Goal: Contribute content: Add original content to the website for others to see

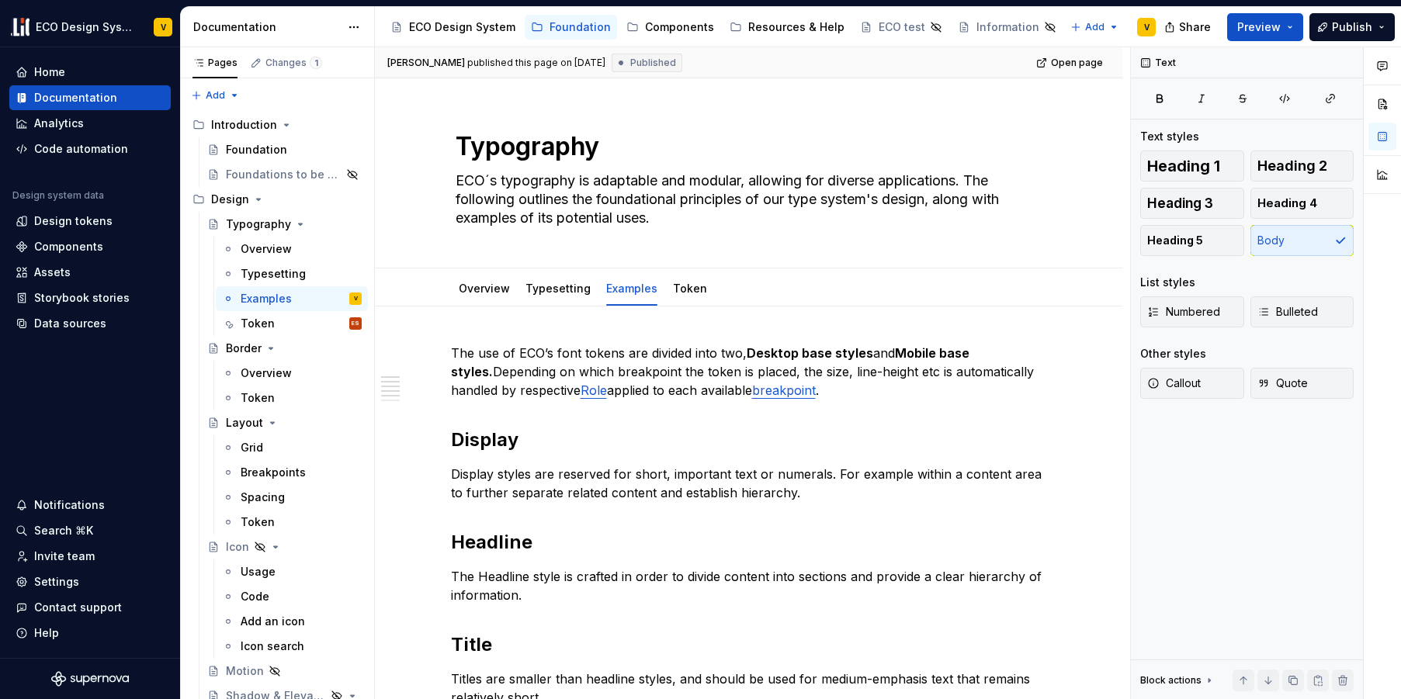
scroll to position [152, 0]
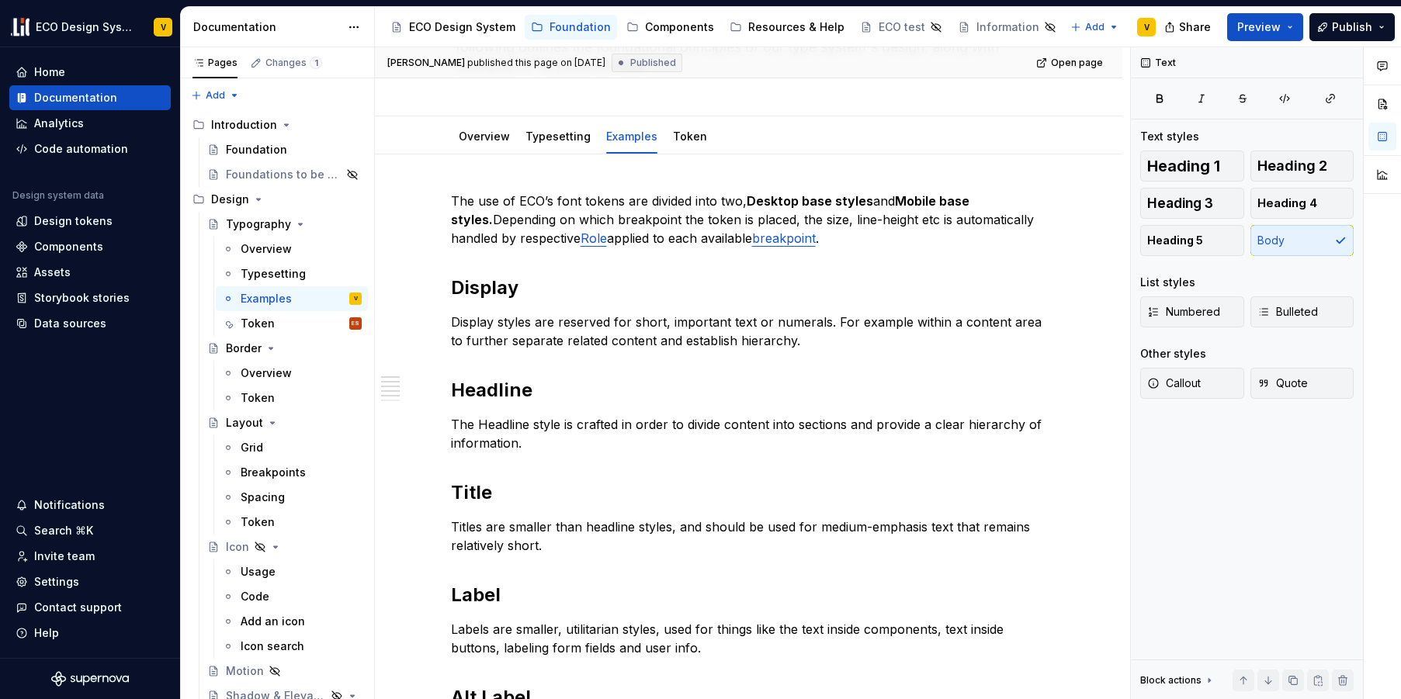
type textarea "*"
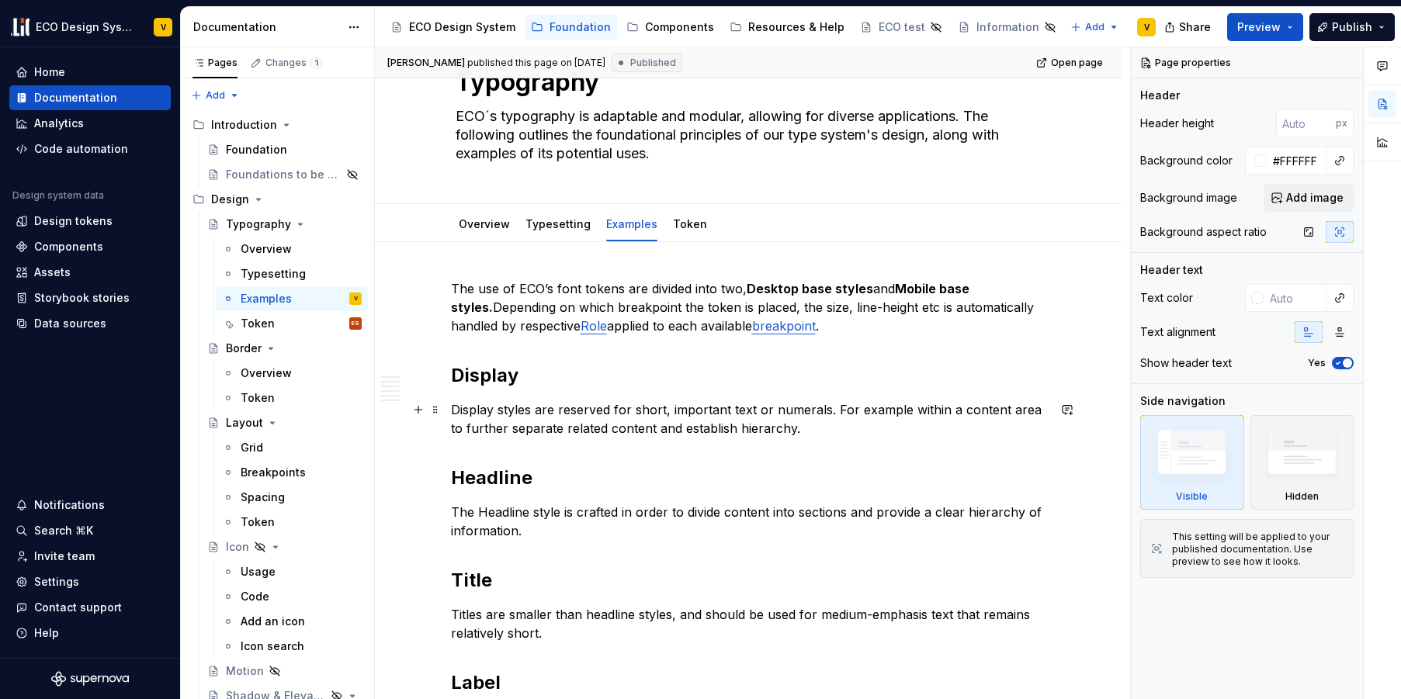
scroll to position [74, 0]
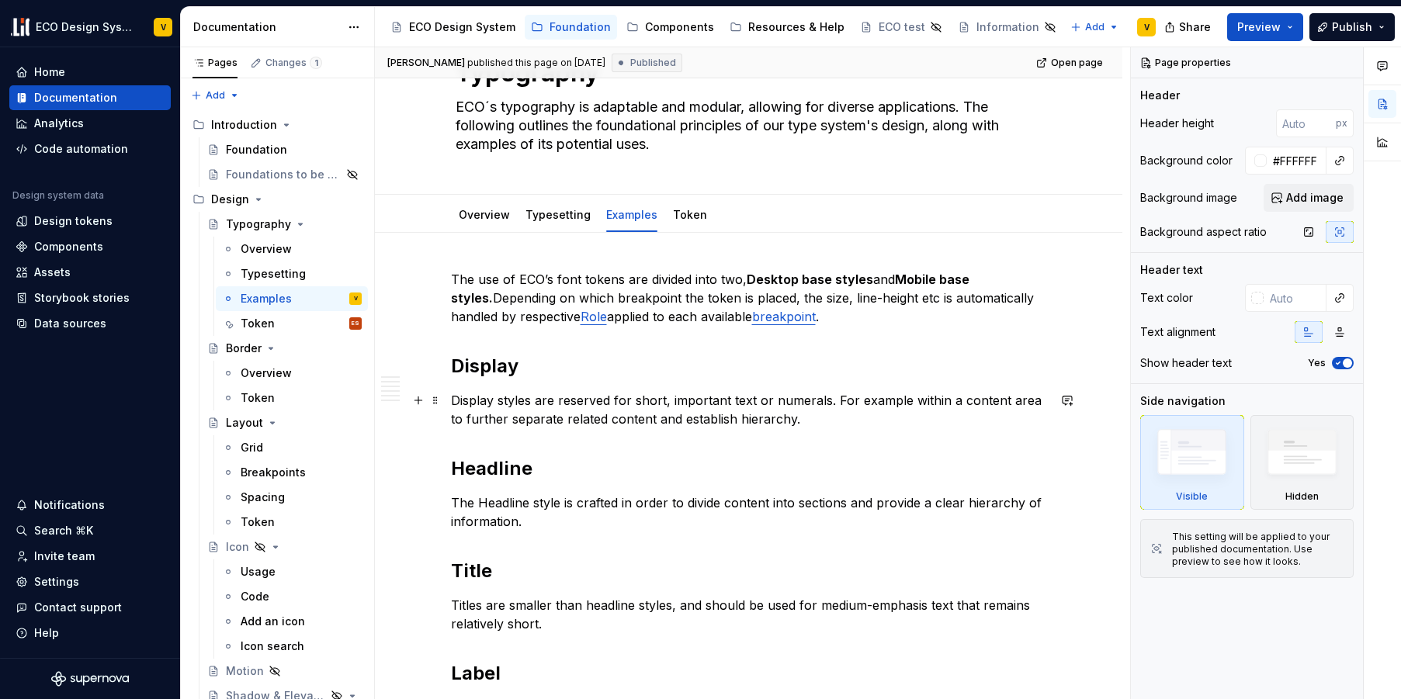
click at [827, 423] on p "Display styles are reserved for short, important text or numerals. For example …" at bounding box center [749, 409] width 596 height 37
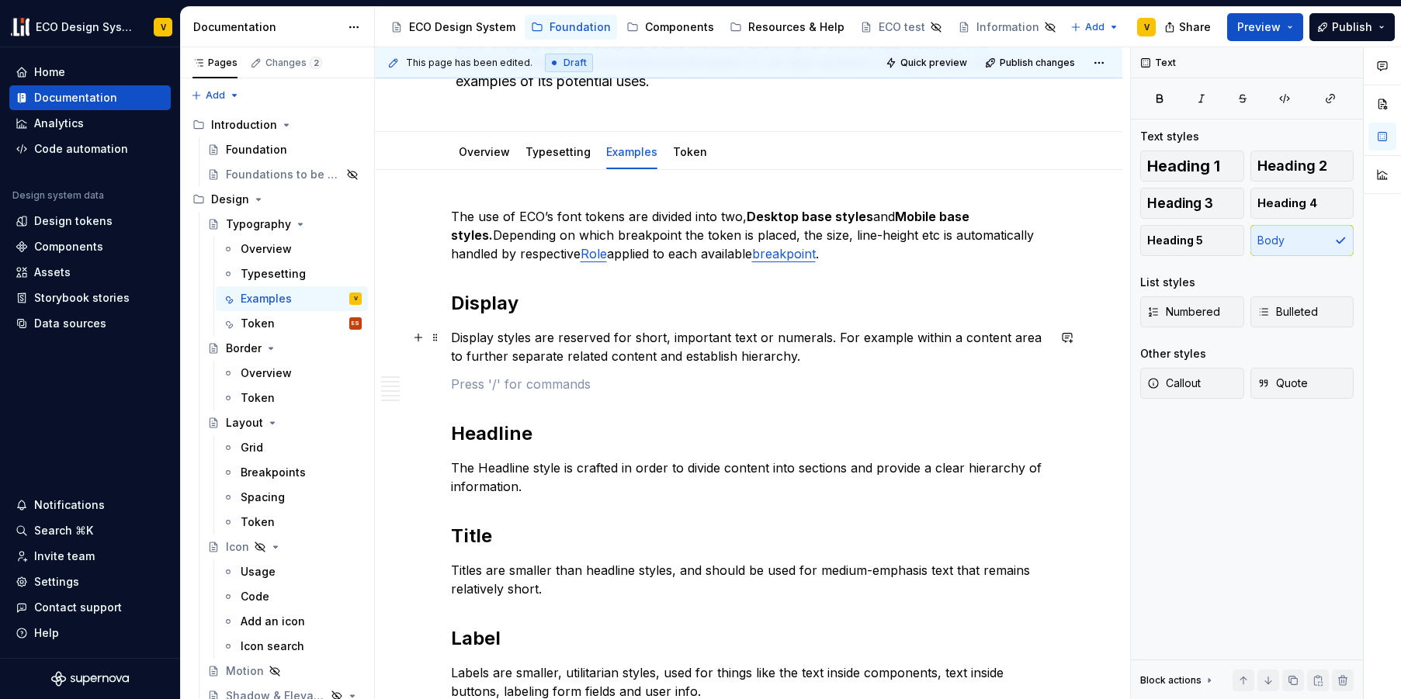
scroll to position [150, 0]
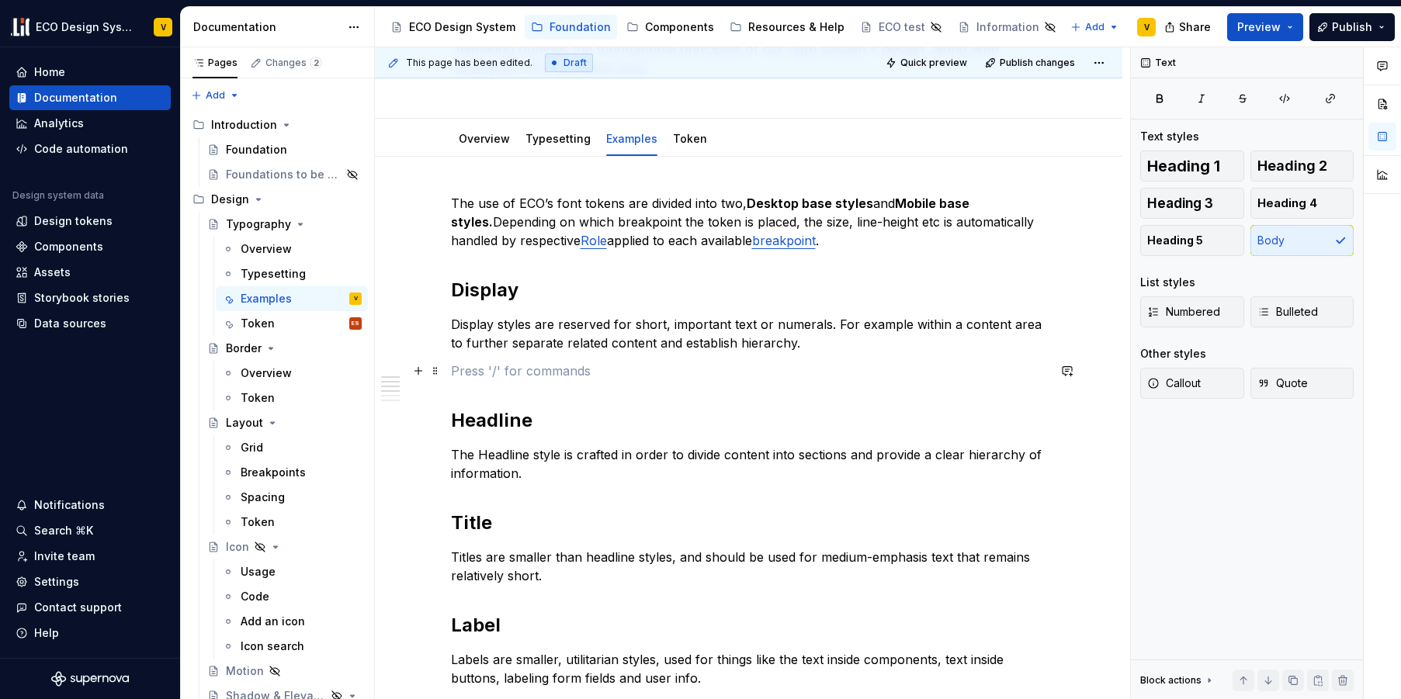
click at [511, 374] on p at bounding box center [749, 371] width 596 height 19
click at [702, 366] on p at bounding box center [749, 371] width 596 height 19
click at [655, 374] on p at bounding box center [749, 371] width 596 height 19
click at [417, 373] on button "button" at bounding box center [418, 371] width 22 height 22
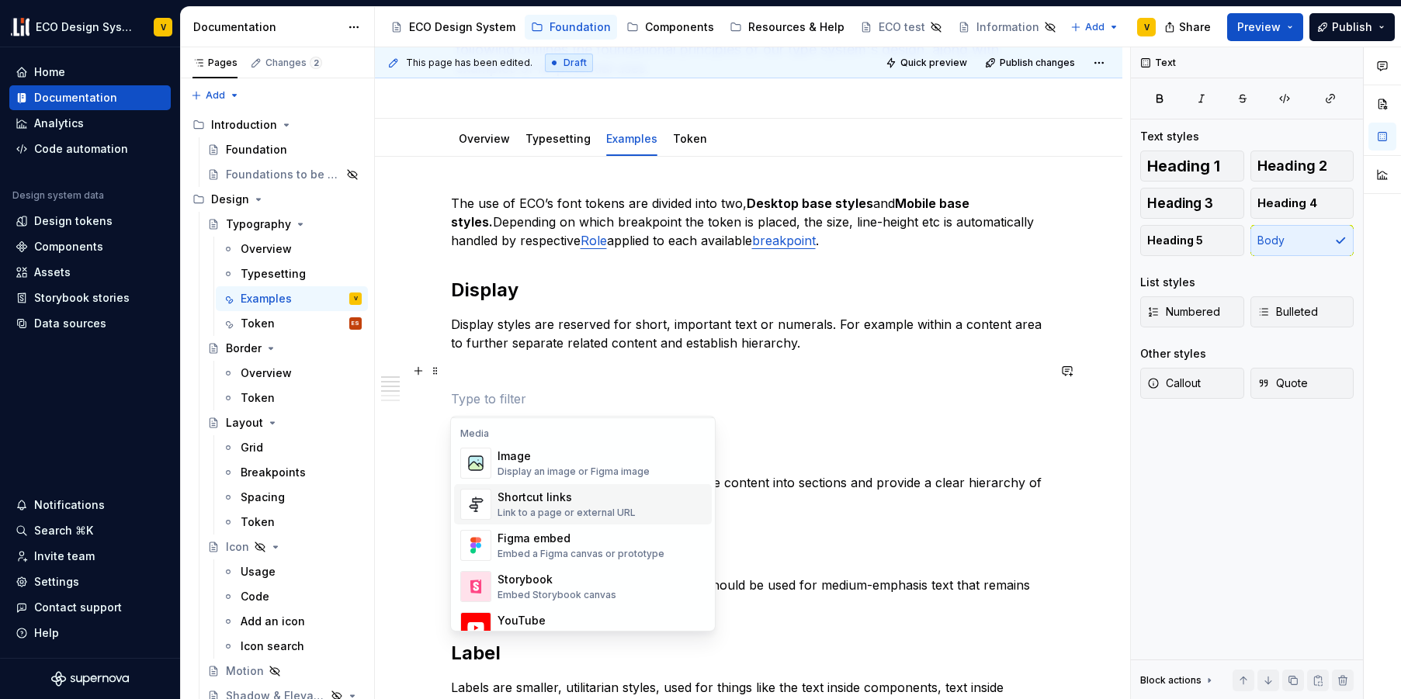
scroll to position [744, 0]
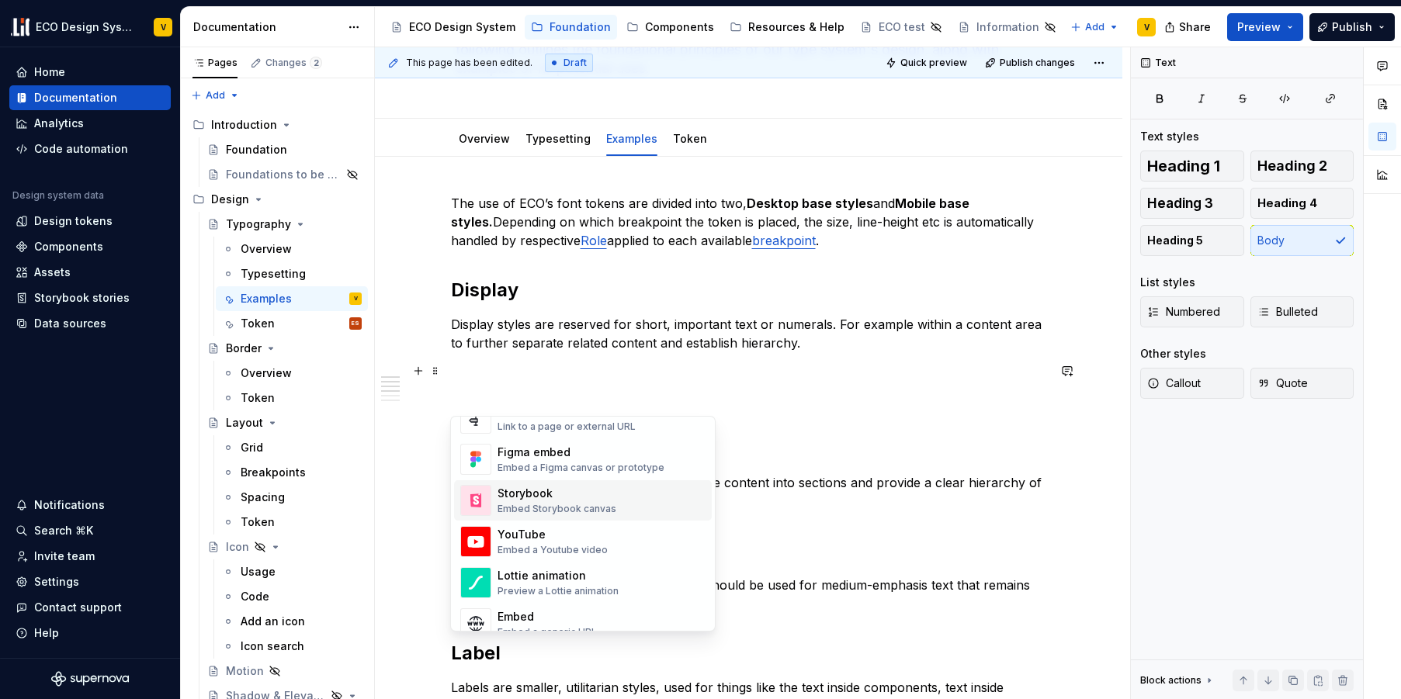
click at [560, 503] on div "Embed Storybook canvas" at bounding box center [556, 509] width 119 height 12
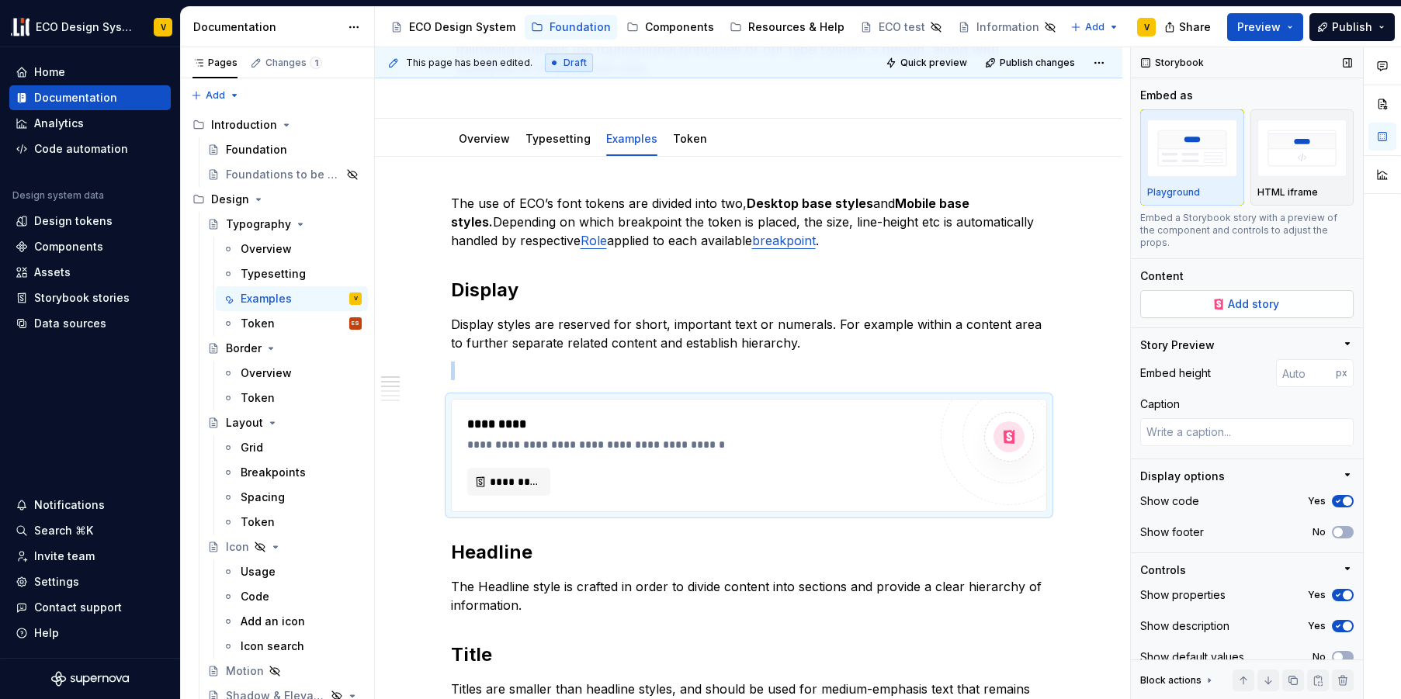
click at [1249, 304] on span "Add story" at bounding box center [1253, 304] width 51 height 16
type textarea "*"
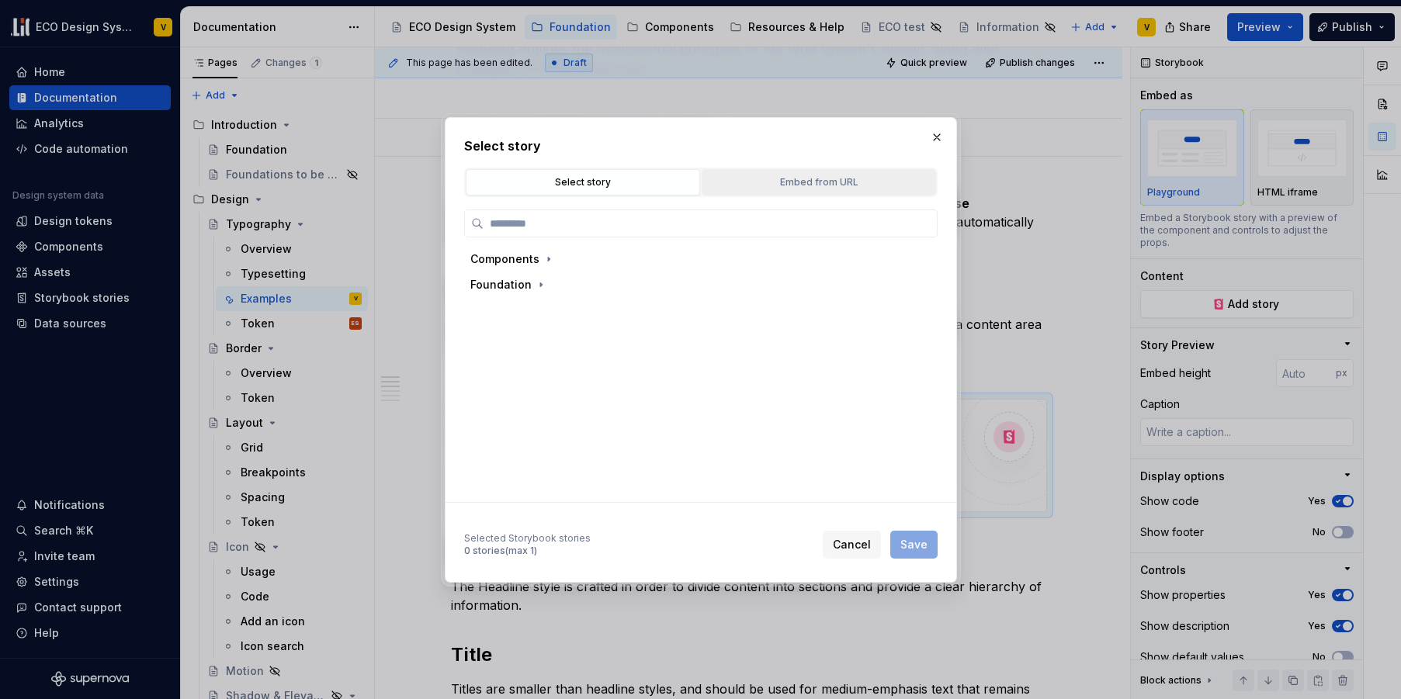
click at [837, 185] on div "Embed from URL" at bounding box center [819, 183] width 224 height 16
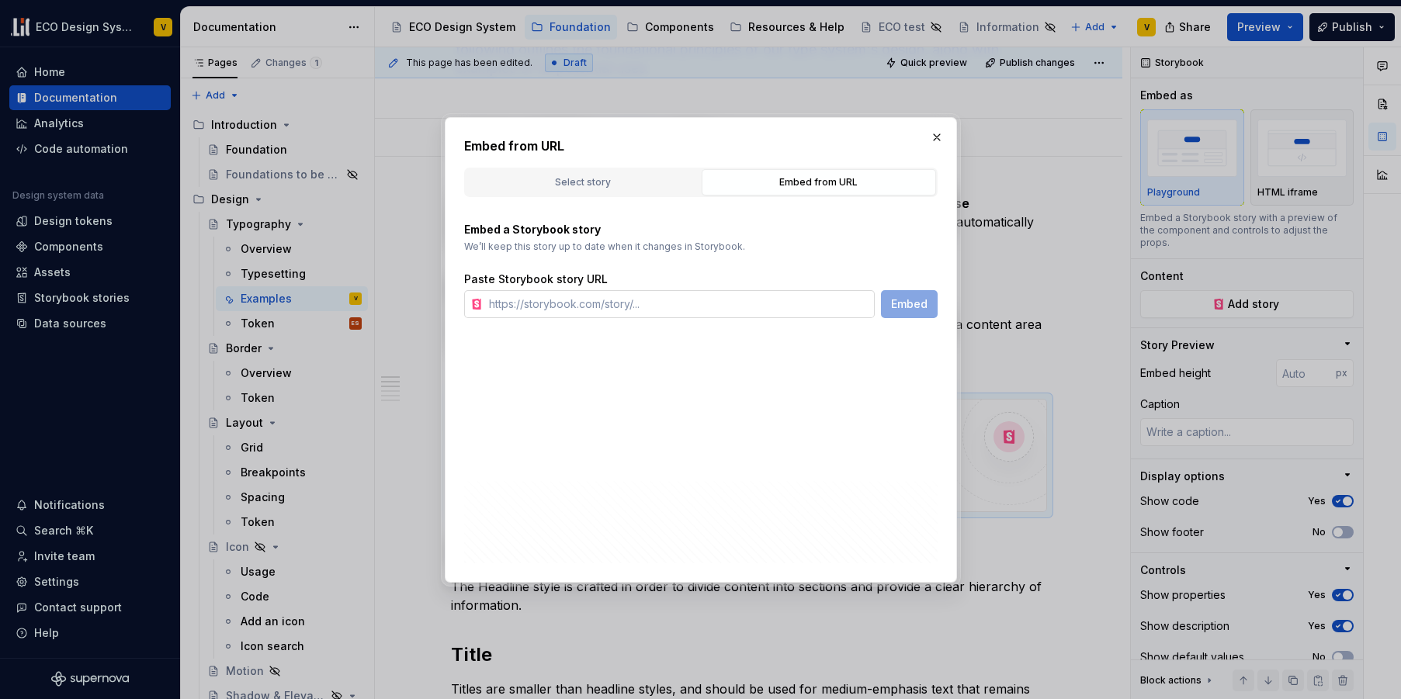
click at [622, 304] on input "text" at bounding box center [679, 304] width 392 height 28
paste input "[URL][DOMAIN_NAME]"
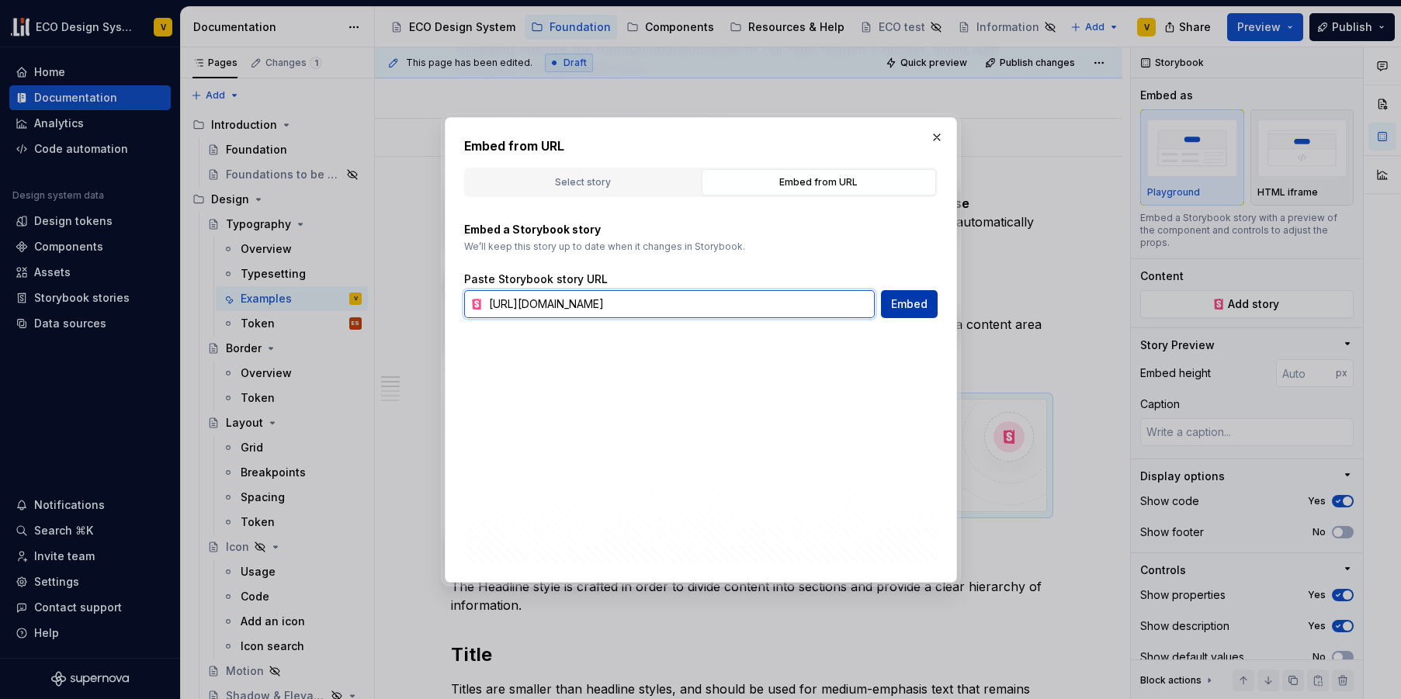
type input "[URL][DOMAIN_NAME]"
click at [919, 304] on span "Embed" at bounding box center [909, 304] width 36 height 16
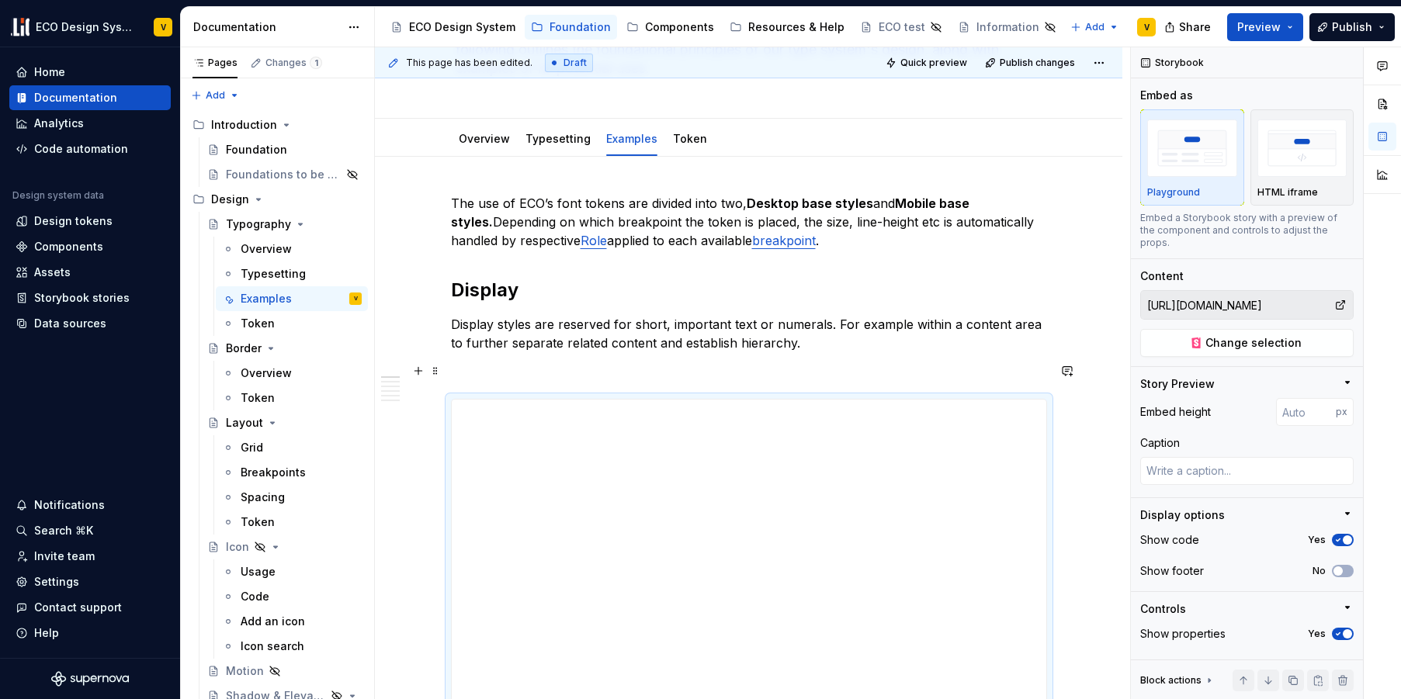
click at [676, 363] on p at bounding box center [749, 371] width 596 height 19
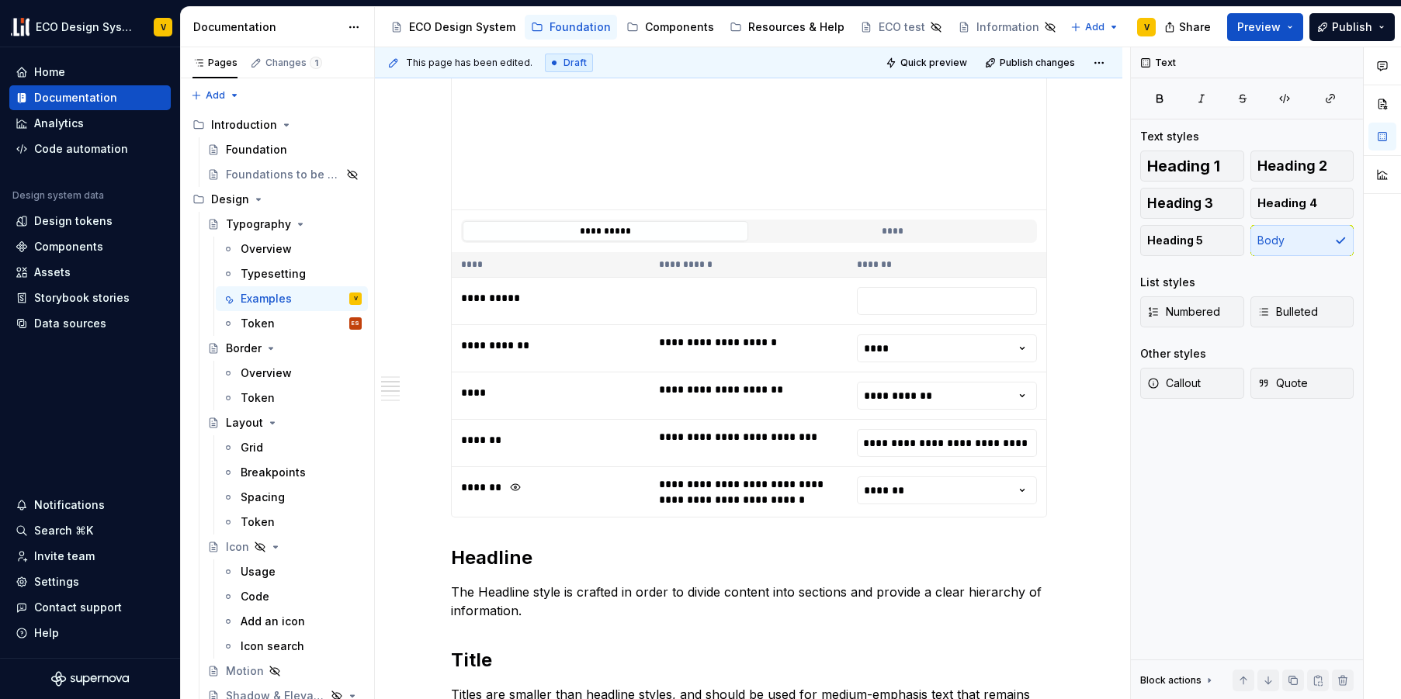
scroll to position [812, 0]
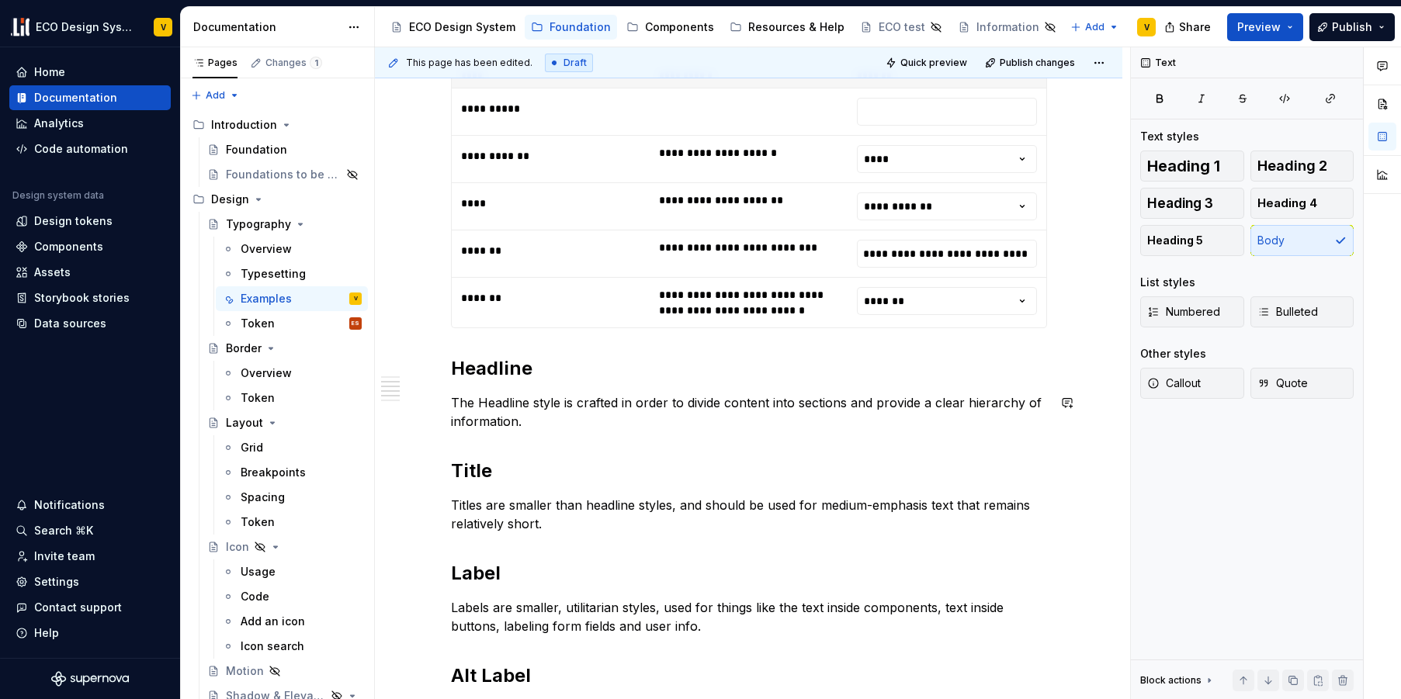
click at [520, 442] on div "**********" at bounding box center [749, 690] width 596 height 2316
click at [567, 418] on p "The Headline style is crafted in order to divide content into sections and prov…" at bounding box center [749, 411] width 596 height 37
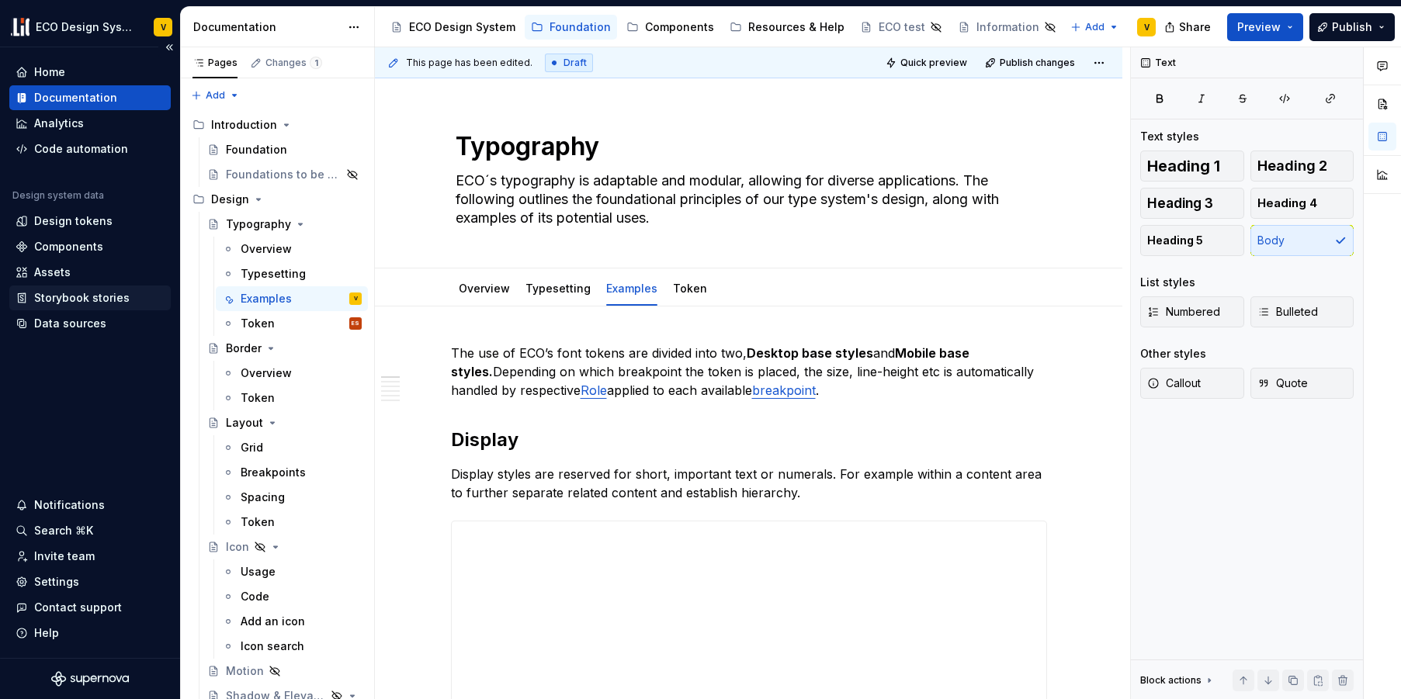
scroll to position [130, 0]
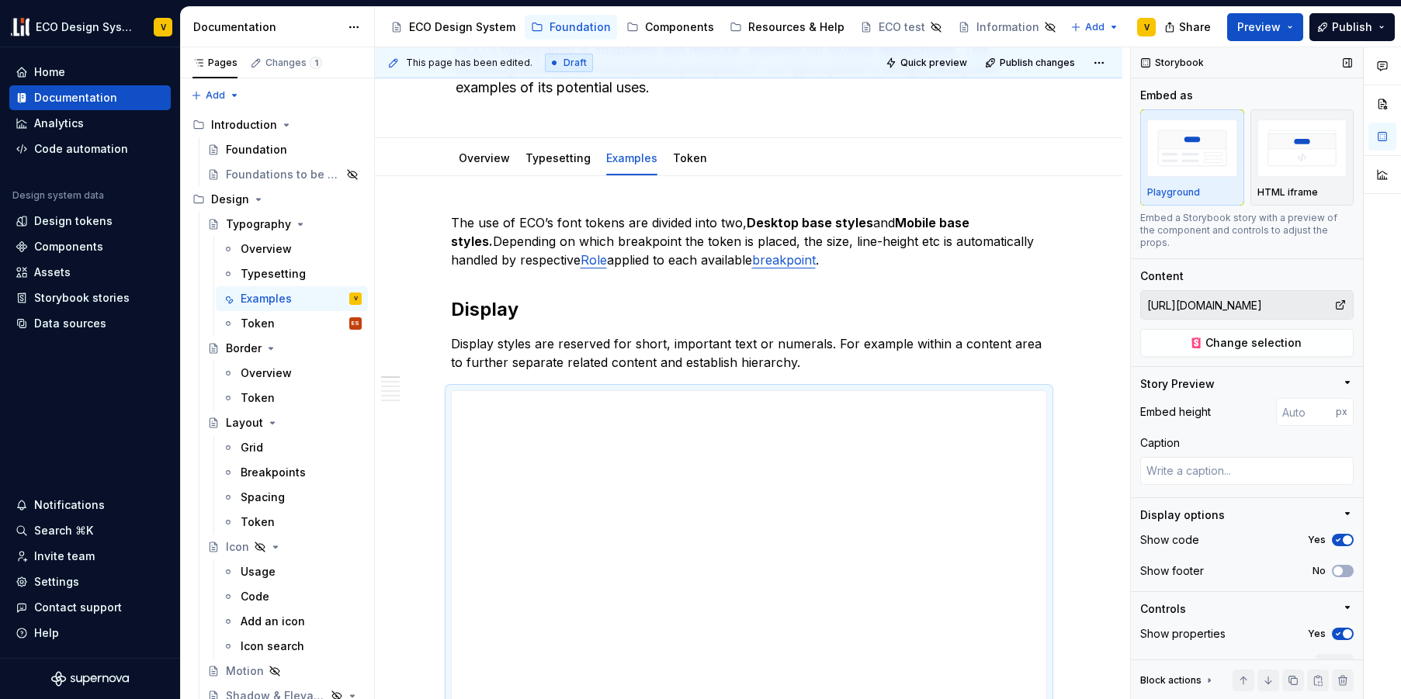
click at [1266, 305] on input "[URL][DOMAIN_NAME]" at bounding box center [1237, 305] width 193 height 28
click at [1236, 345] on span "Change selection" at bounding box center [1253, 343] width 96 height 16
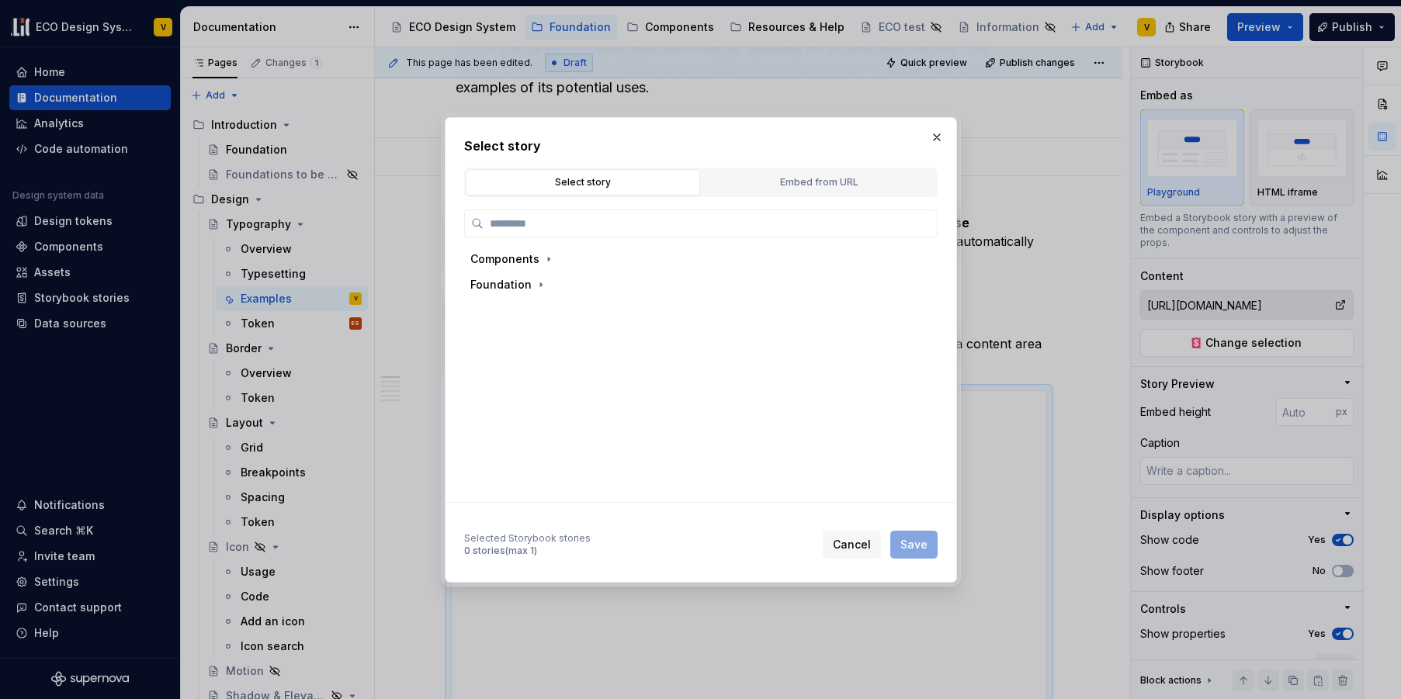
type textarea "*"
click at [788, 175] on div "Embed from URL" at bounding box center [819, 183] width 224 height 16
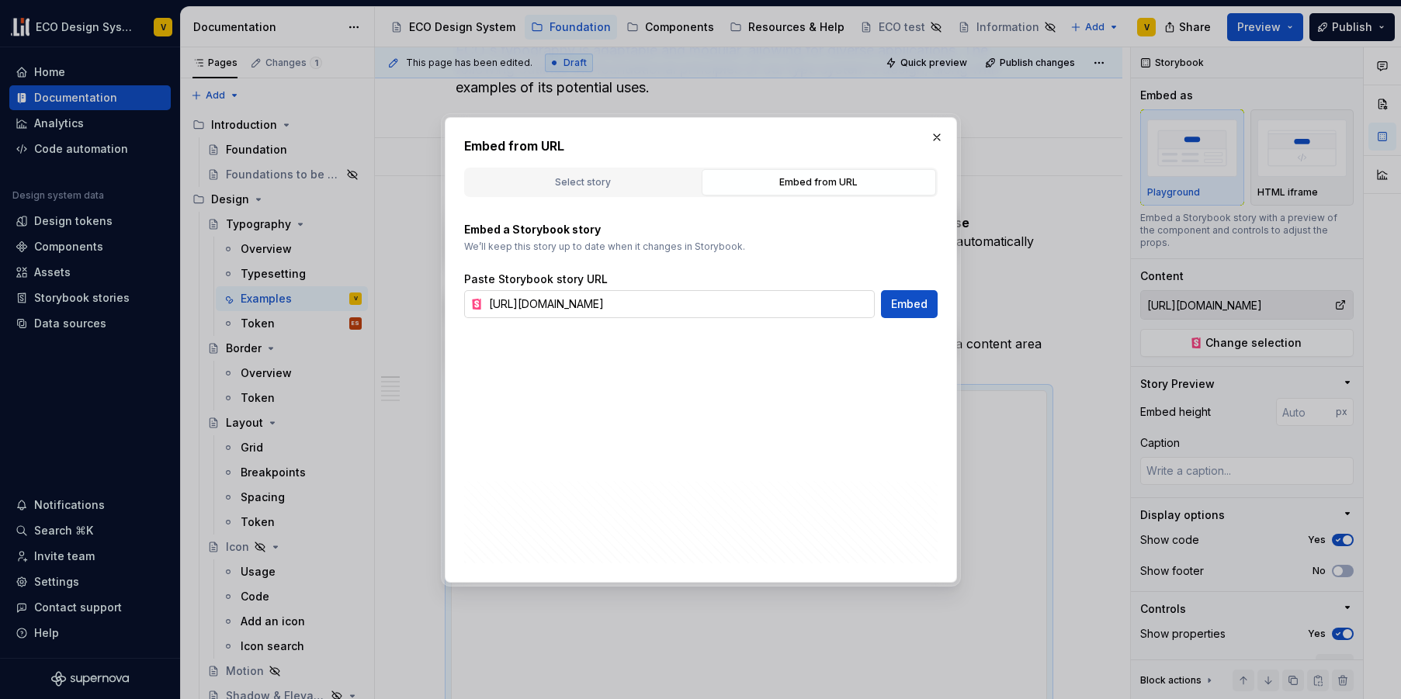
click at [716, 300] on input "[URL][DOMAIN_NAME]" at bounding box center [679, 304] width 392 height 28
paste input "display--display"
type input "[URL][DOMAIN_NAME]"
click at [905, 310] on span "Embed" at bounding box center [909, 304] width 36 height 16
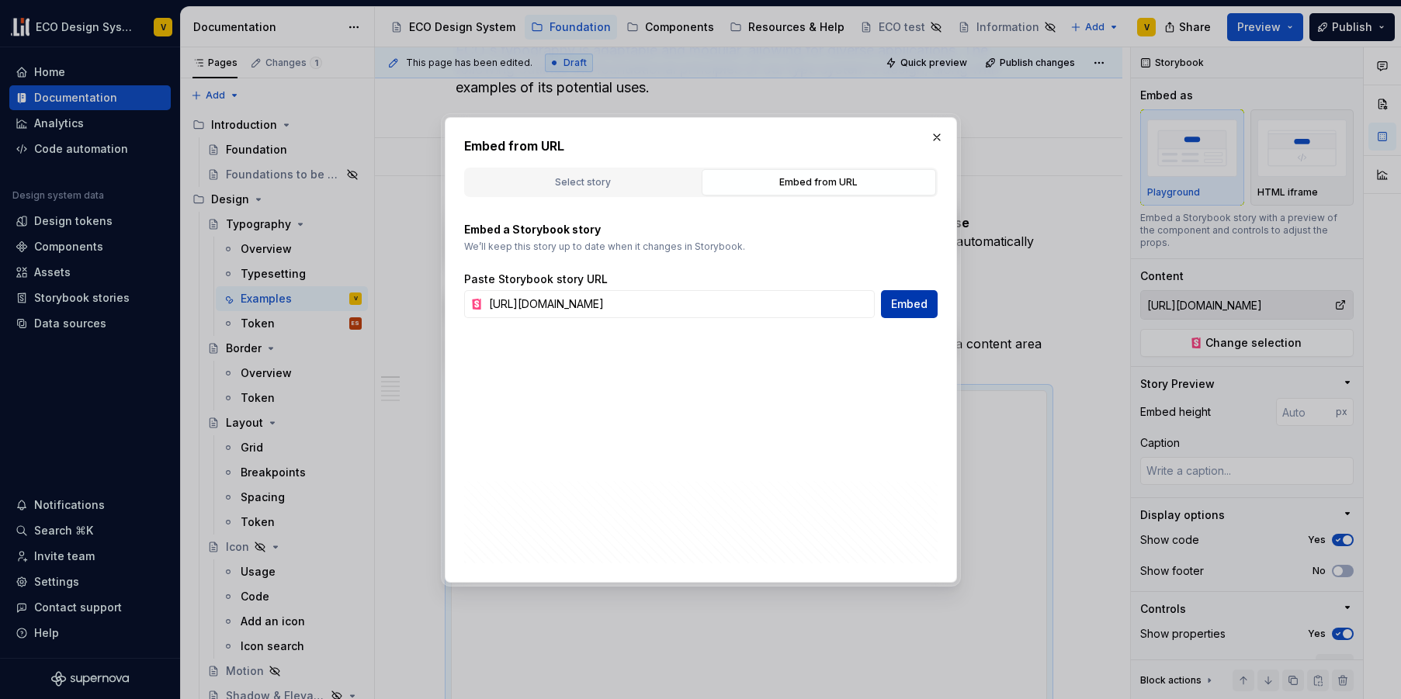
type textarea "*"
type input "[URL][DOMAIN_NAME]"
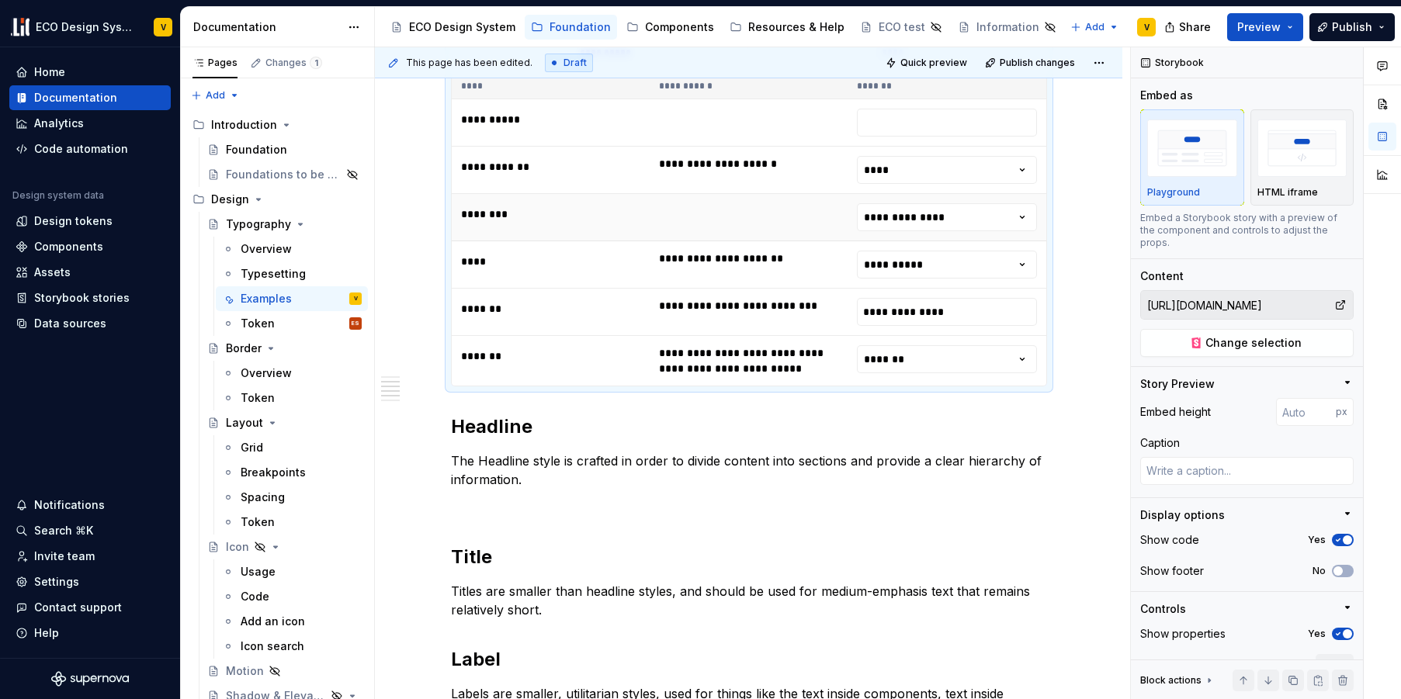
scroll to position [938, 0]
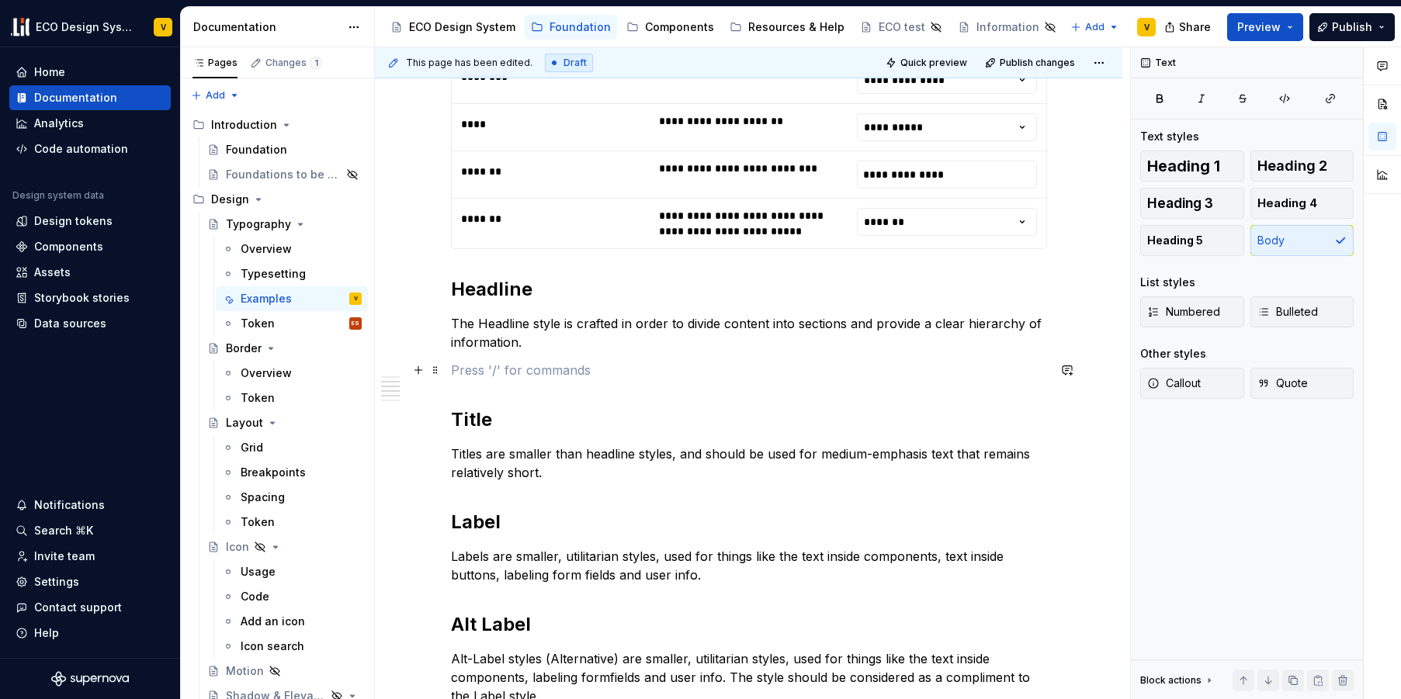
click at [489, 372] on p at bounding box center [749, 370] width 596 height 19
click at [479, 357] on div "**********" at bounding box center [749, 602] width 596 height 2392
click at [415, 370] on button "button" at bounding box center [418, 370] width 22 height 22
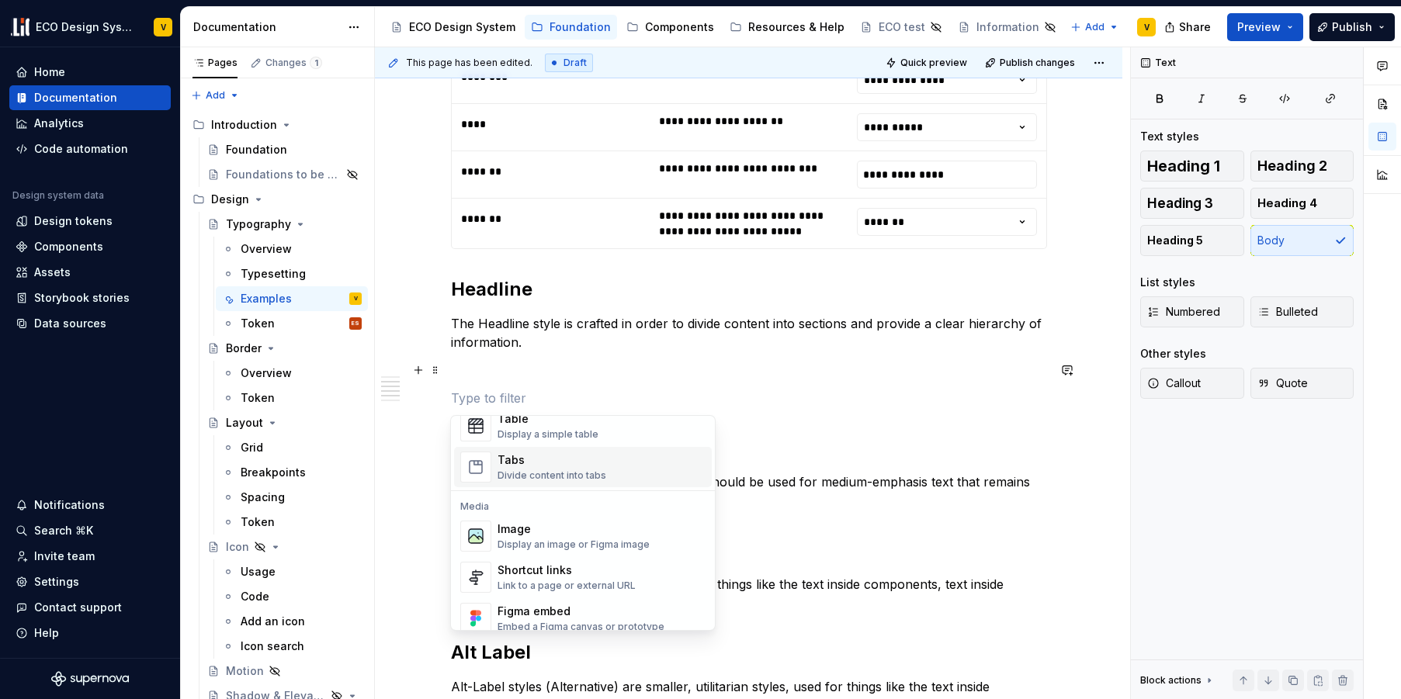
scroll to position [721, 0]
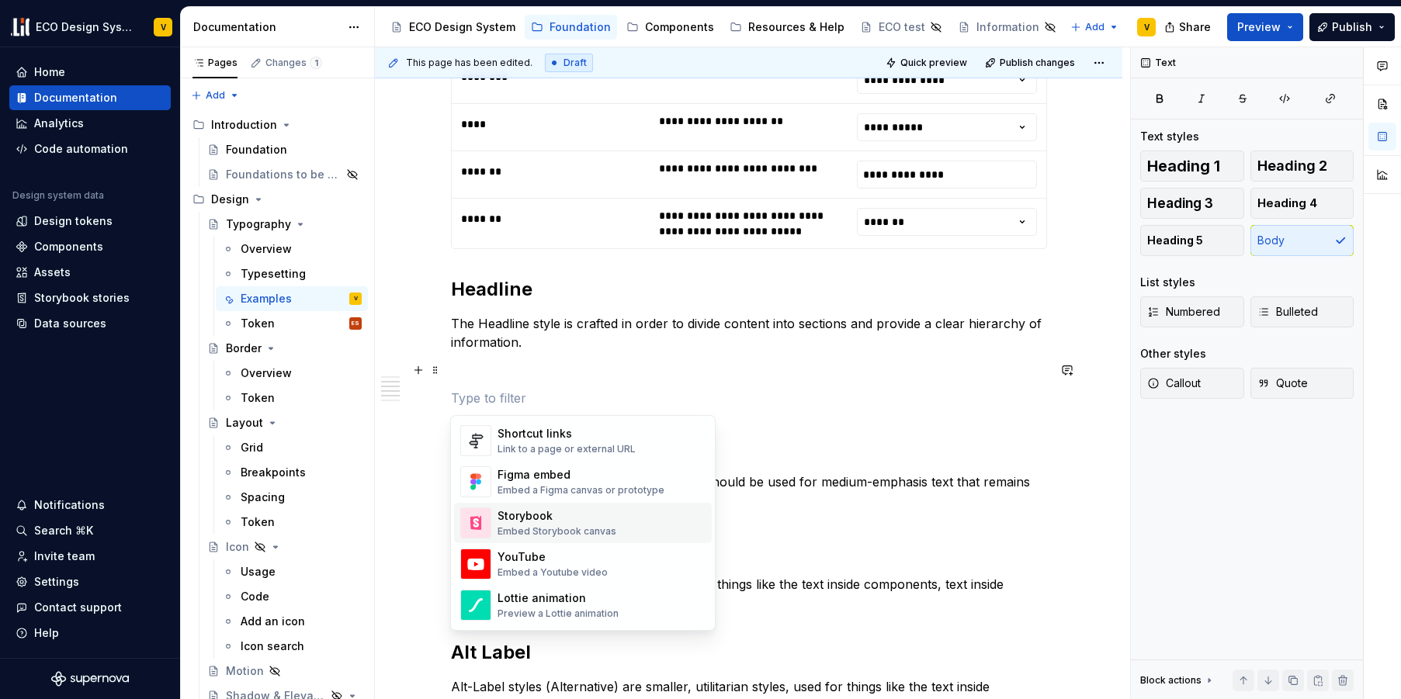
click at [589, 531] on div "Embed Storybook canvas" at bounding box center [556, 531] width 119 height 12
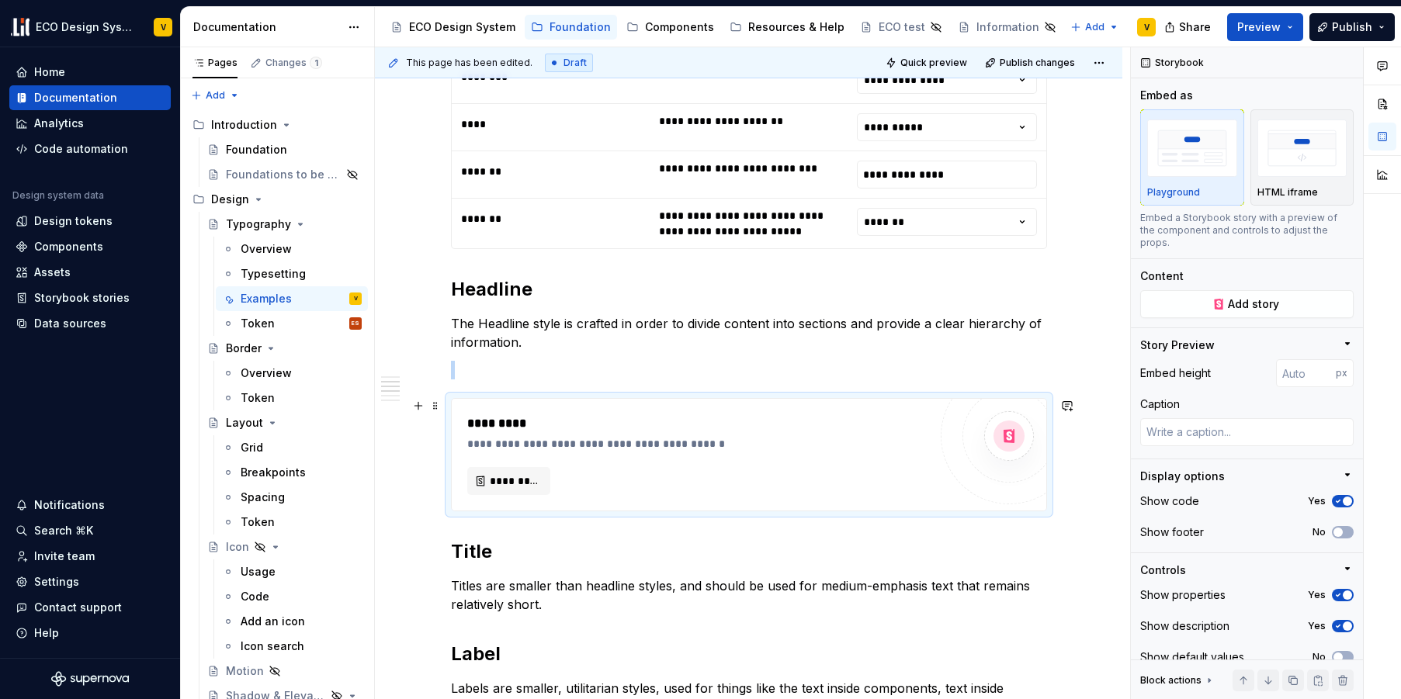
click at [548, 442] on div "**********" at bounding box center [697, 444] width 461 height 16
click at [1257, 305] on span "Add story" at bounding box center [1253, 304] width 51 height 16
type textarea "*"
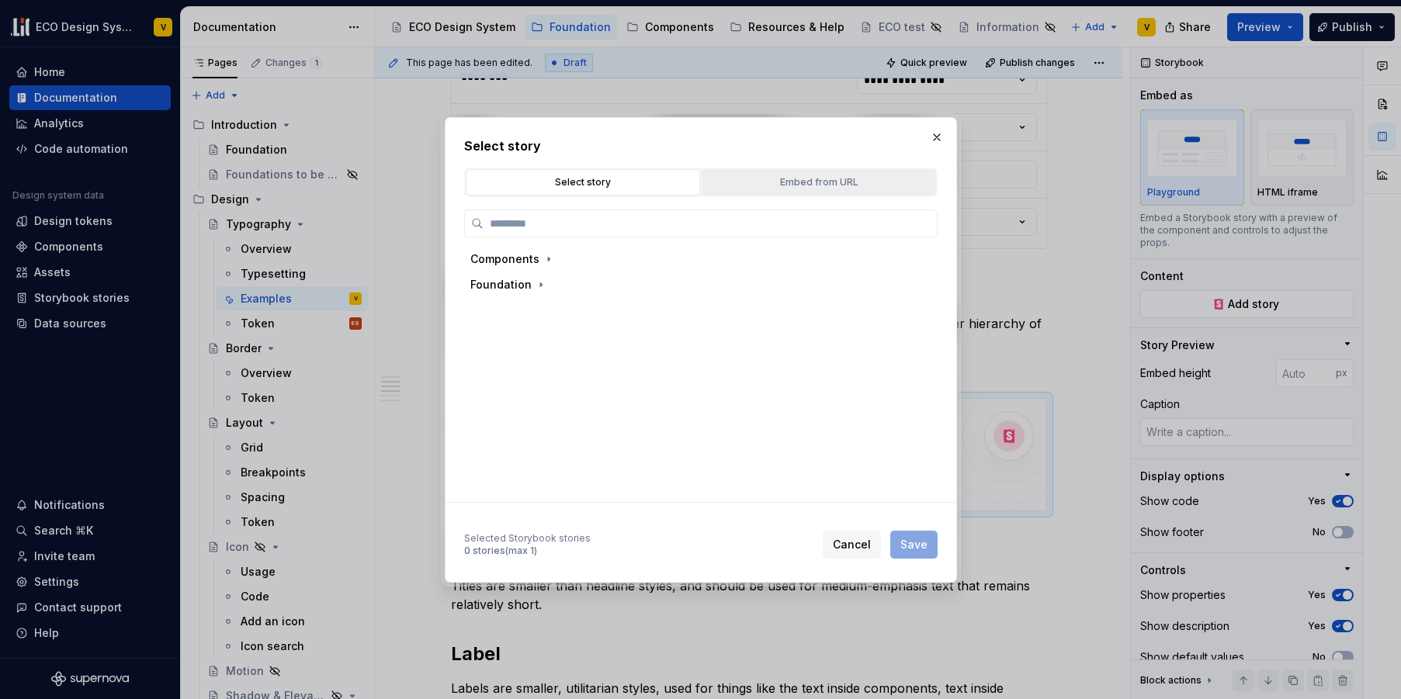
click at [816, 182] on div "Embed from URL" at bounding box center [819, 183] width 224 height 16
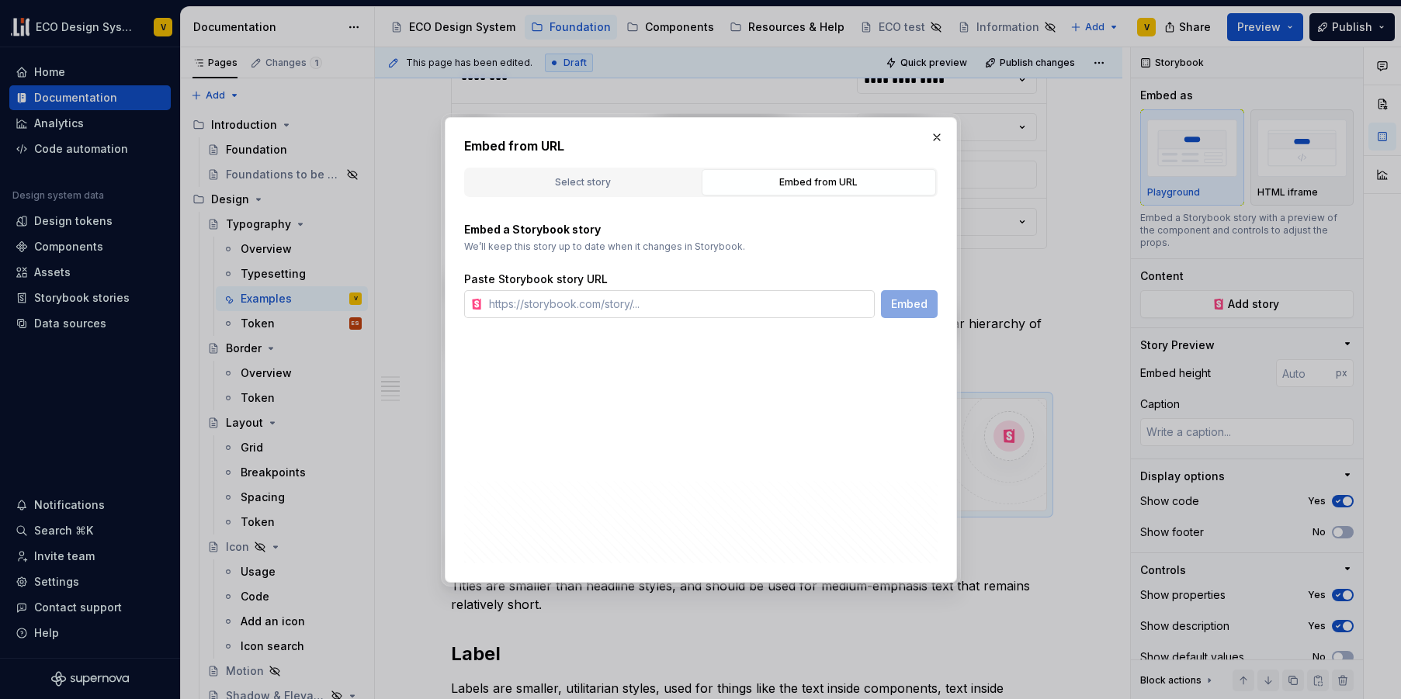
click at [585, 300] on input "text" at bounding box center [679, 304] width 392 height 28
paste input "[URL][DOMAIN_NAME]"
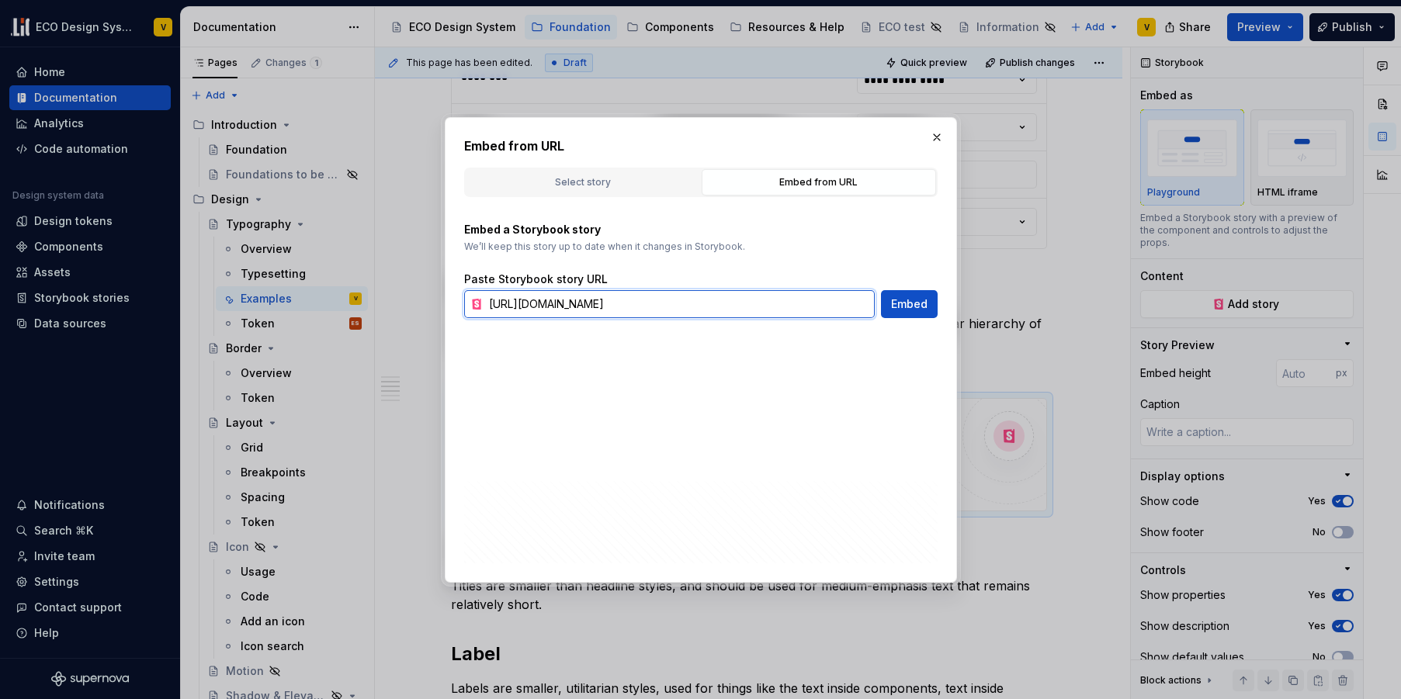
scroll to position [0, 505]
type input "[URL][DOMAIN_NAME]"
click at [896, 311] on span "Embed" at bounding box center [909, 304] width 36 height 16
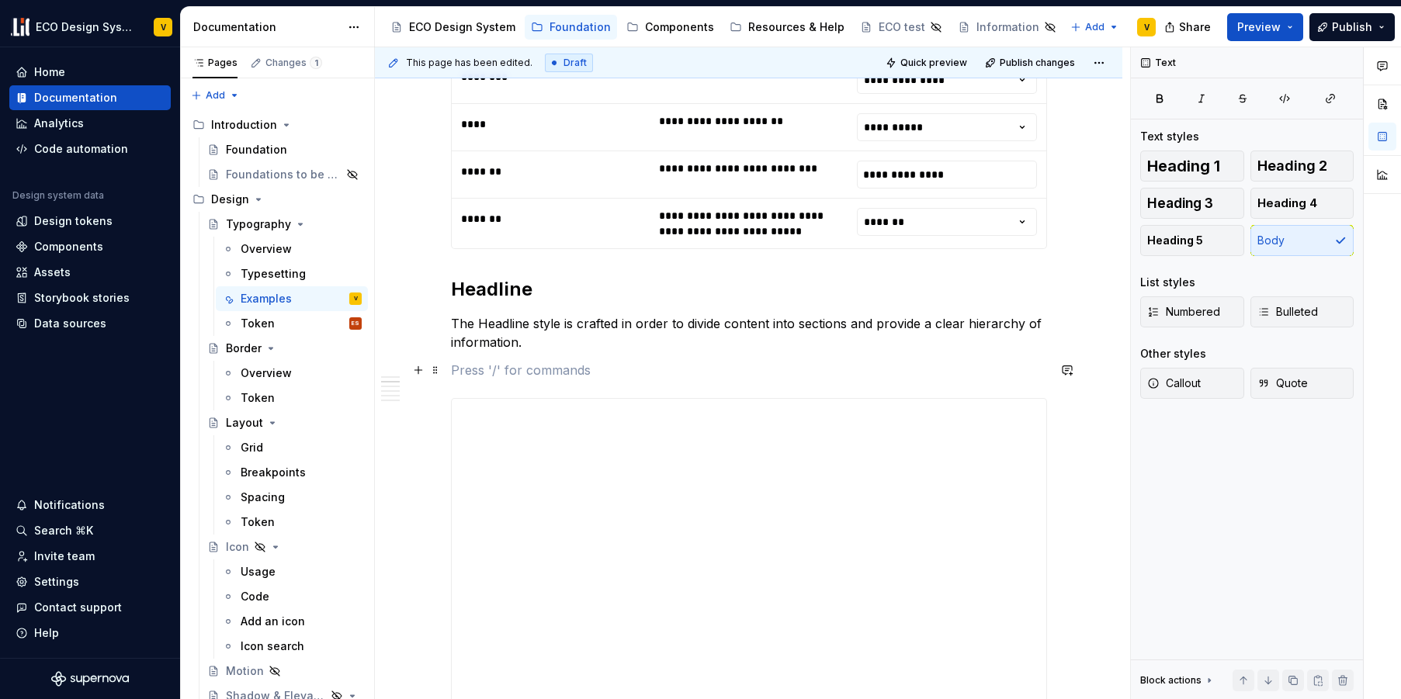
click at [576, 375] on p at bounding box center [749, 370] width 596 height 19
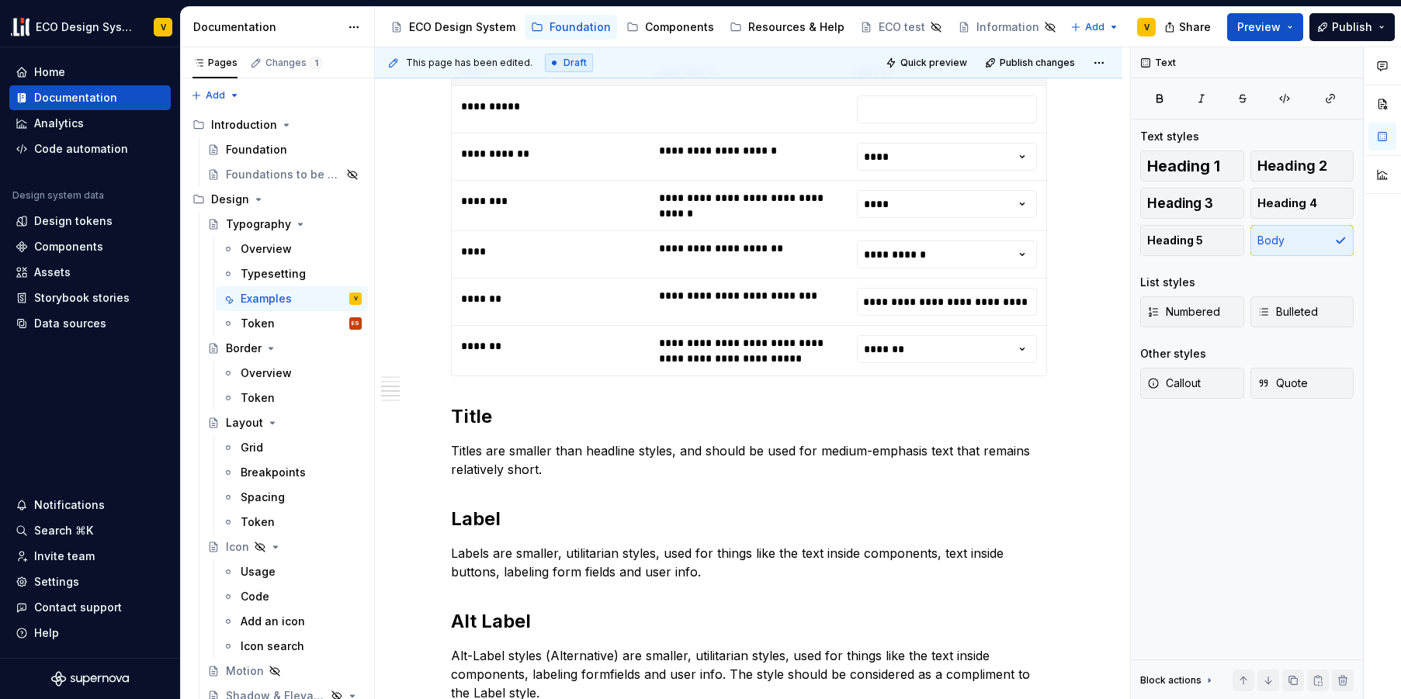
scroll to position [1606, 0]
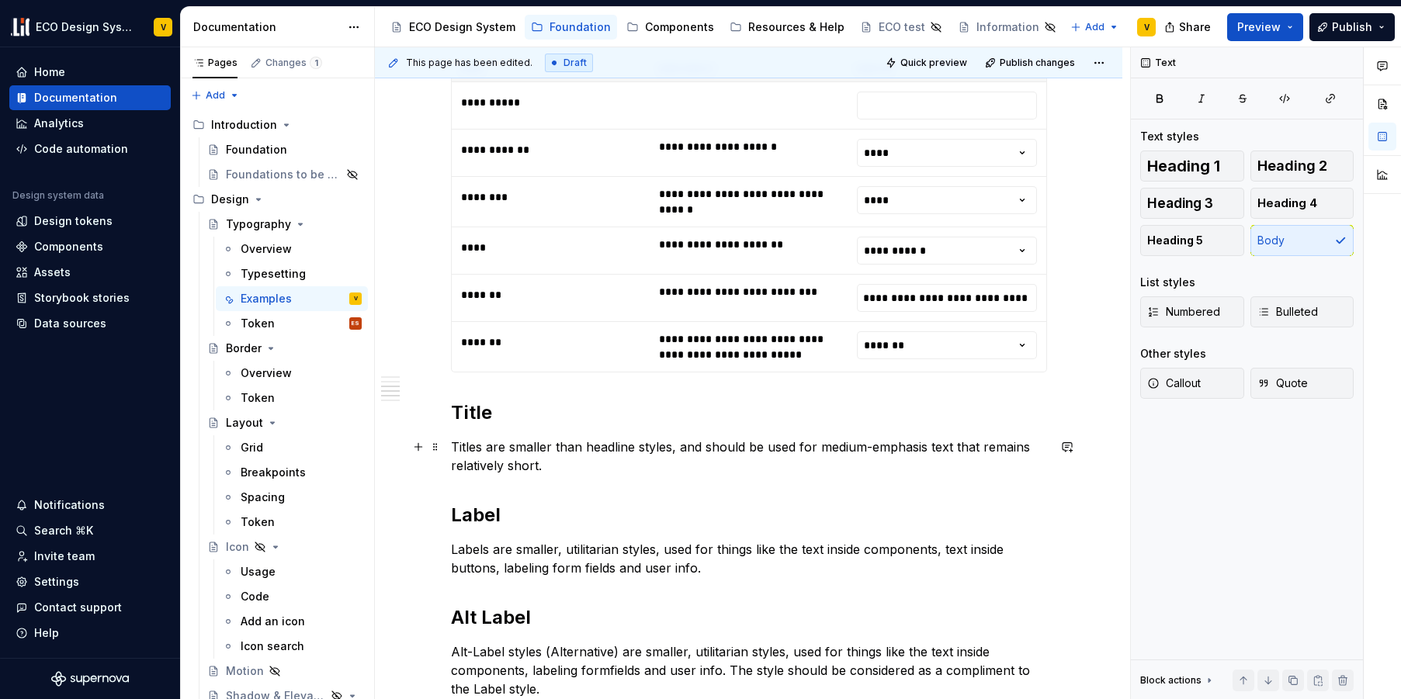
click at [565, 470] on p "Titles are smaller than headline styles, and should be used for medium-emphasis…" at bounding box center [749, 456] width 596 height 37
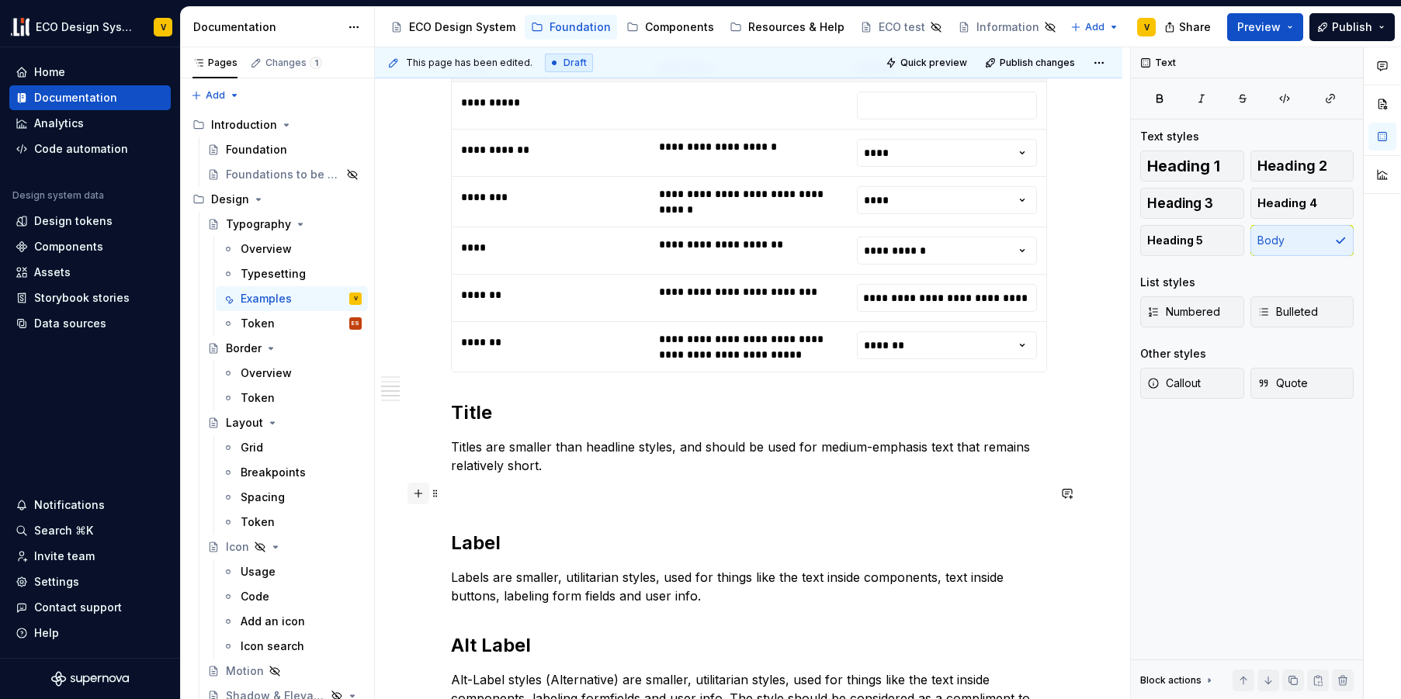
click at [419, 493] on button "button" at bounding box center [418, 494] width 22 height 22
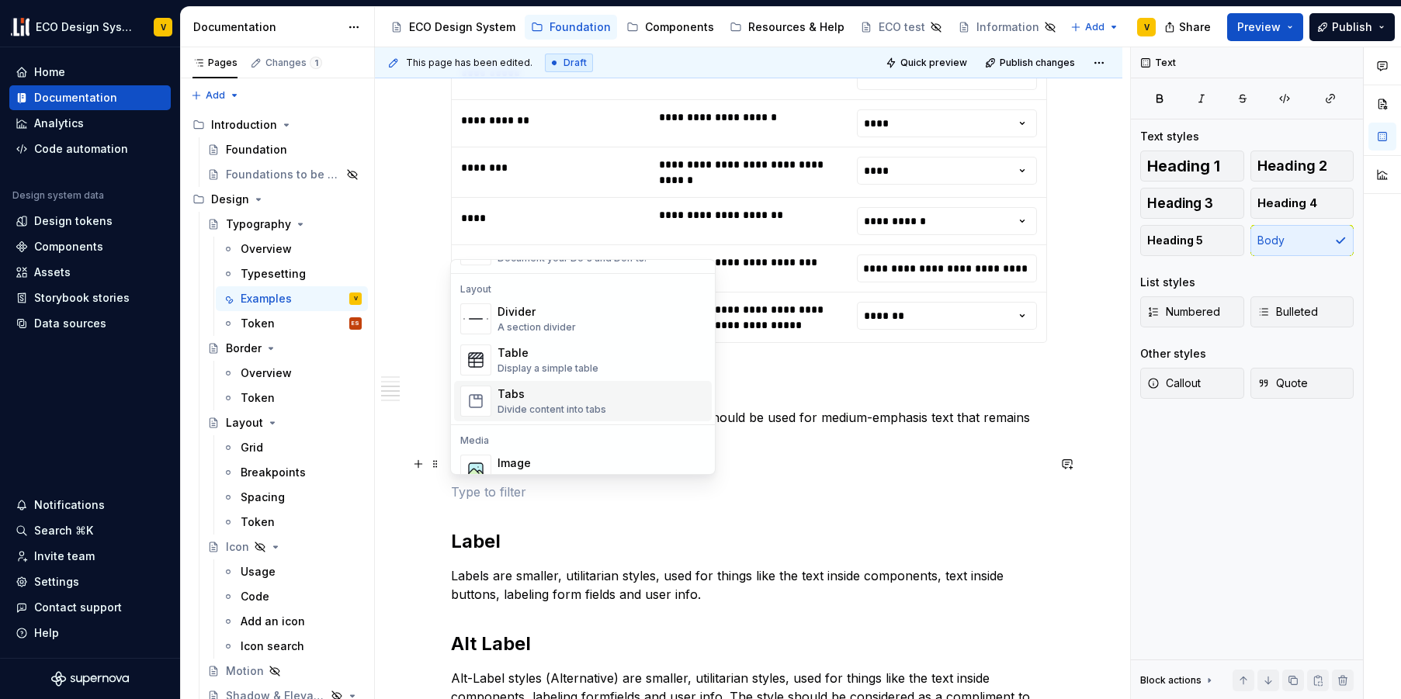
scroll to position [631, 0]
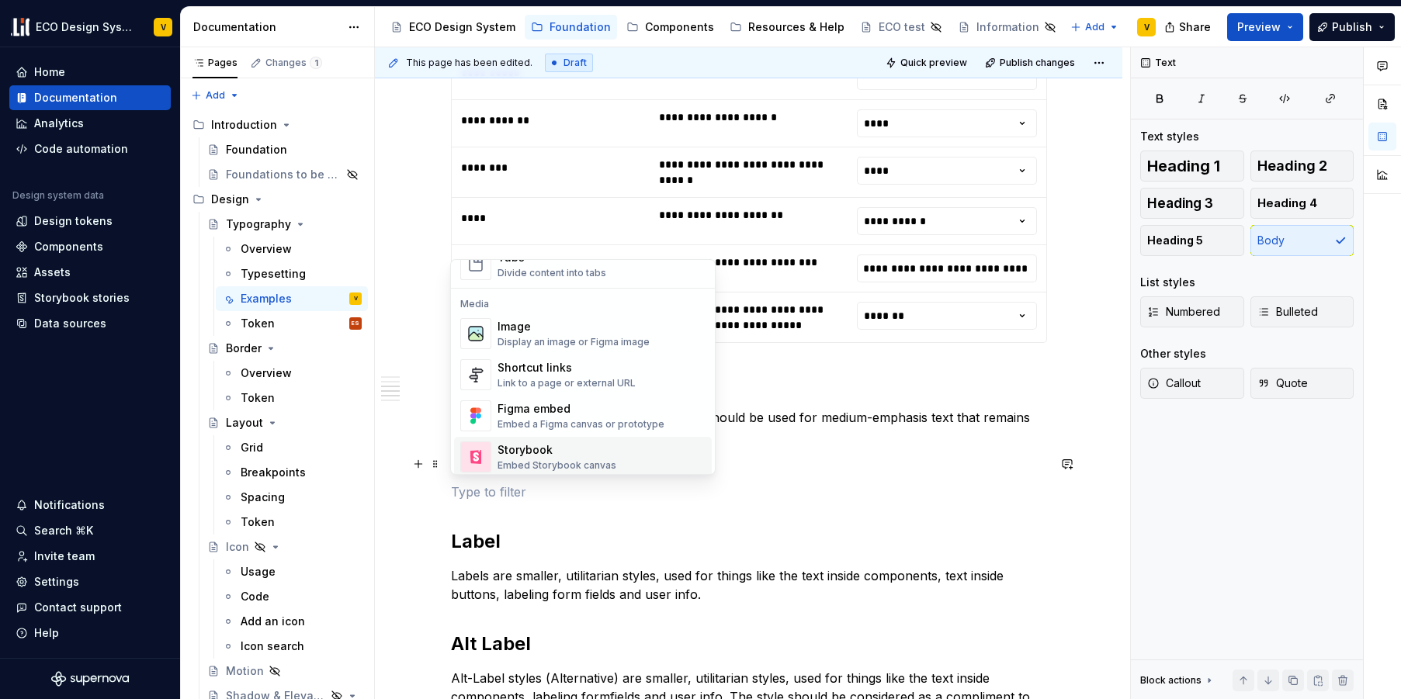
click at [591, 453] on div "Storybook" at bounding box center [556, 450] width 119 height 16
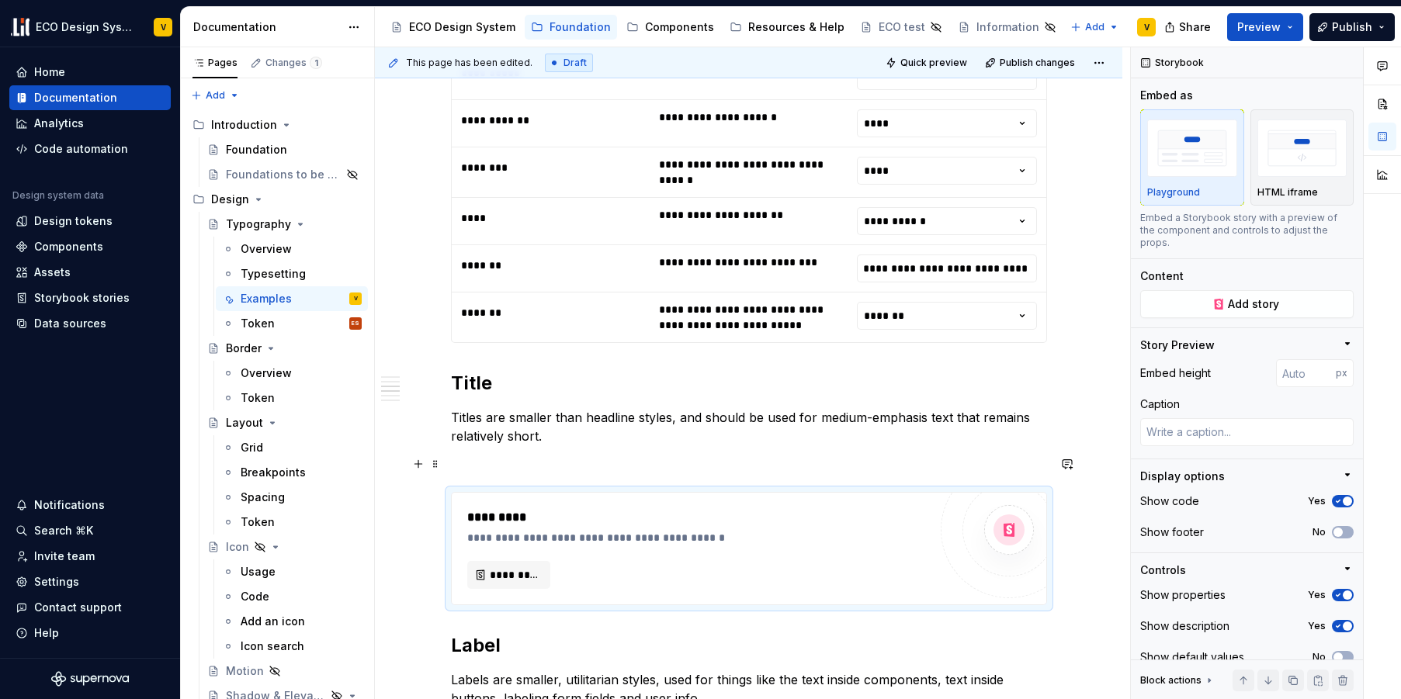
click at [497, 466] on p at bounding box center [749, 464] width 596 height 19
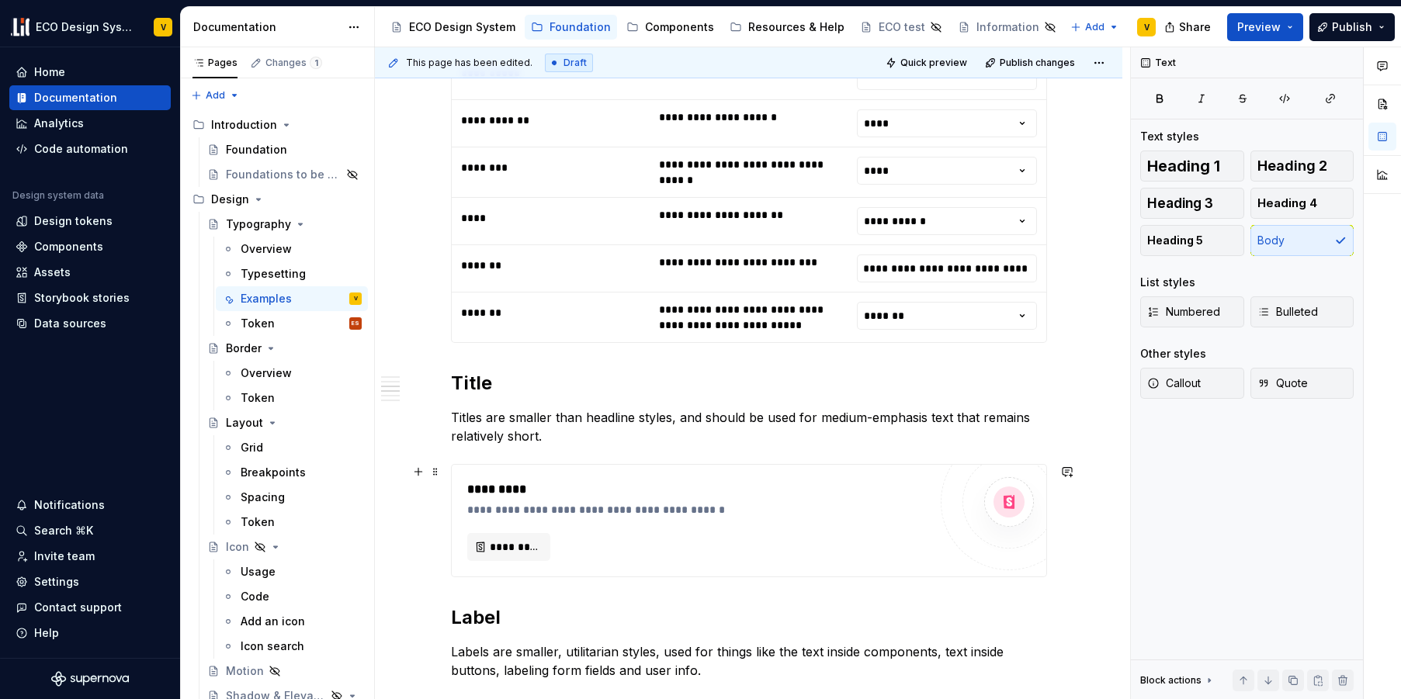
click at [629, 534] on div "*********" at bounding box center [697, 547] width 461 height 28
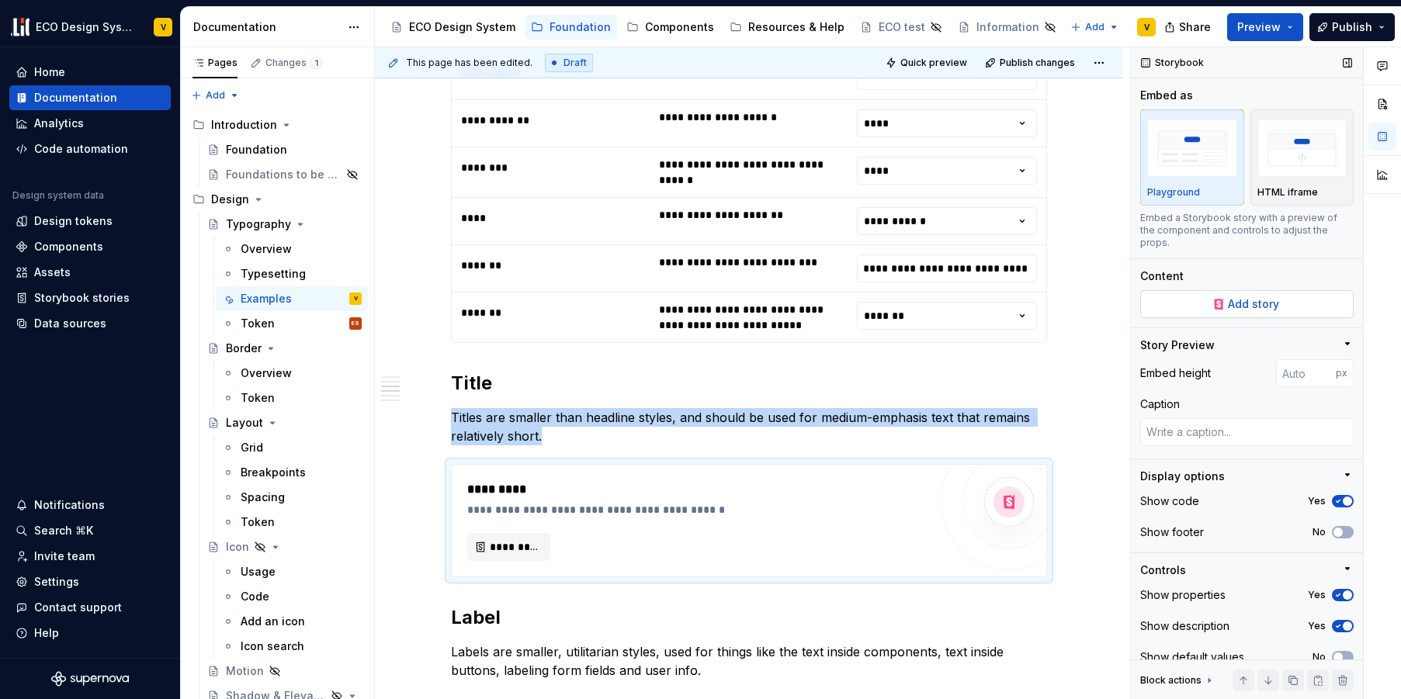
click at [1234, 306] on span "Add story" at bounding box center [1253, 304] width 51 height 16
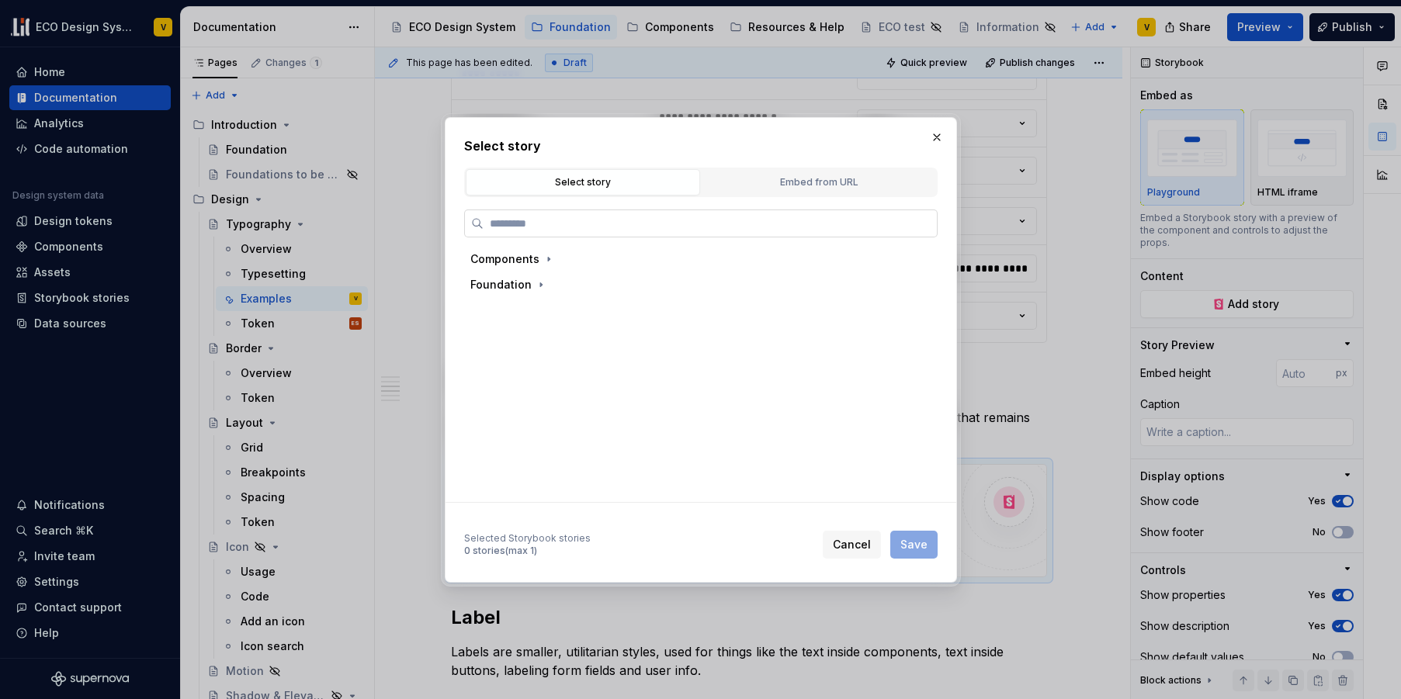
type textarea "*"
click at [813, 172] on button "Embed from URL" at bounding box center [819, 182] width 234 height 26
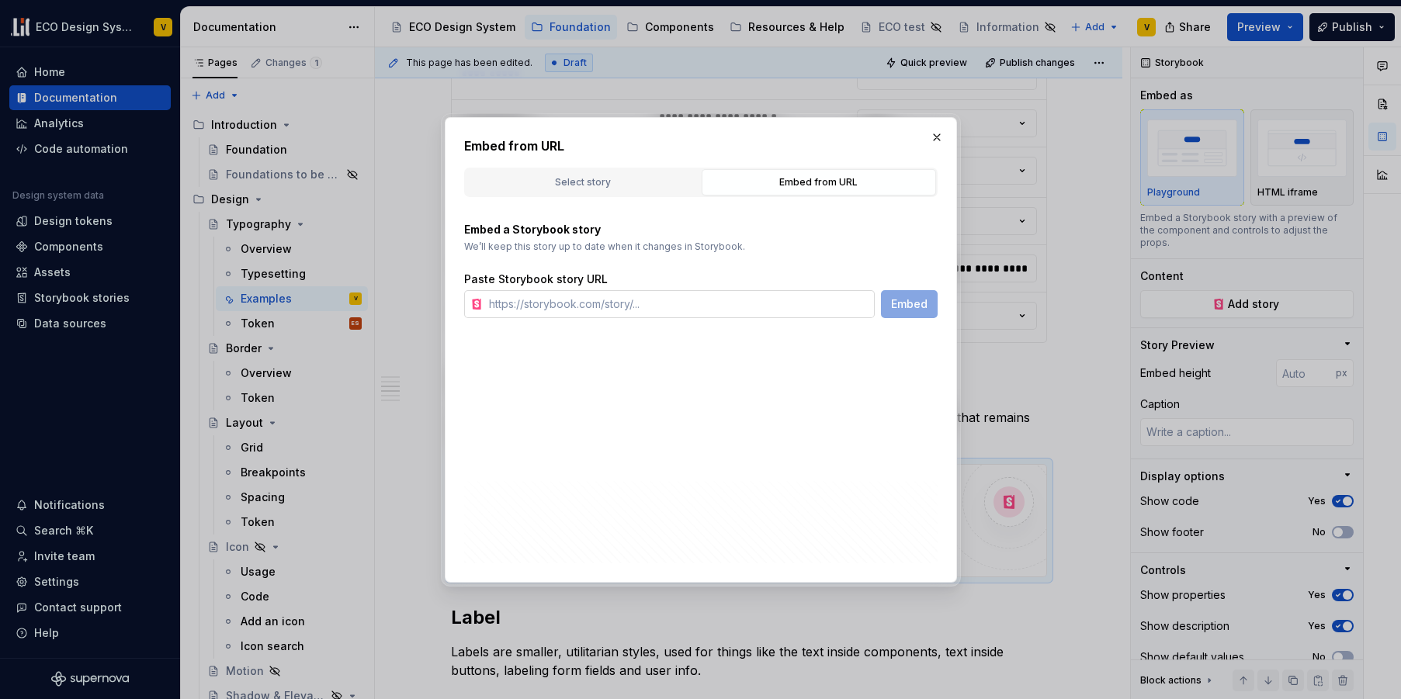
click at [553, 303] on input "text" at bounding box center [679, 304] width 392 height 28
paste input "[URL][DOMAIN_NAME]"
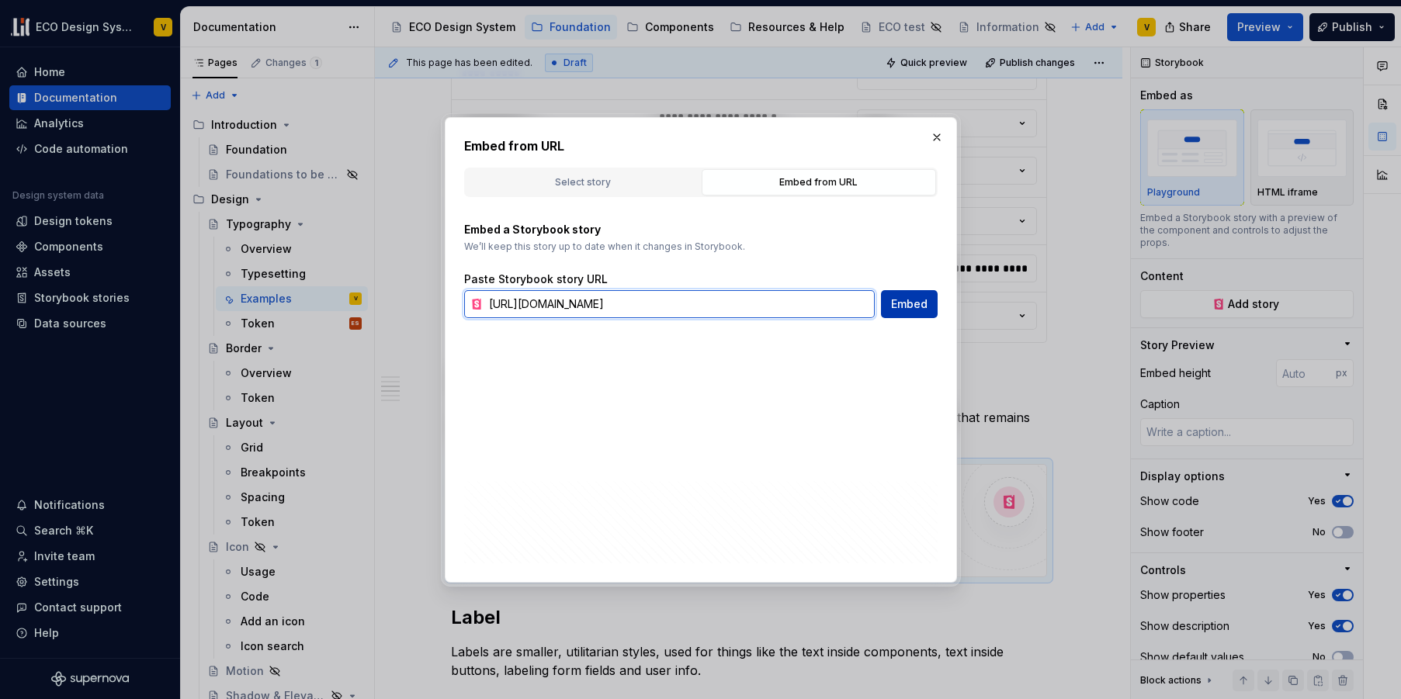
type input "[URL][DOMAIN_NAME]"
click at [913, 301] on span "Embed" at bounding box center [909, 304] width 36 height 16
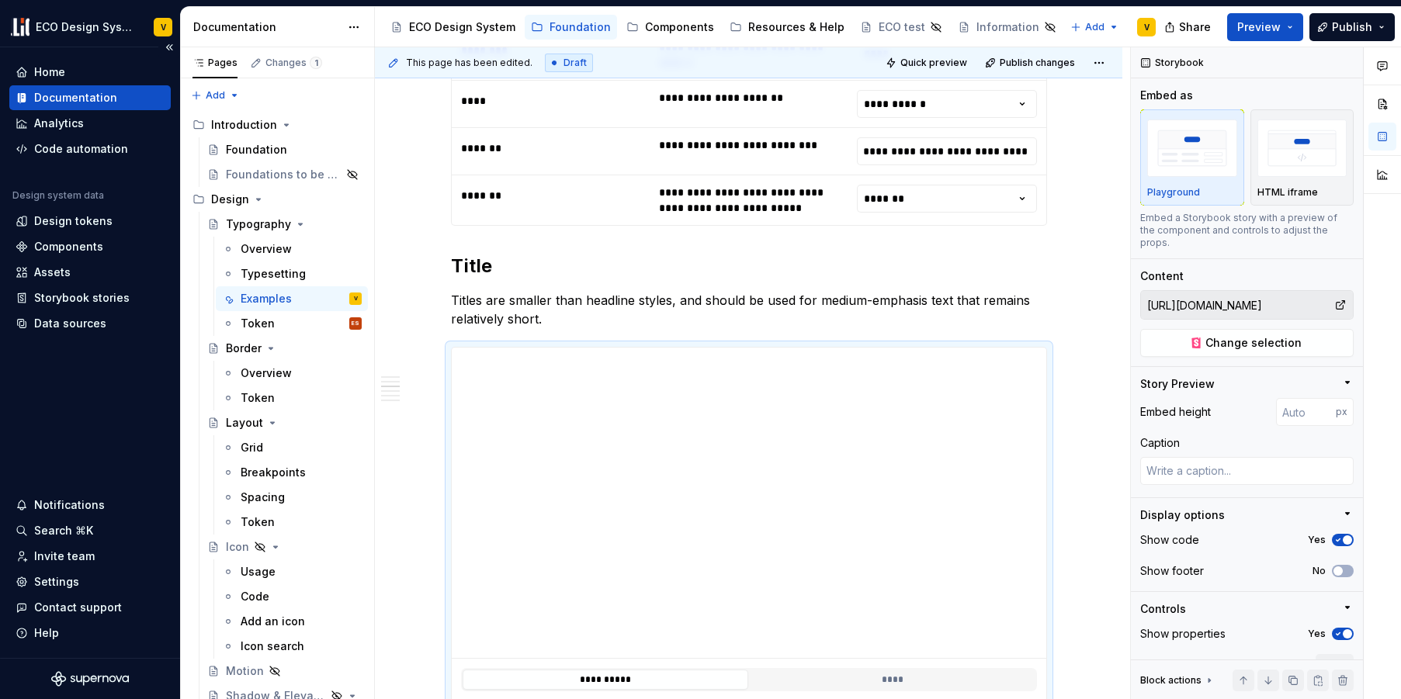
scroll to position [2285, 0]
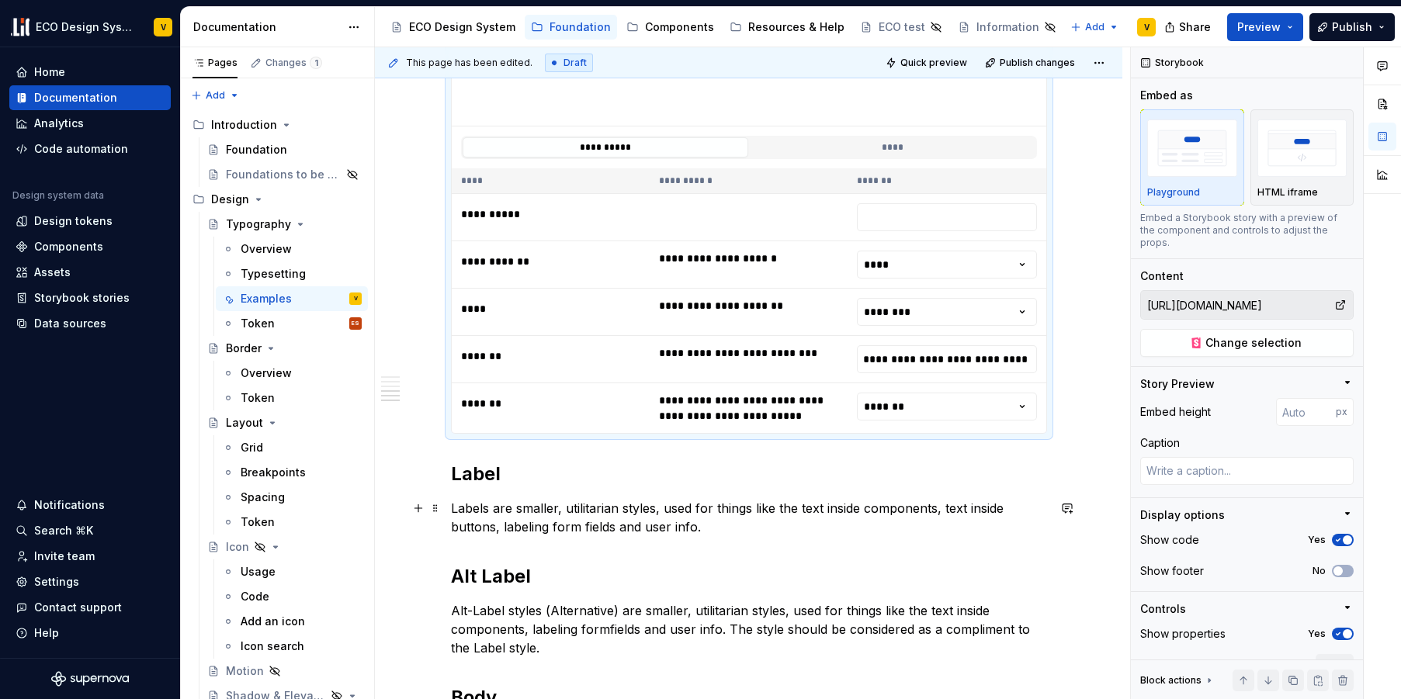
click at [709, 525] on p "Labels are smaller, utilitarian styles, used for things like the text inside co…" at bounding box center [749, 517] width 596 height 37
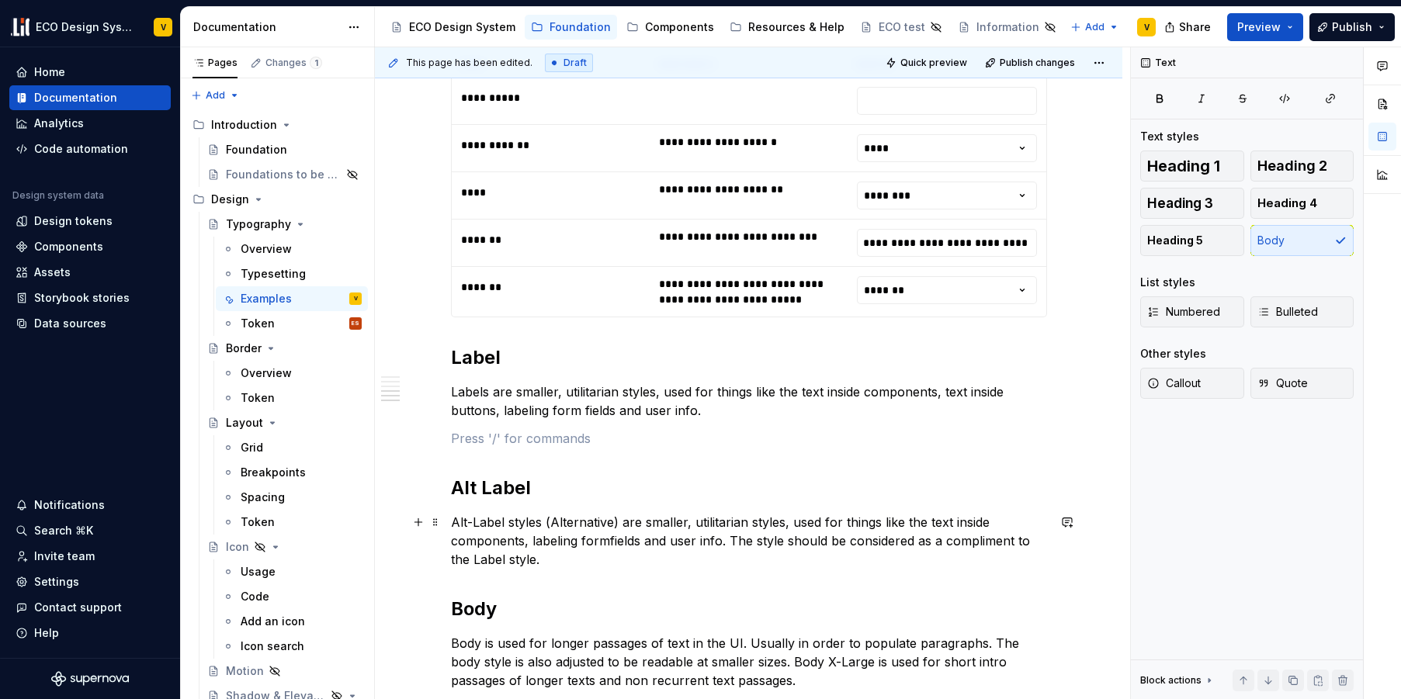
scroll to position [2413, 0]
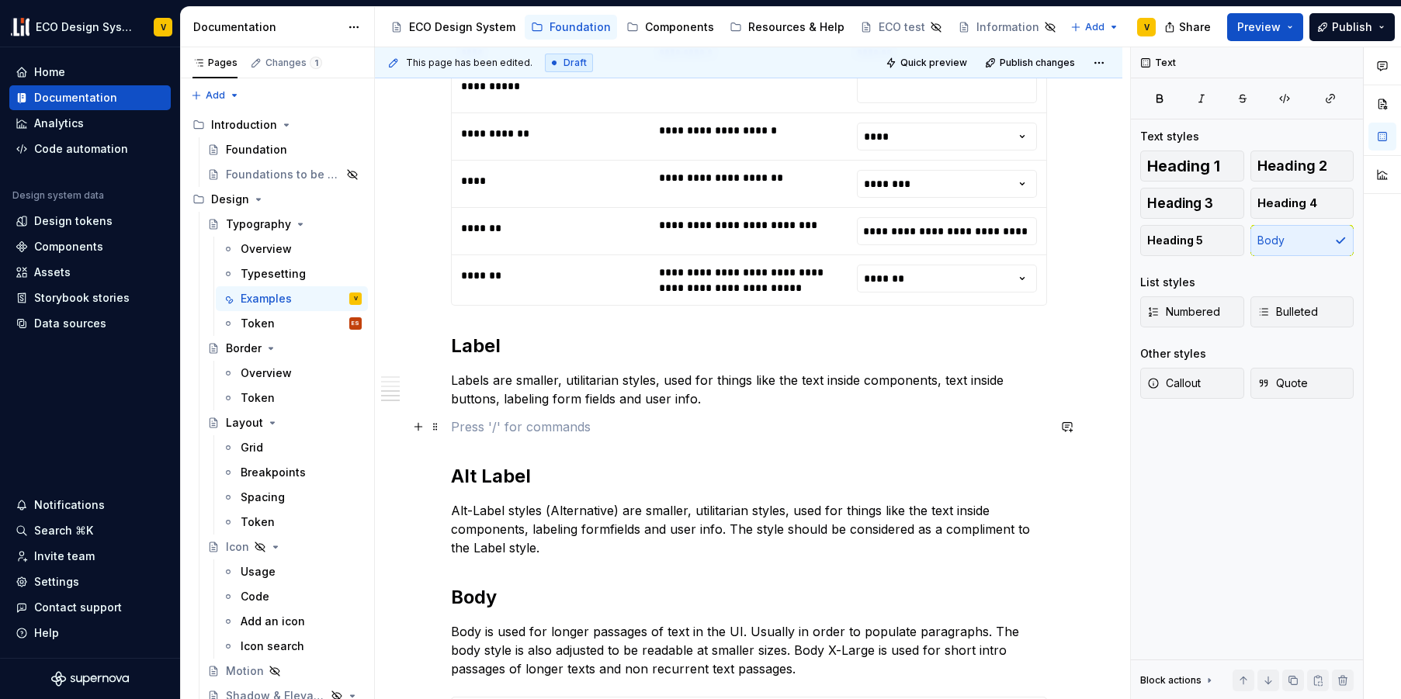
click at [483, 428] on p at bounding box center [749, 427] width 596 height 19
click at [416, 428] on button "button" at bounding box center [418, 427] width 22 height 22
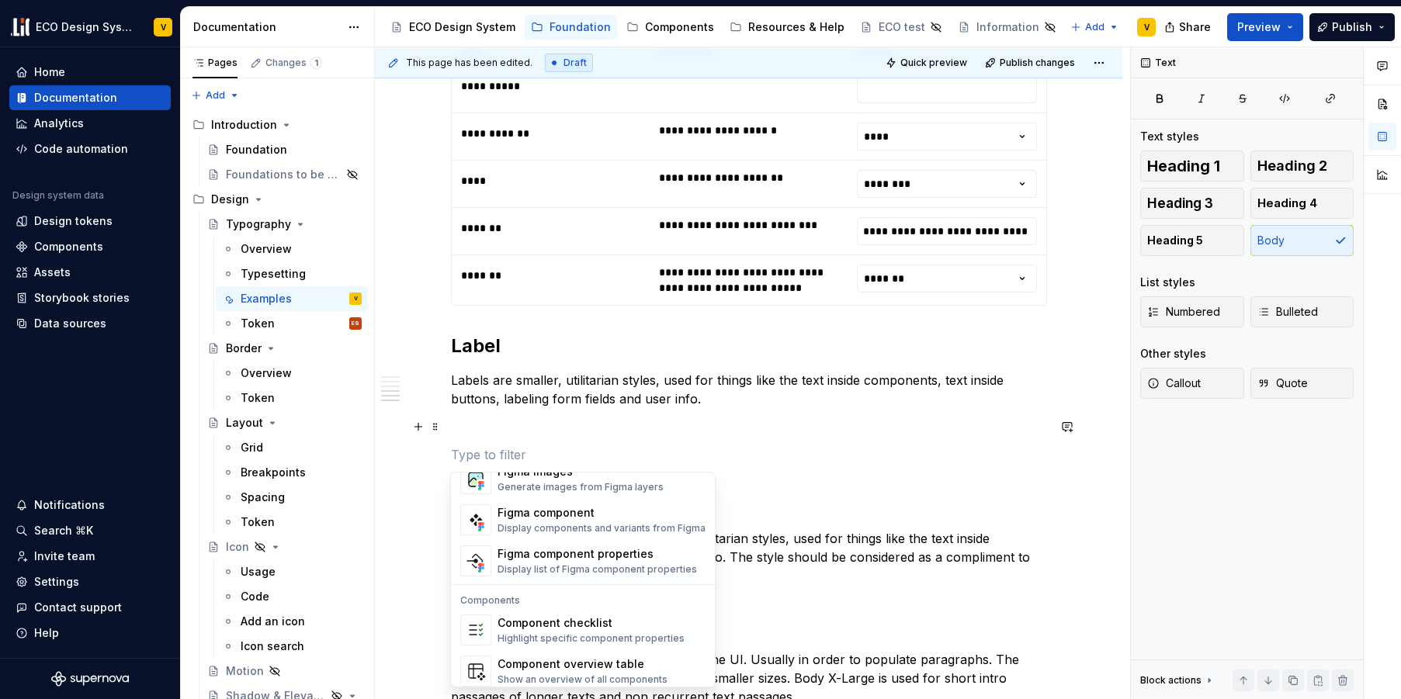
scroll to position [1545, 0]
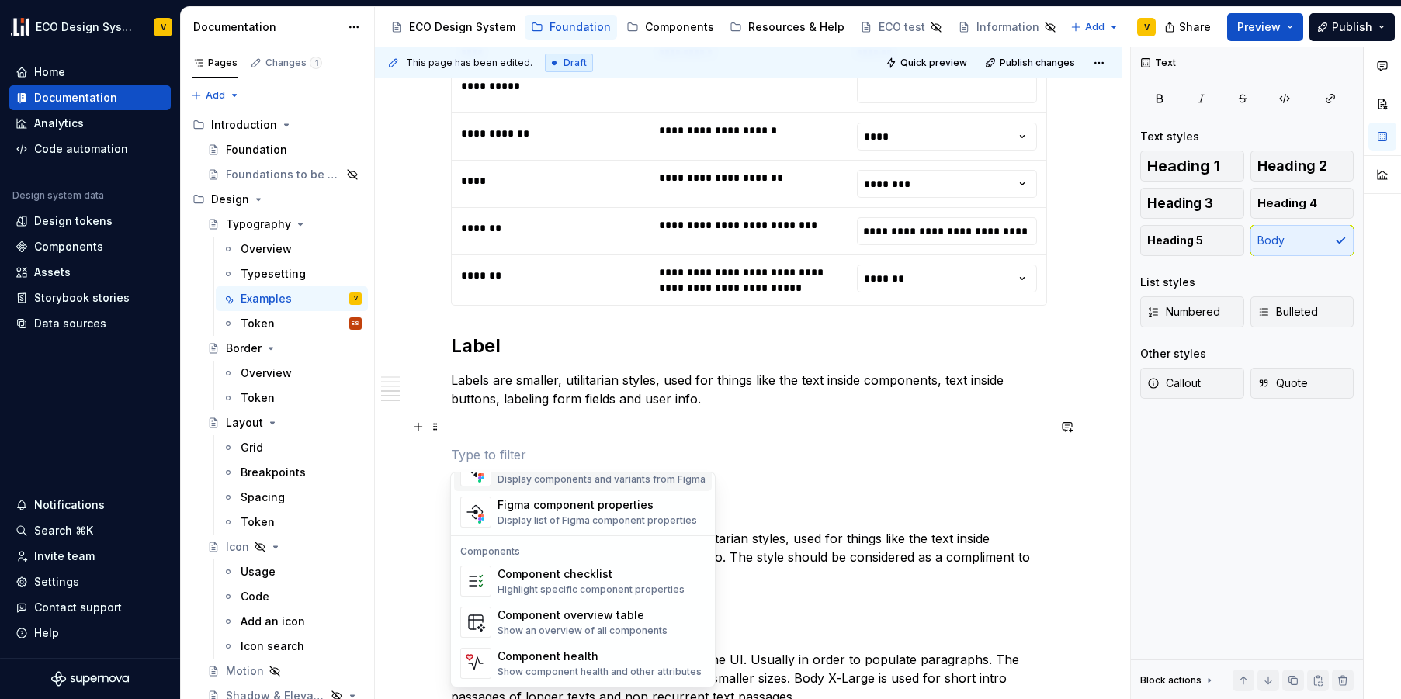
click at [522, 451] on p at bounding box center [749, 454] width 596 height 19
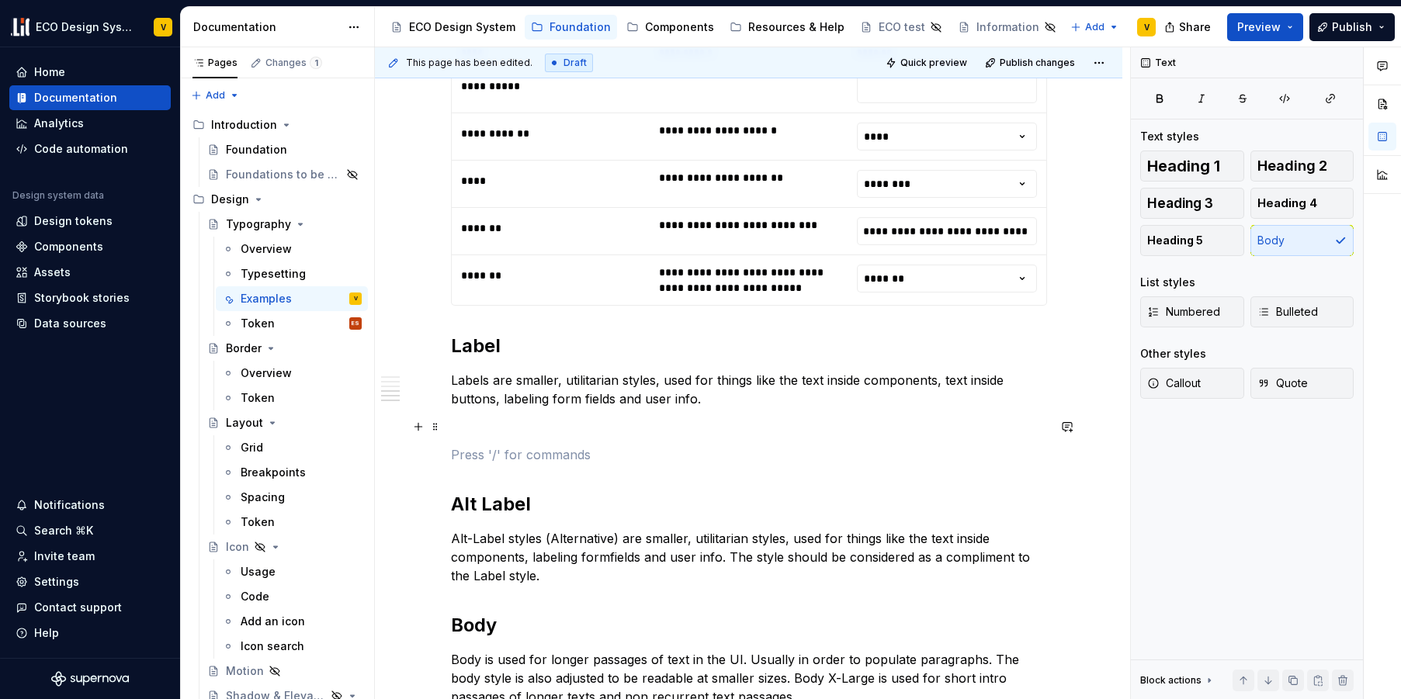
click at [470, 420] on p at bounding box center [749, 427] width 596 height 19
click at [413, 426] on button "button" at bounding box center [418, 427] width 22 height 22
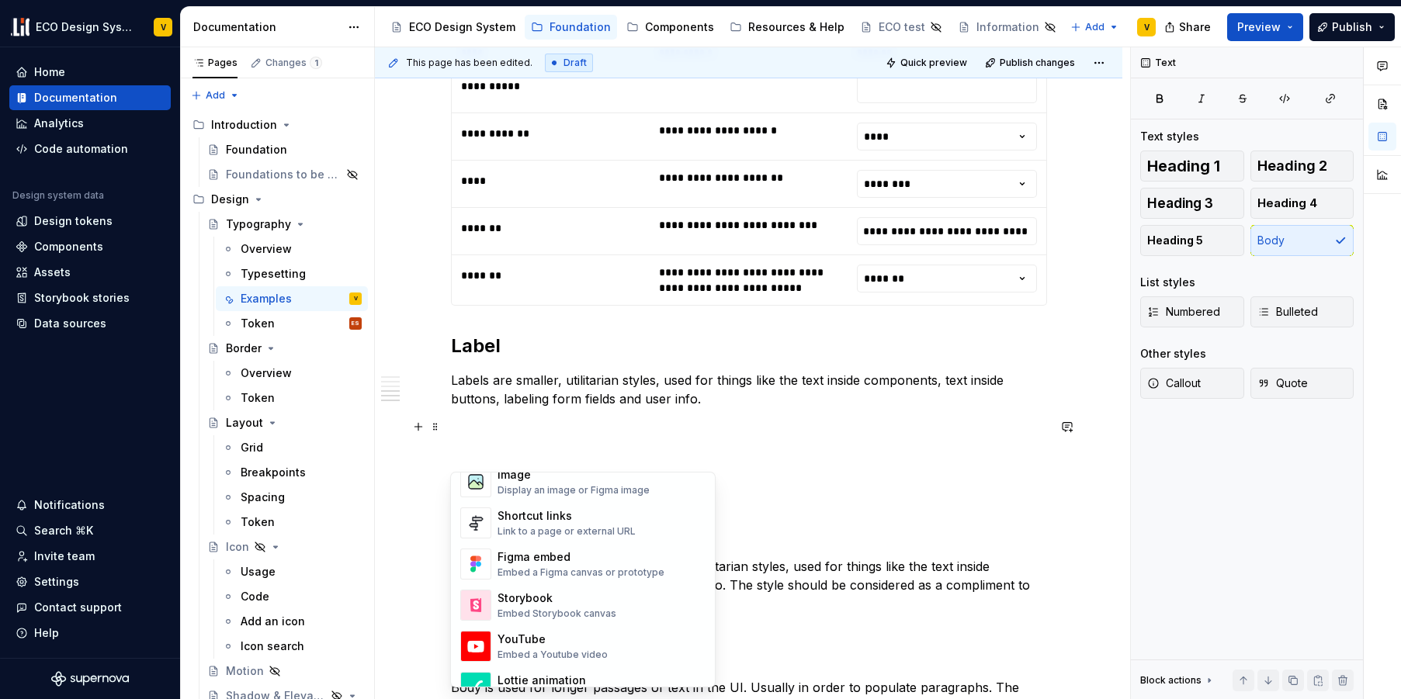
scroll to position [696, 0]
click at [548, 605] on div "Storybook Embed Storybook canvas" at bounding box center [556, 604] width 119 height 29
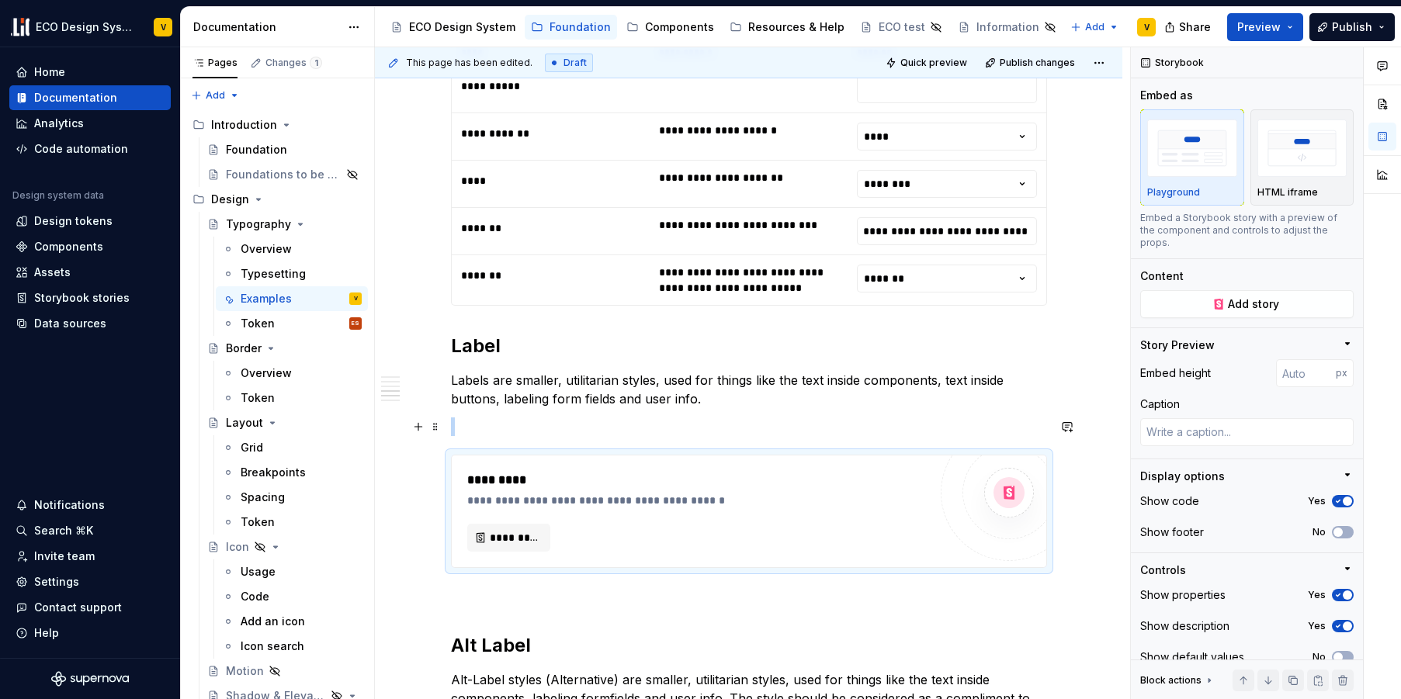
click at [502, 431] on p at bounding box center [749, 427] width 596 height 19
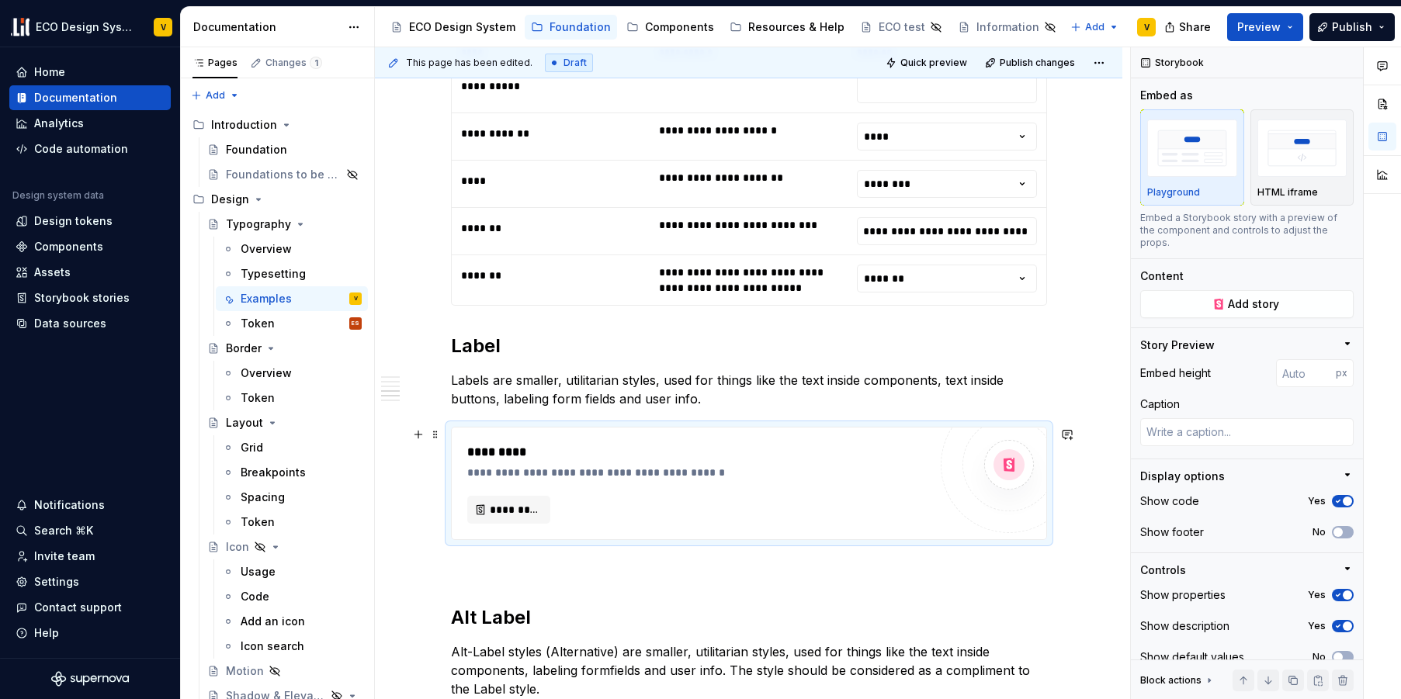
click at [554, 470] on div "**********" at bounding box center [697, 473] width 461 height 16
click at [1266, 307] on span "Add story" at bounding box center [1253, 304] width 51 height 16
type textarea "*"
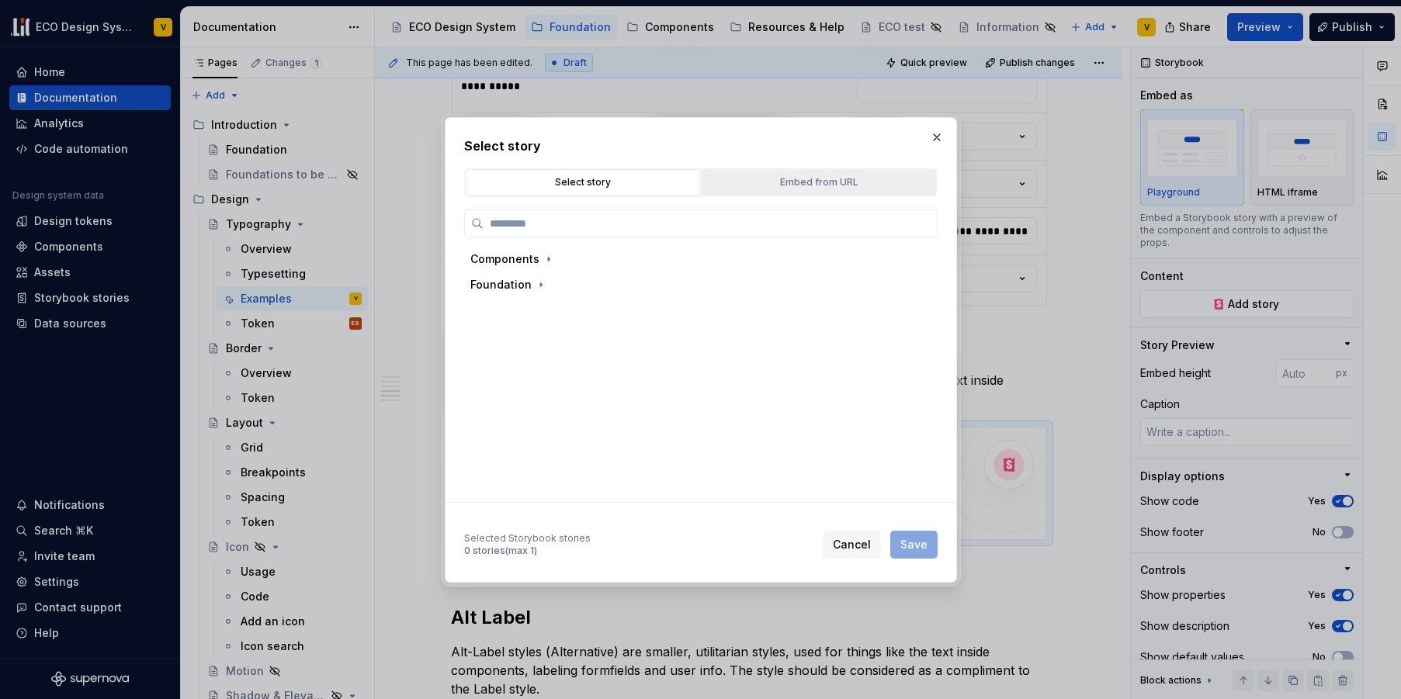
click at [849, 178] on div "Embed from URL" at bounding box center [819, 183] width 224 height 16
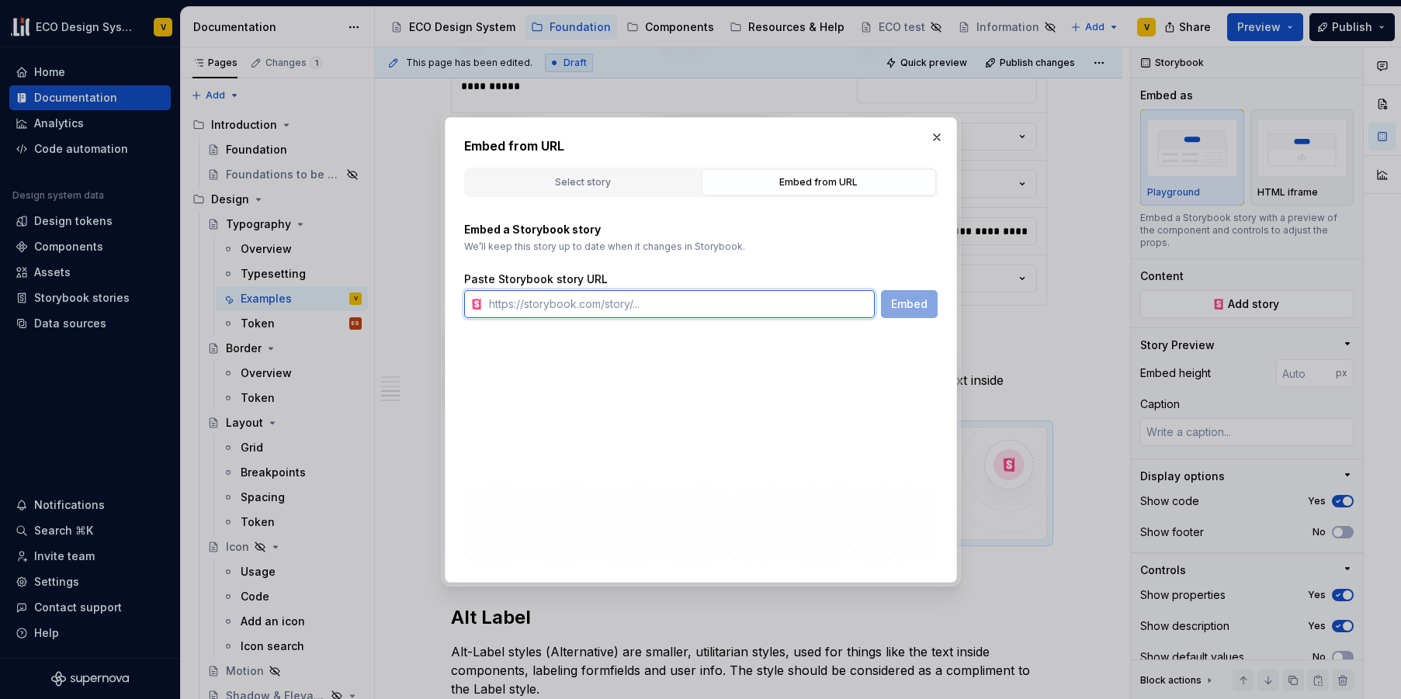
click at [604, 314] on input "text" at bounding box center [679, 304] width 392 height 28
paste input "[URL][DOMAIN_NAME]"
type input "[URL][DOMAIN_NAME]"
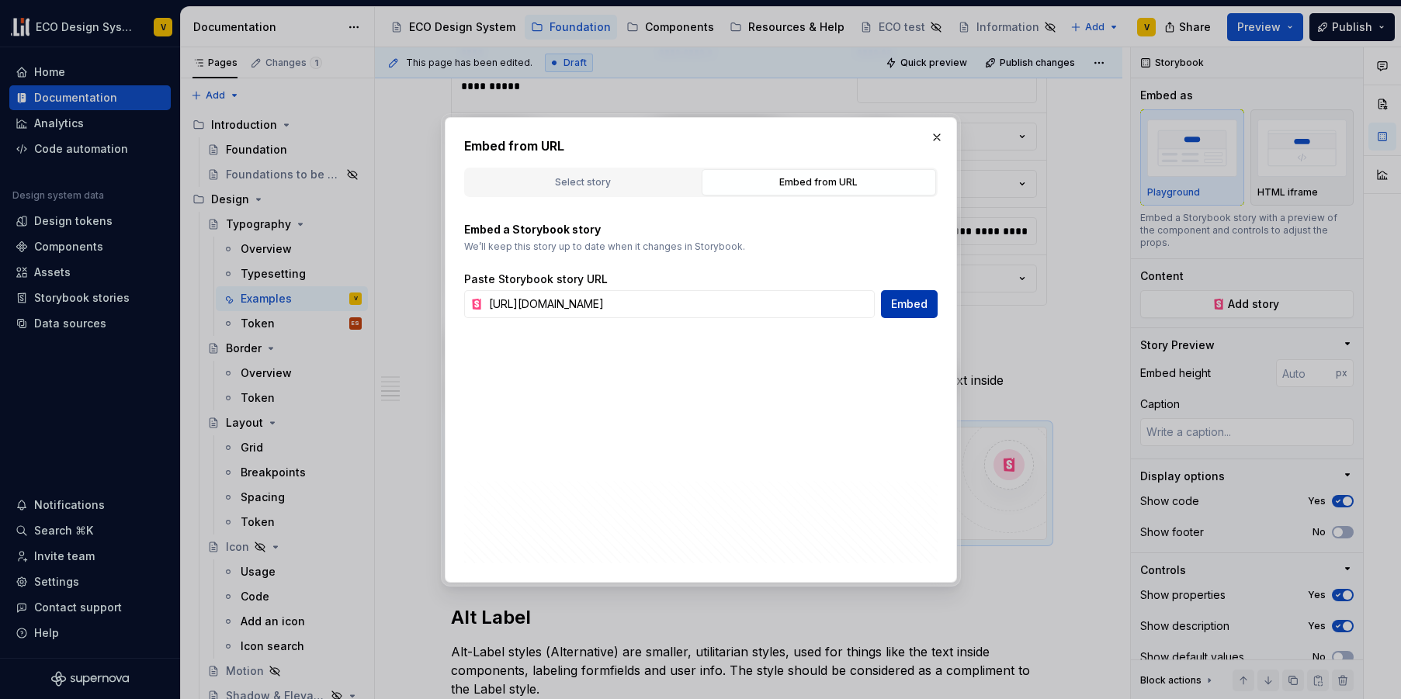
click at [898, 298] on span "Embed" at bounding box center [909, 304] width 36 height 16
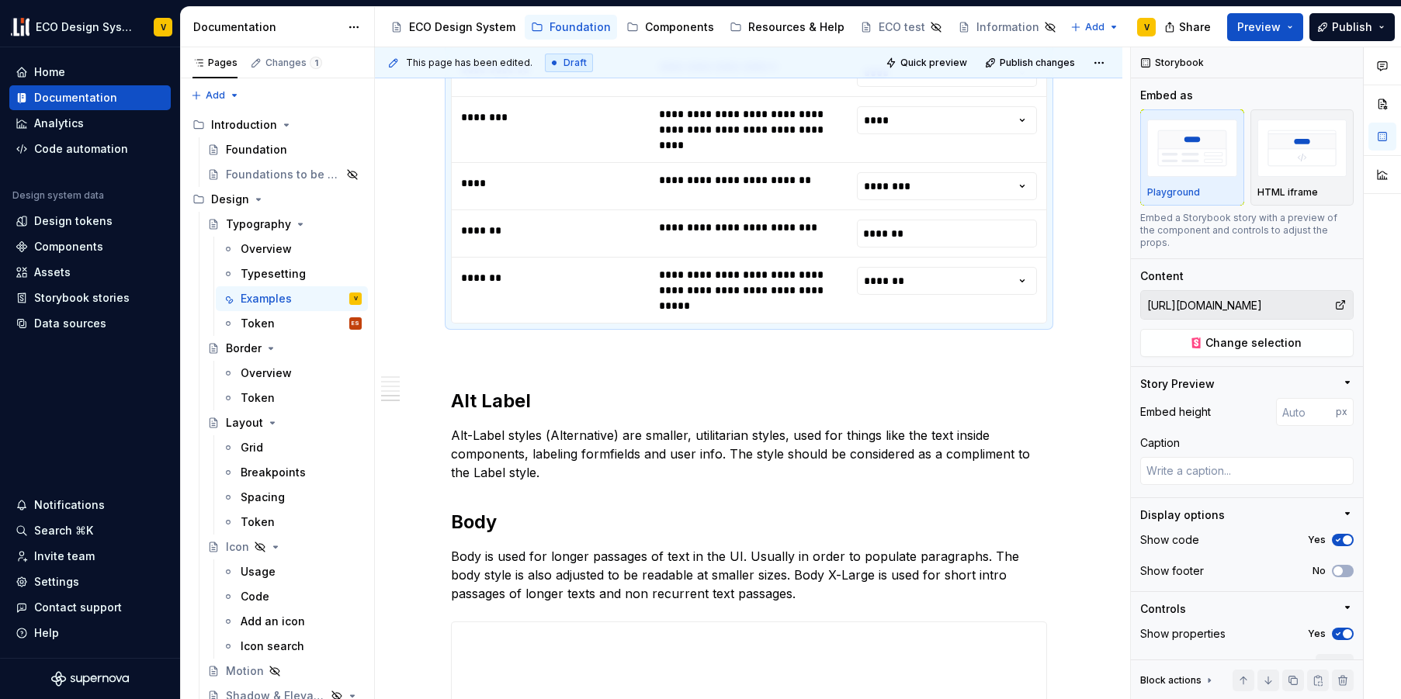
scroll to position [3297, 0]
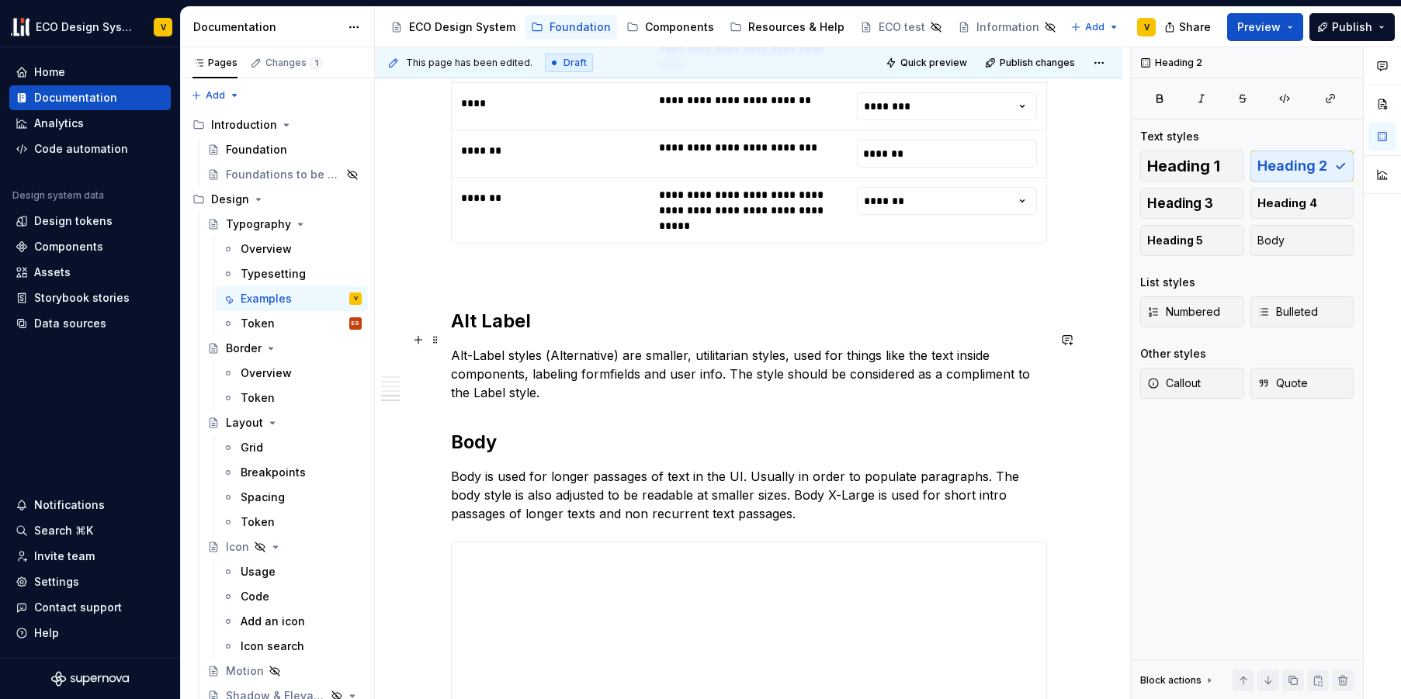
click at [596, 383] on p "Alt-Label styles (Alternative) are smaller, utilitarian styles, used for things…" at bounding box center [749, 374] width 596 height 56
click at [552, 380] on p "Alt-Label styles (Alternative) are smaller, utilitarian styles, used for things…" at bounding box center [749, 374] width 596 height 56
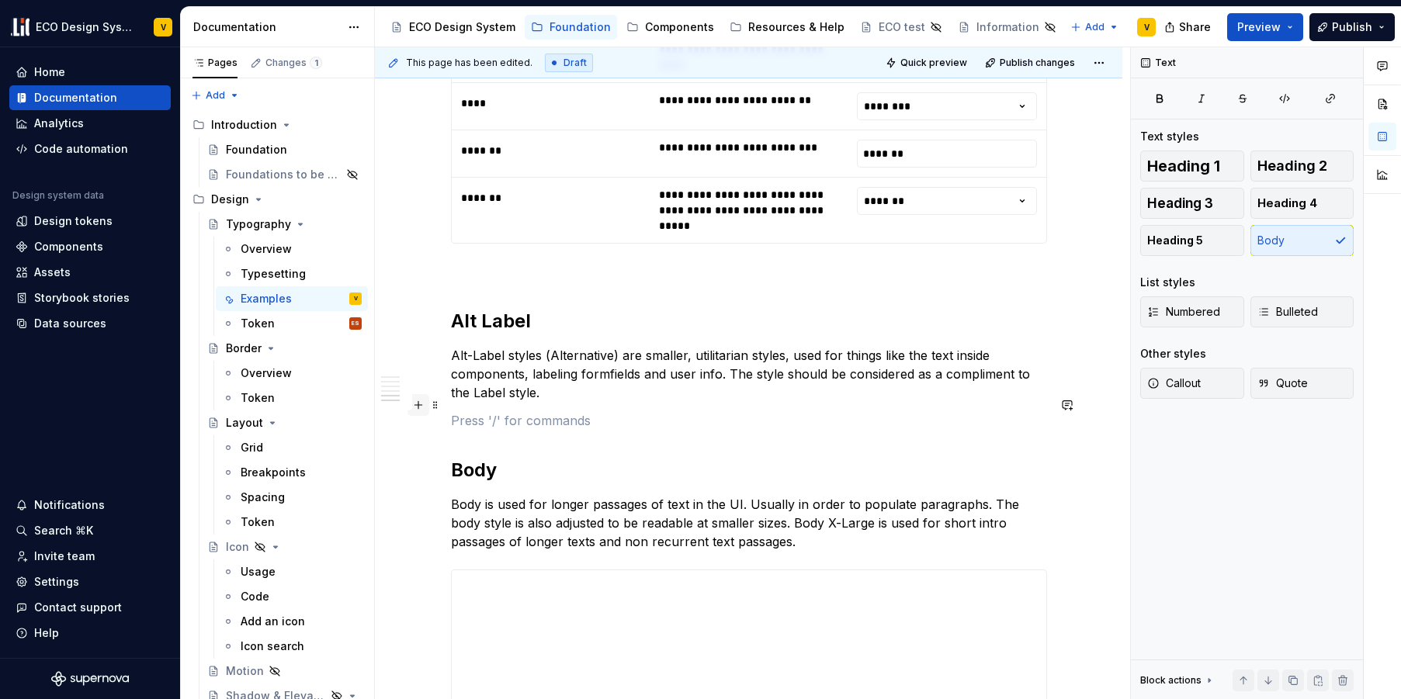
click at [418, 403] on button "button" at bounding box center [418, 405] width 22 height 22
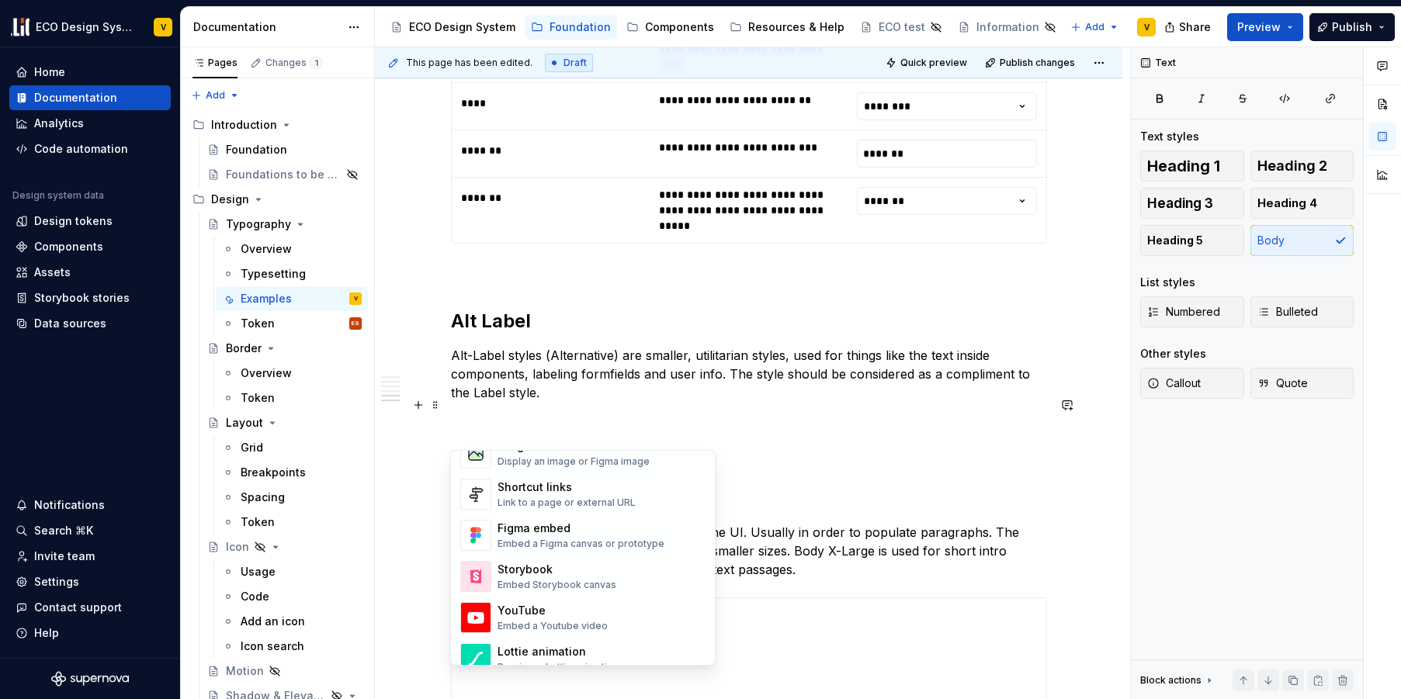
scroll to position [696, 0]
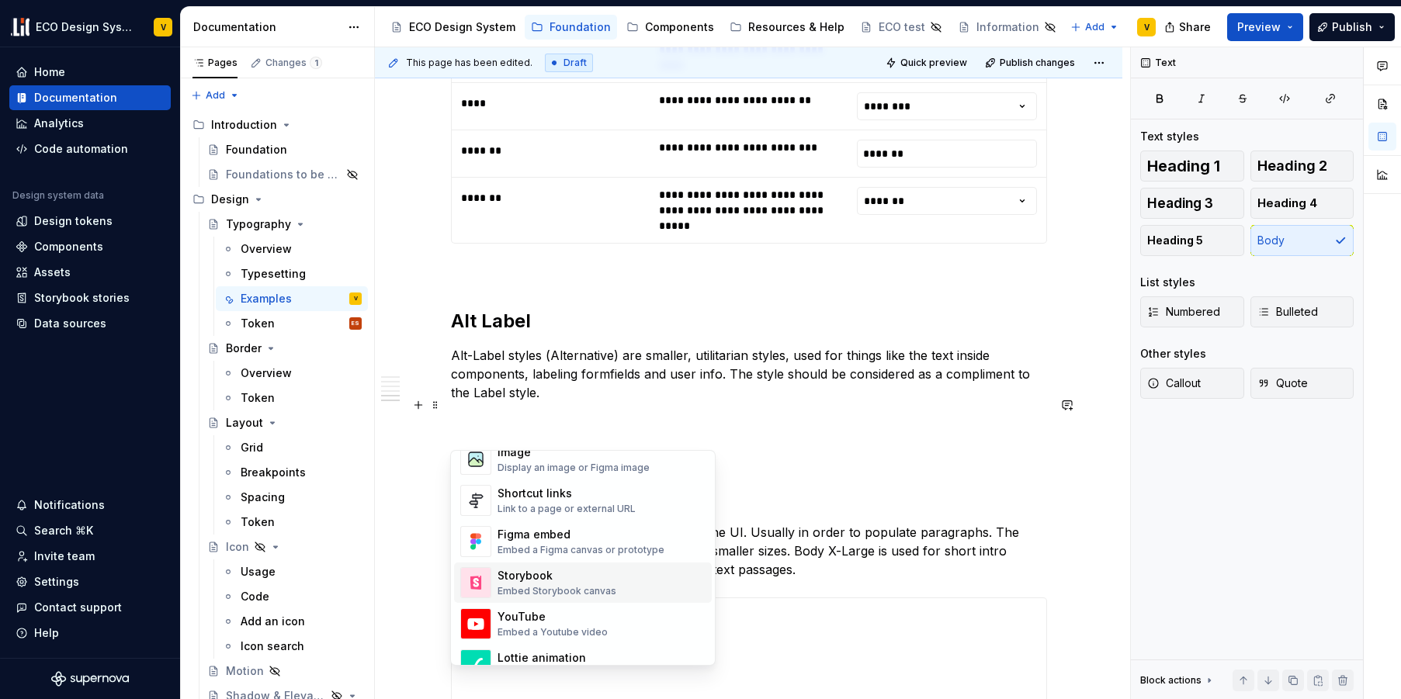
click at [559, 584] on div "Storybook Embed Storybook canvas" at bounding box center [556, 582] width 119 height 29
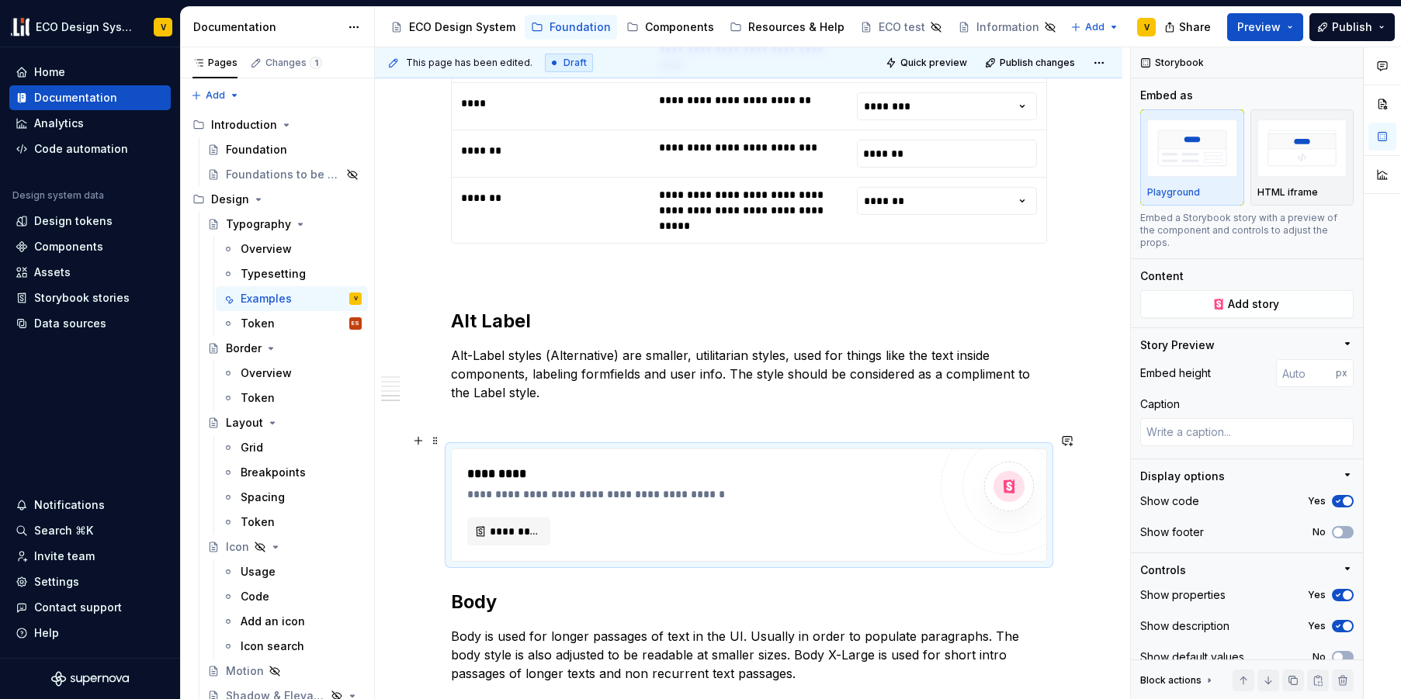
click at [773, 487] on div "**********" at bounding box center [697, 495] width 461 height 16
click at [1234, 310] on span "Add story" at bounding box center [1253, 304] width 51 height 16
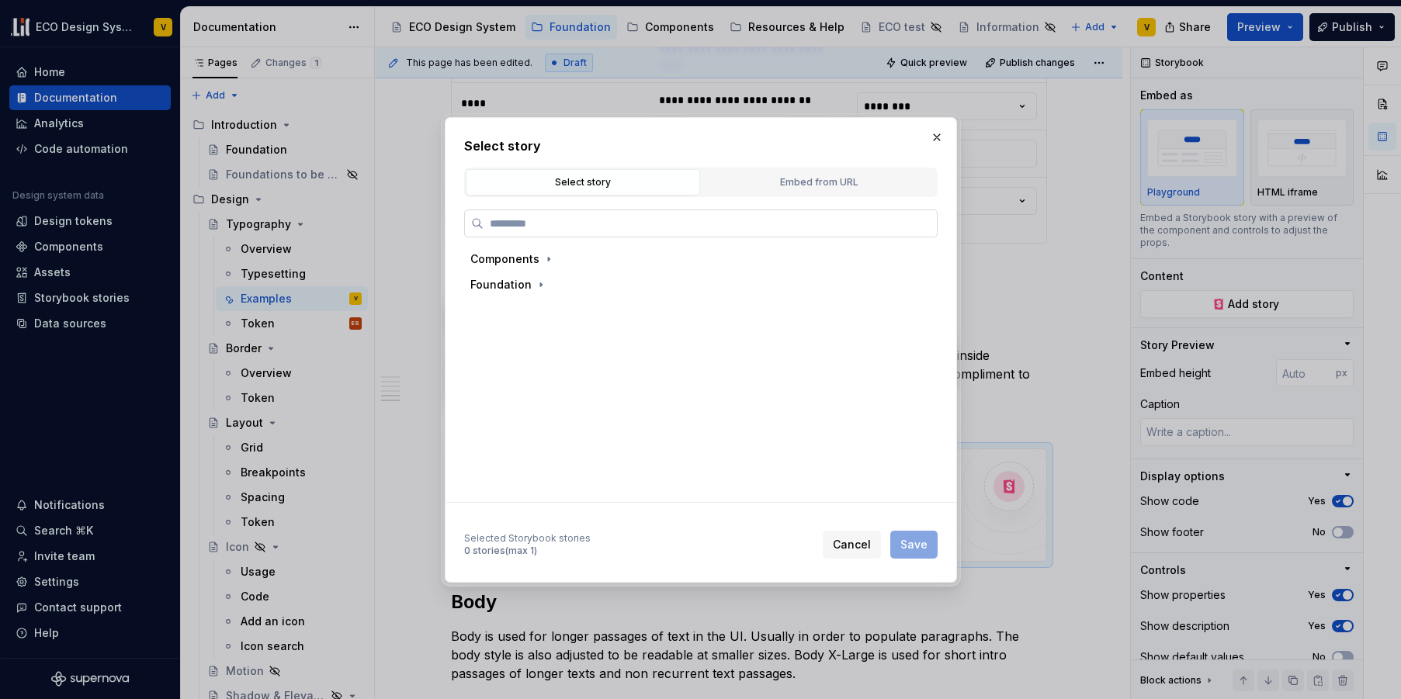
type textarea "*"
click at [797, 186] on div "Embed from URL" at bounding box center [819, 183] width 224 height 16
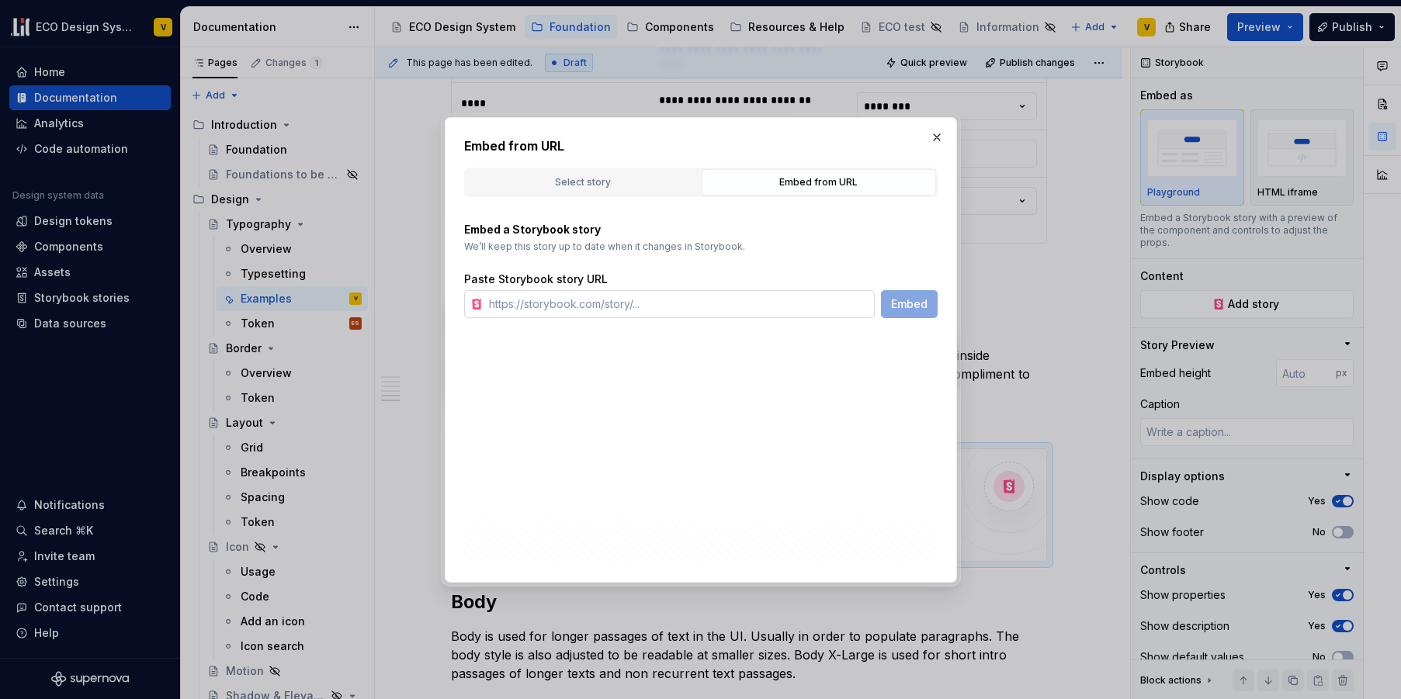
click at [610, 303] on input "text" at bounding box center [679, 304] width 392 height 28
paste input "[URL][DOMAIN_NAME]"
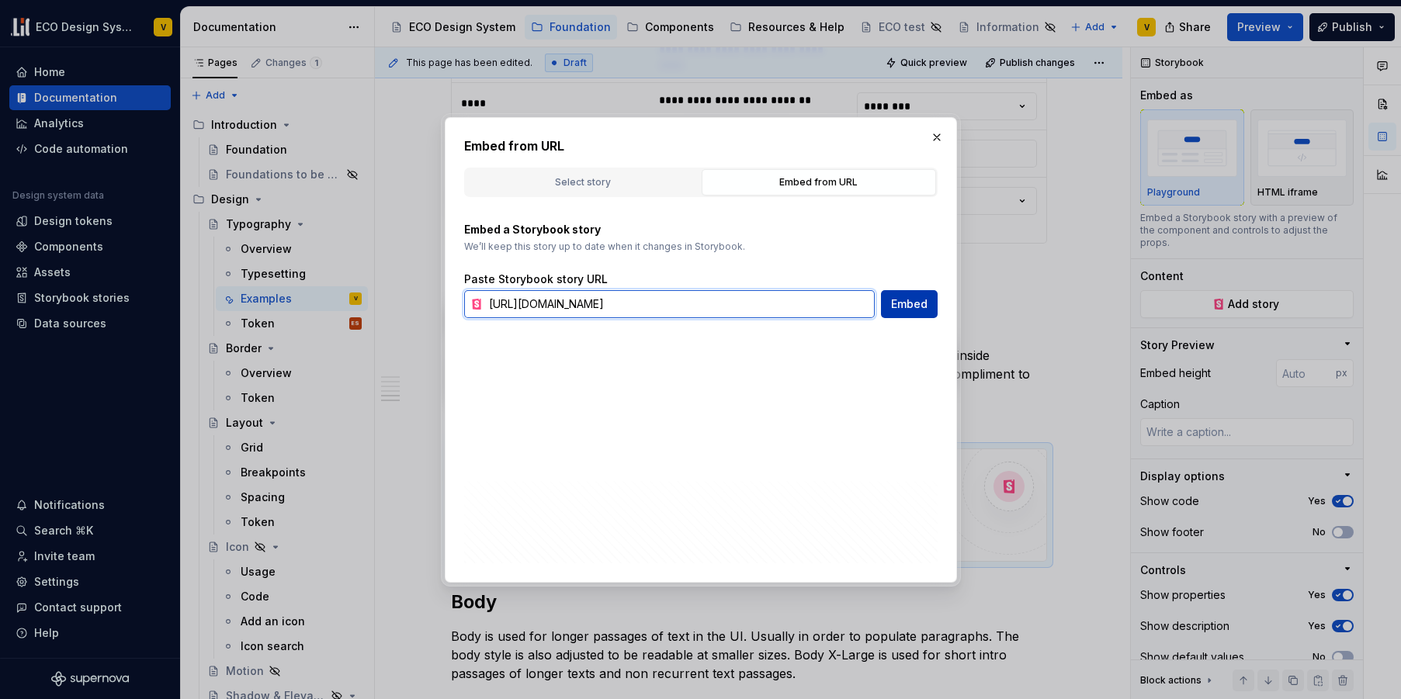
type input "[URL][DOMAIN_NAME]"
click at [902, 305] on span "Embed" at bounding box center [909, 304] width 36 height 16
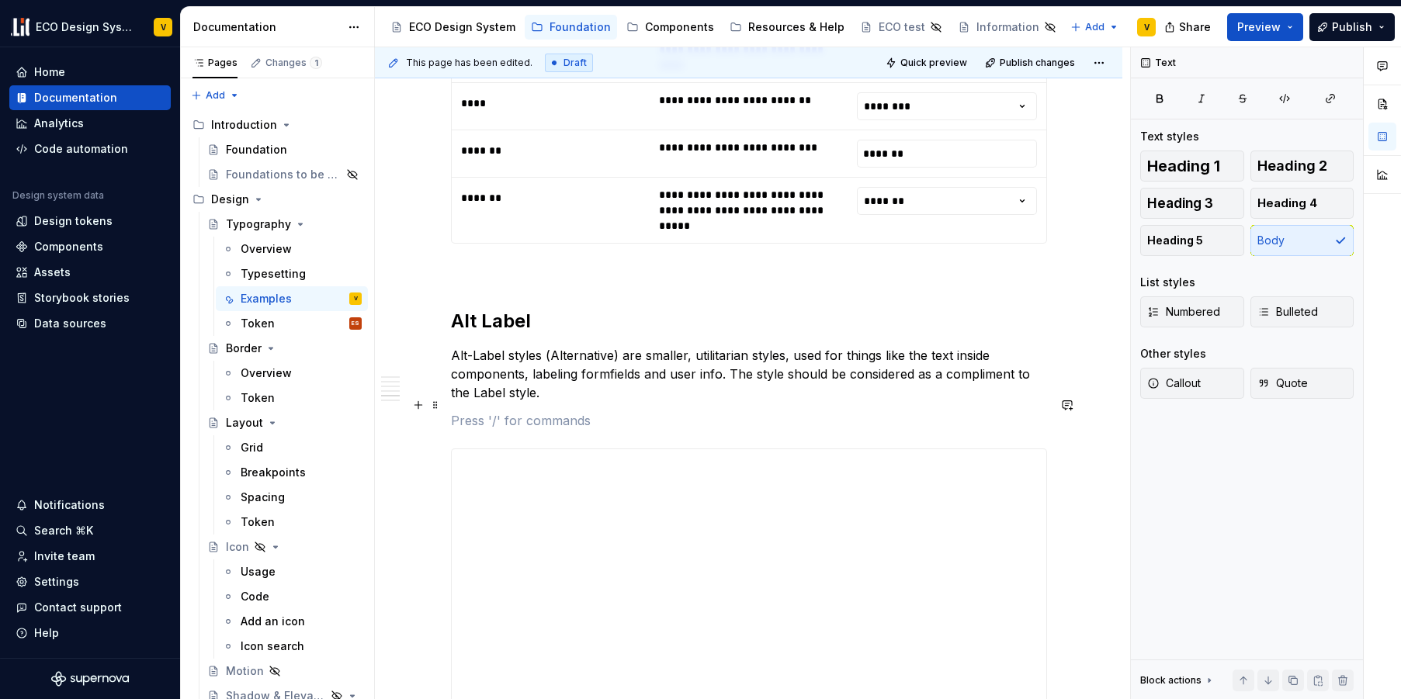
click at [514, 411] on p at bounding box center [749, 420] width 596 height 19
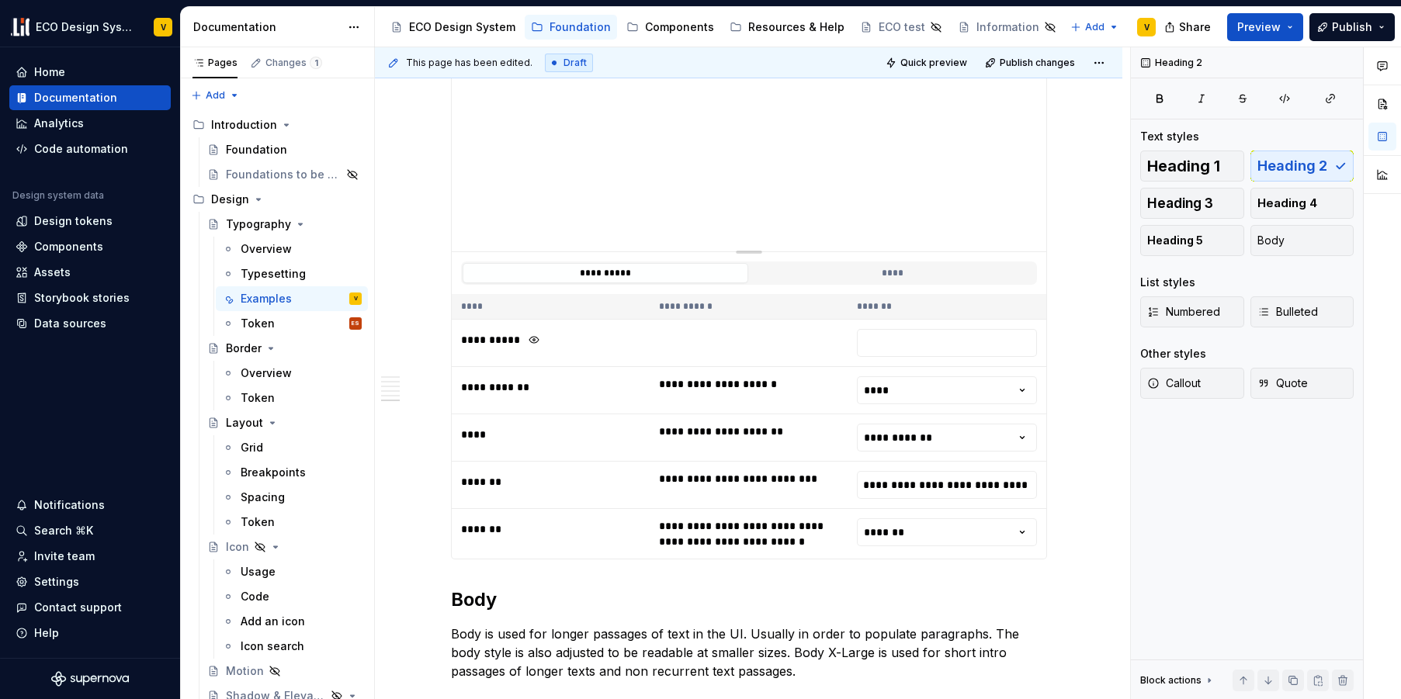
scroll to position [4023, 0]
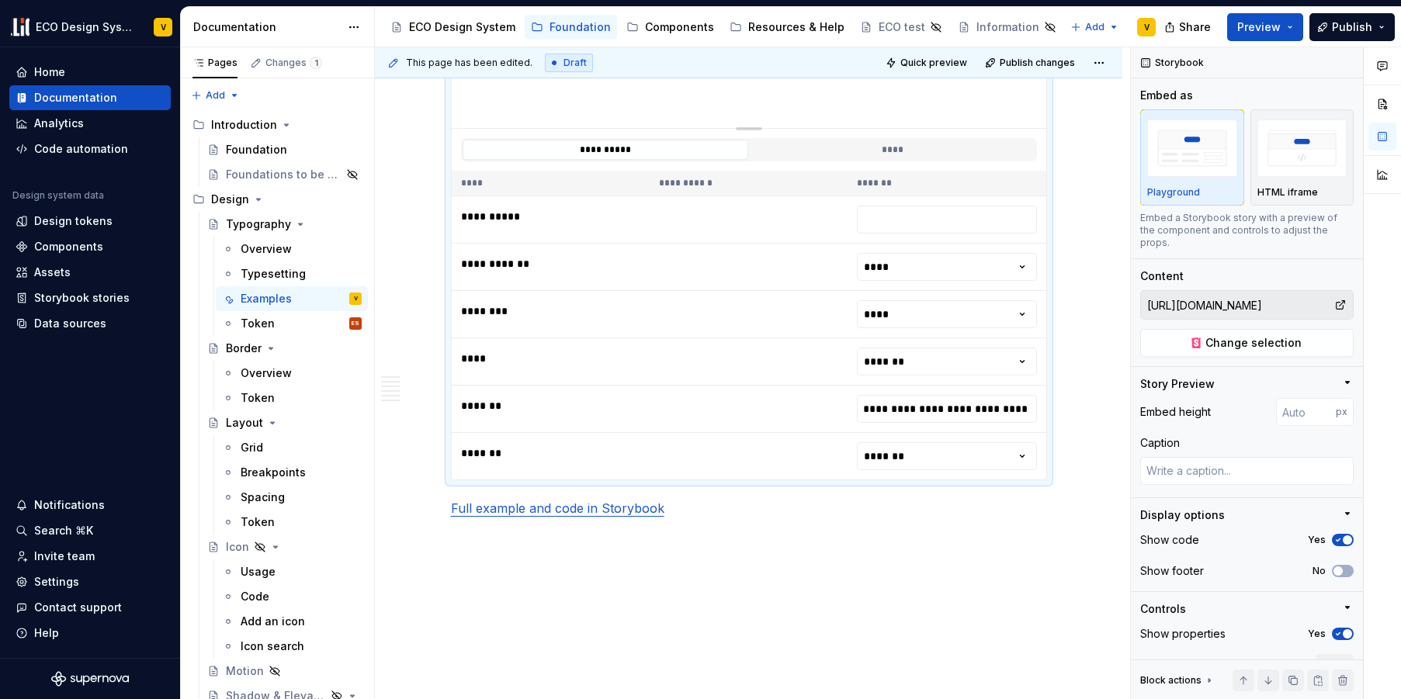
scroll to position [4689, 0]
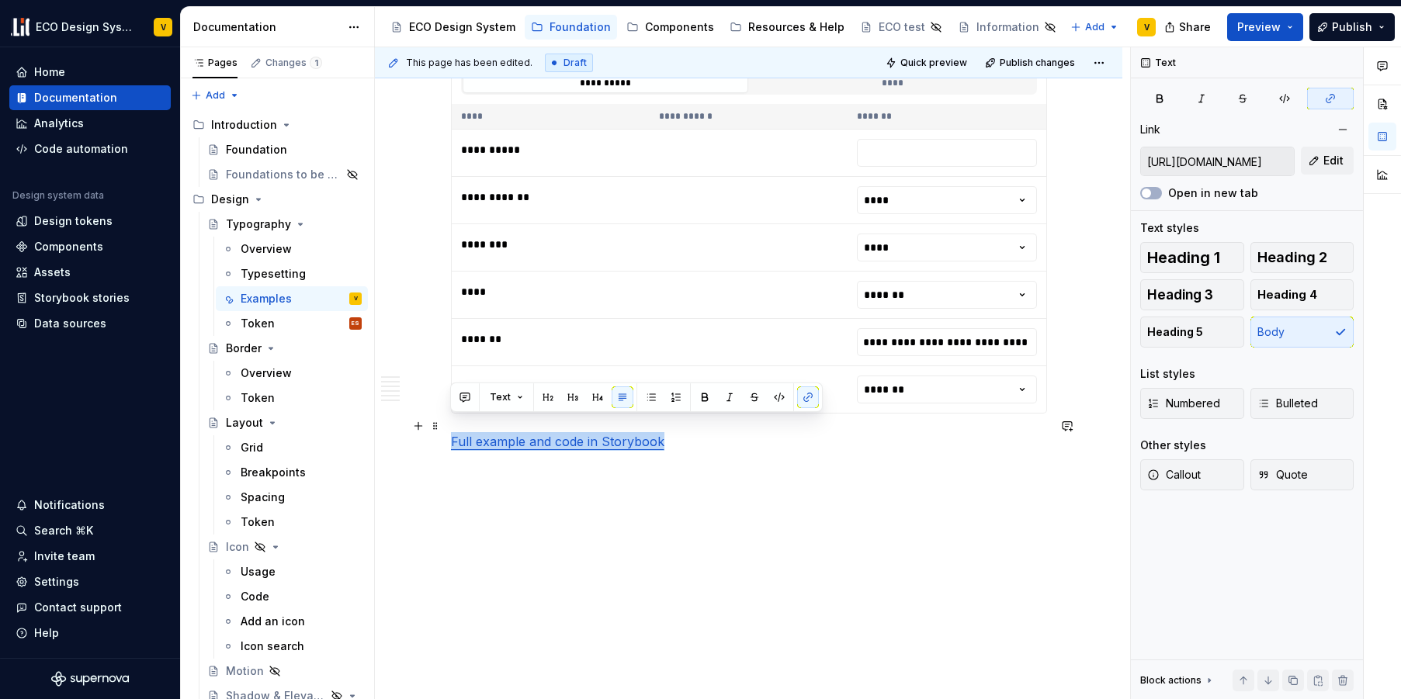
drag, startPoint x: 671, startPoint y: 427, endPoint x: 451, endPoint y: 431, distance: 220.4
click at [451, 432] on p "Full example and code in Storybook" at bounding box center [749, 441] width 596 height 19
copy link "Full example and code in Storybook"
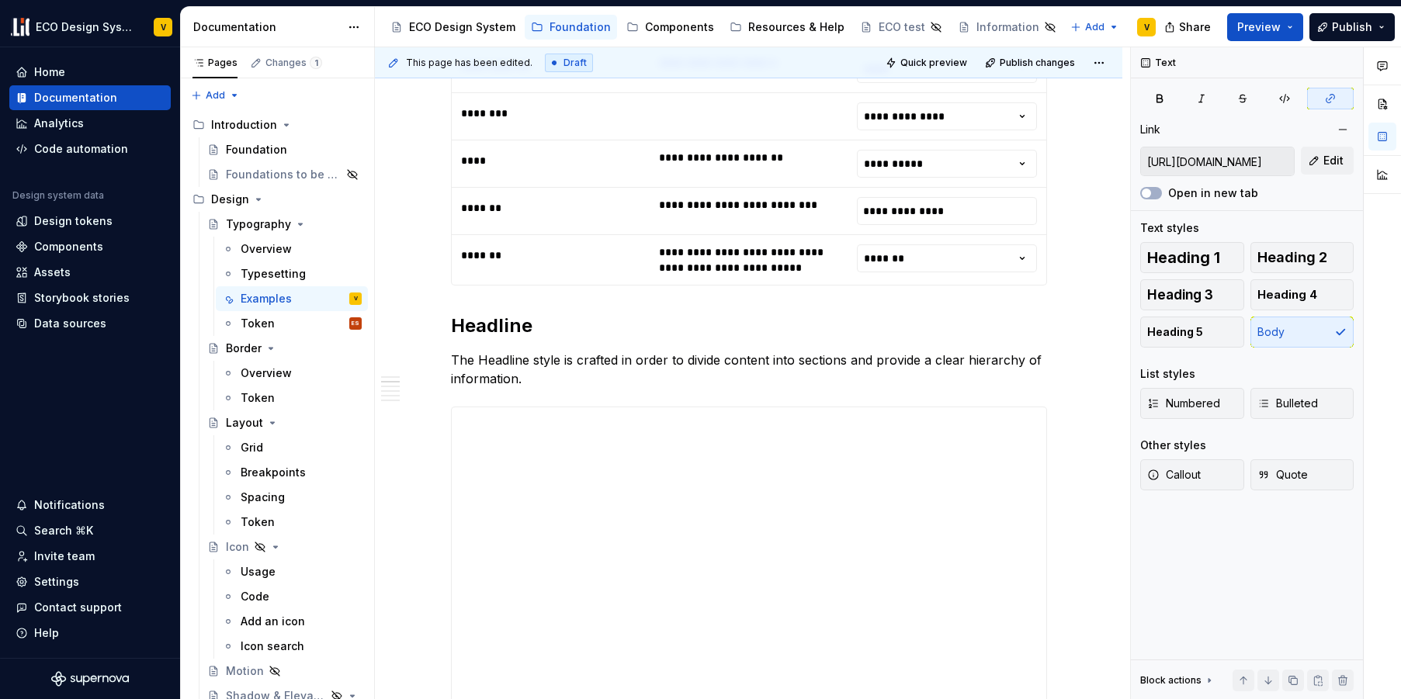
scroll to position [909, 0]
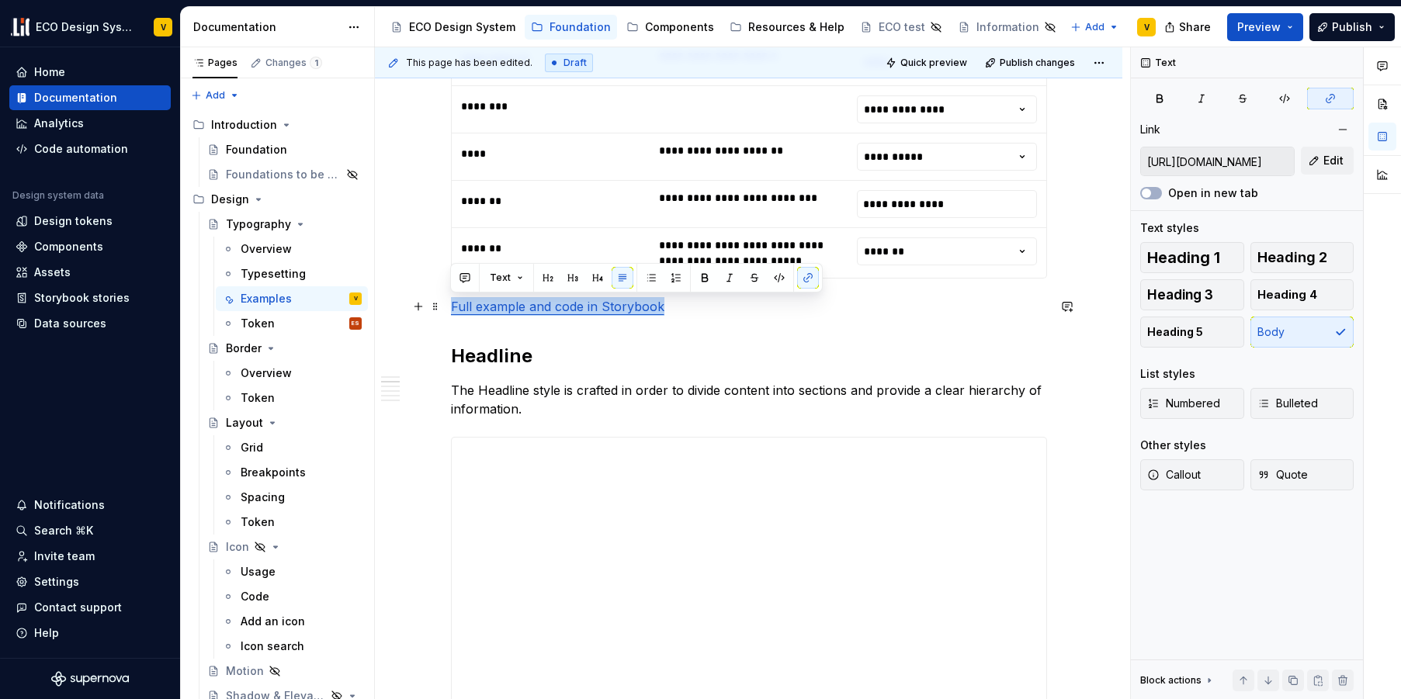
drag, startPoint x: 676, startPoint y: 308, endPoint x: 452, endPoint y: 308, distance: 224.3
click at [452, 308] on p "Full example and code in Storybook" at bounding box center [749, 306] width 596 height 19
type textarea "*"
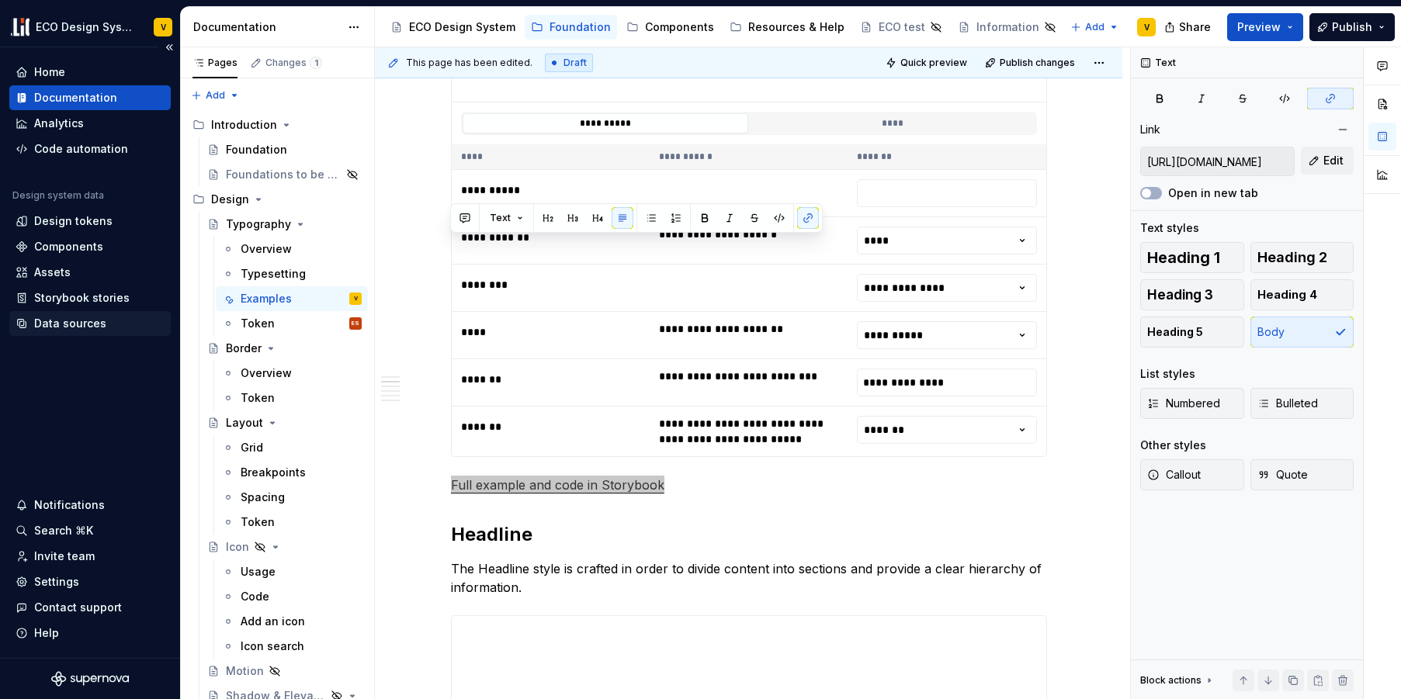
scroll to position [994, 0]
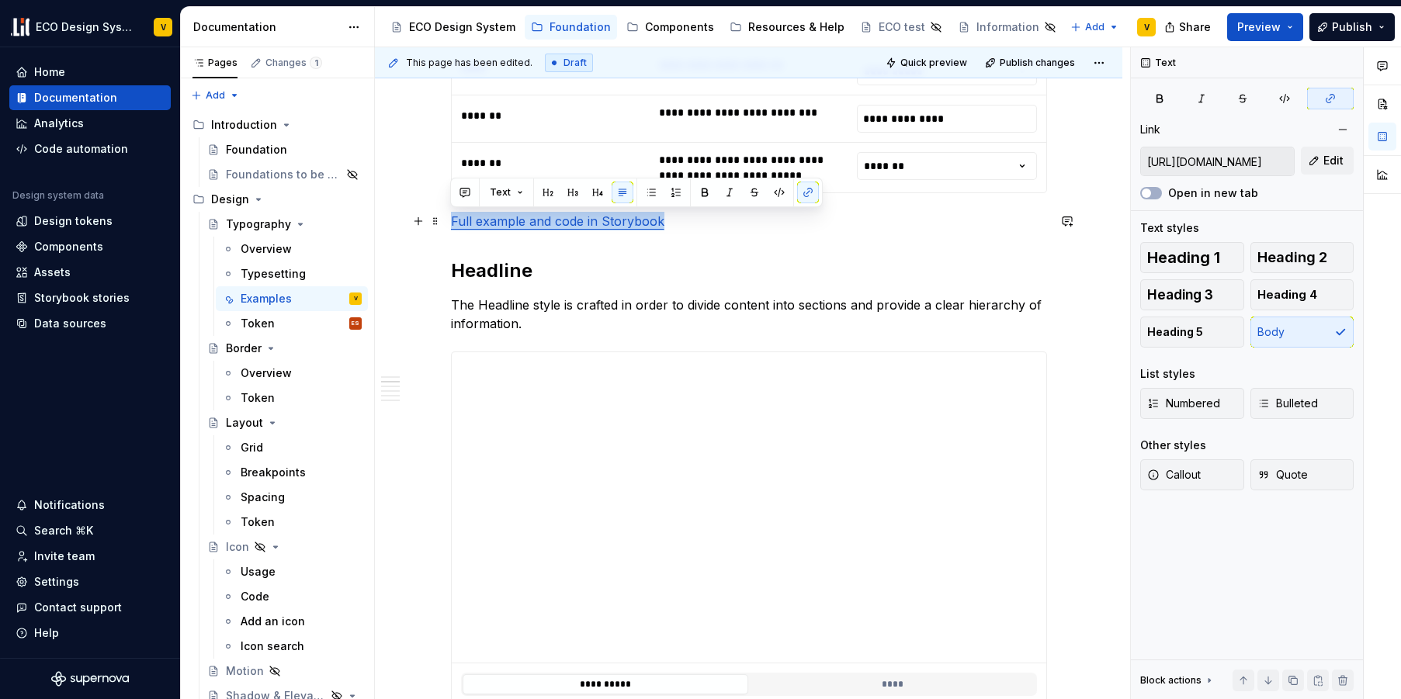
click at [667, 221] on p "Full example and code in Storybook" at bounding box center [749, 221] width 596 height 19
drag, startPoint x: 669, startPoint y: 222, endPoint x: 442, endPoint y: 224, distance: 227.4
click at [804, 191] on button "button" at bounding box center [808, 193] width 22 height 22
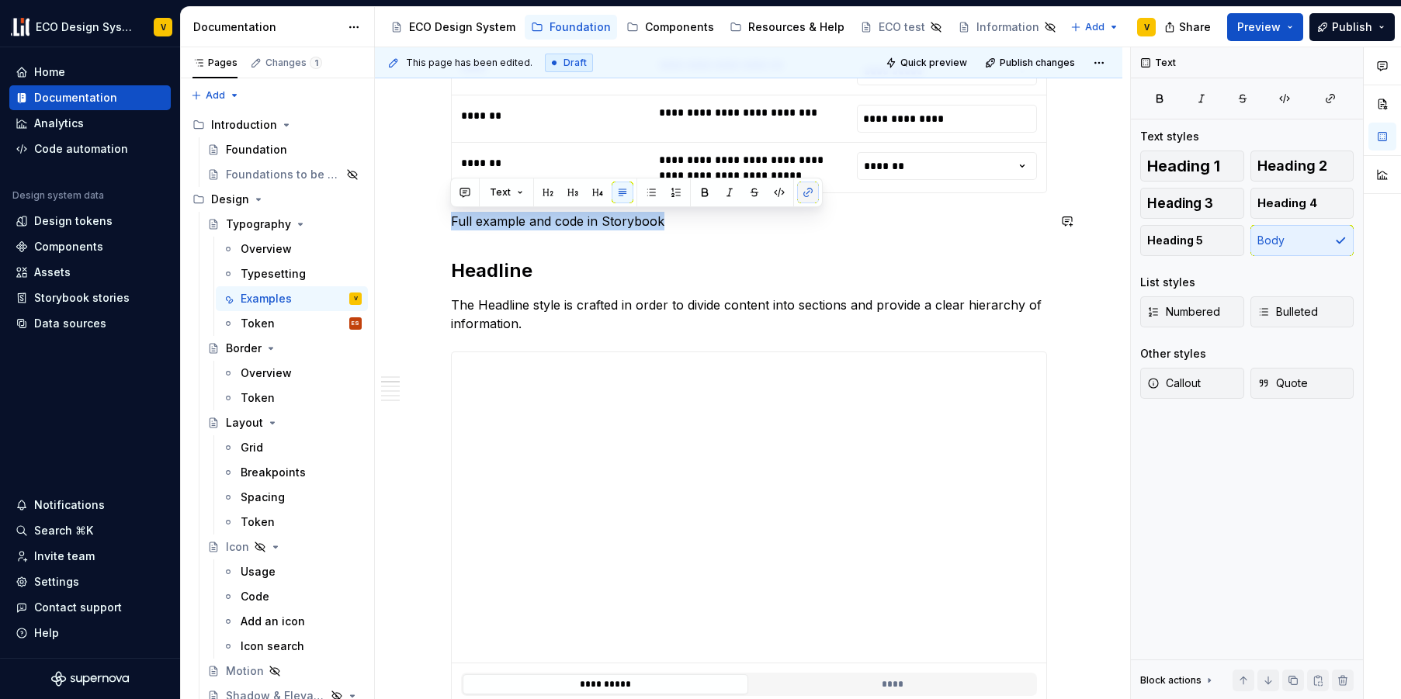
click at [804, 195] on button "button" at bounding box center [808, 193] width 22 height 22
click at [802, 191] on button "button" at bounding box center [808, 193] width 22 height 22
click at [807, 196] on button "button" at bounding box center [808, 193] width 22 height 22
click at [681, 224] on p "Full example and code in Storybook" at bounding box center [749, 221] width 596 height 19
drag, startPoint x: 603, startPoint y: 220, endPoint x: 449, endPoint y: 220, distance: 154.4
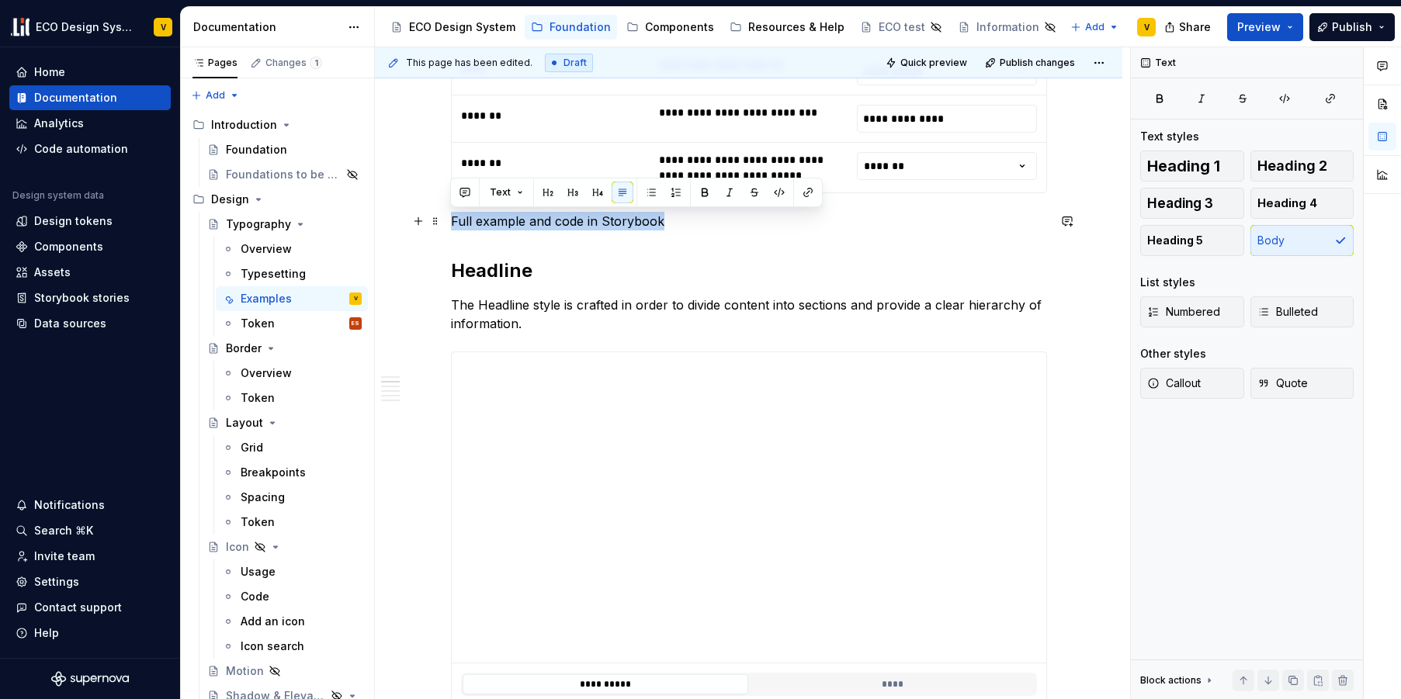
click at [808, 195] on button "button" at bounding box center [808, 193] width 22 height 22
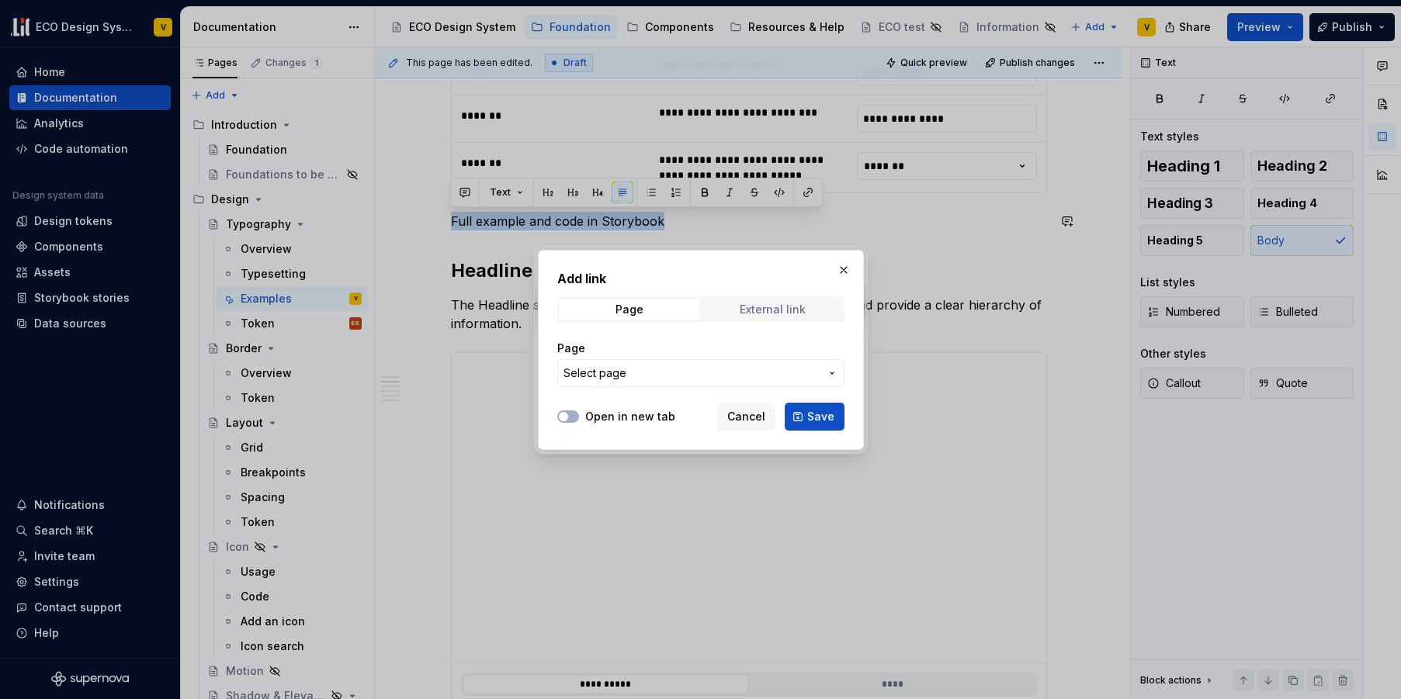
click at [776, 304] on div "External link" at bounding box center [773, 309] width 66 height 12
click at [614, 368] on input "URL" at bounding box center [700, 373] width 287 height 28
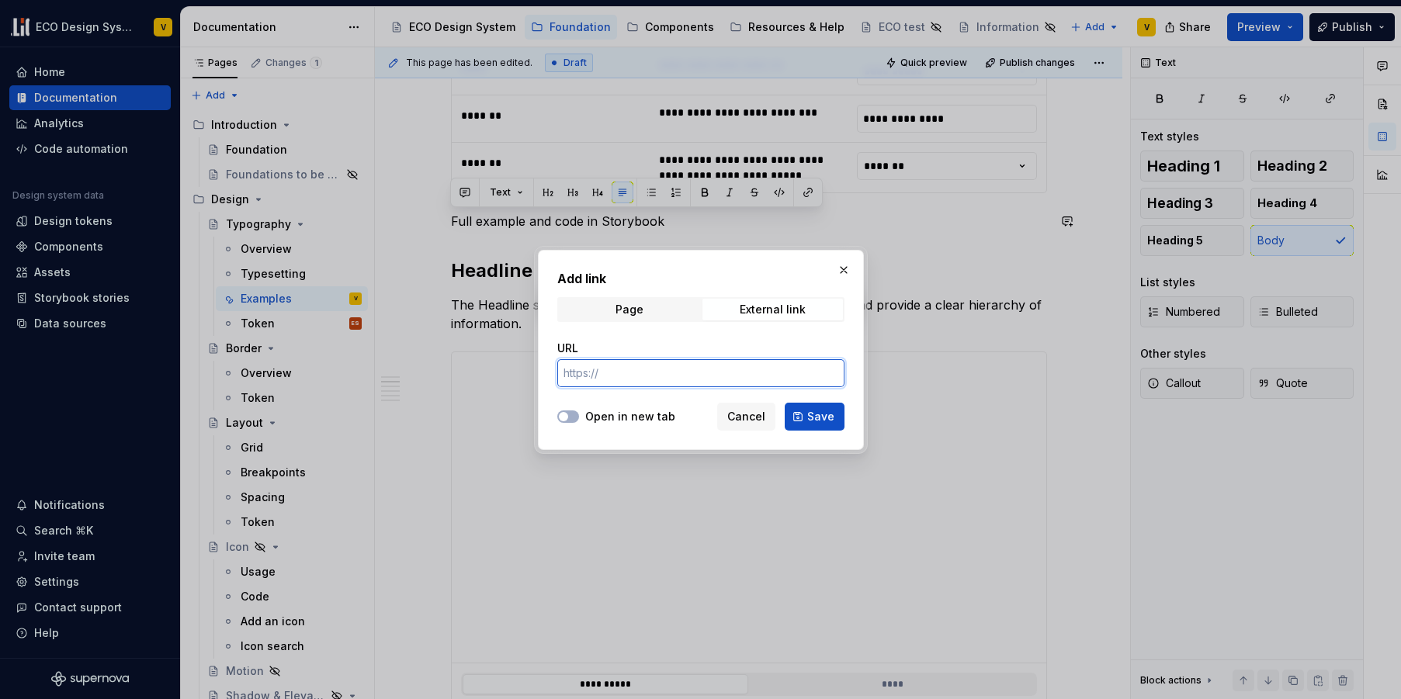
paste input "[URL][DOMAIN_NAME]"
type input "[URL][DOMAIN_NAME]"
click at [574, 418] on button "Open in new tab" at bounding box center [568, 417] width 22 height 12
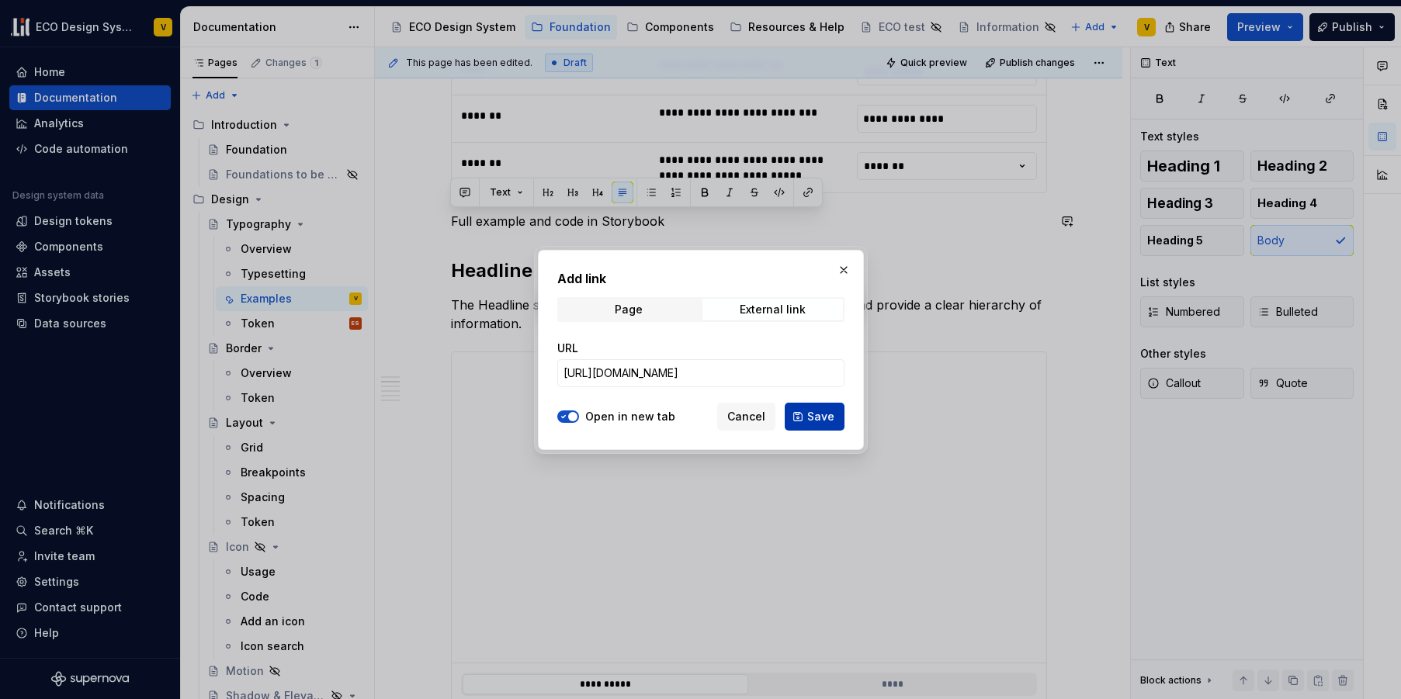
click at [813, 418] on span "Save" at bounding box center [820, 417] width 27 height 16
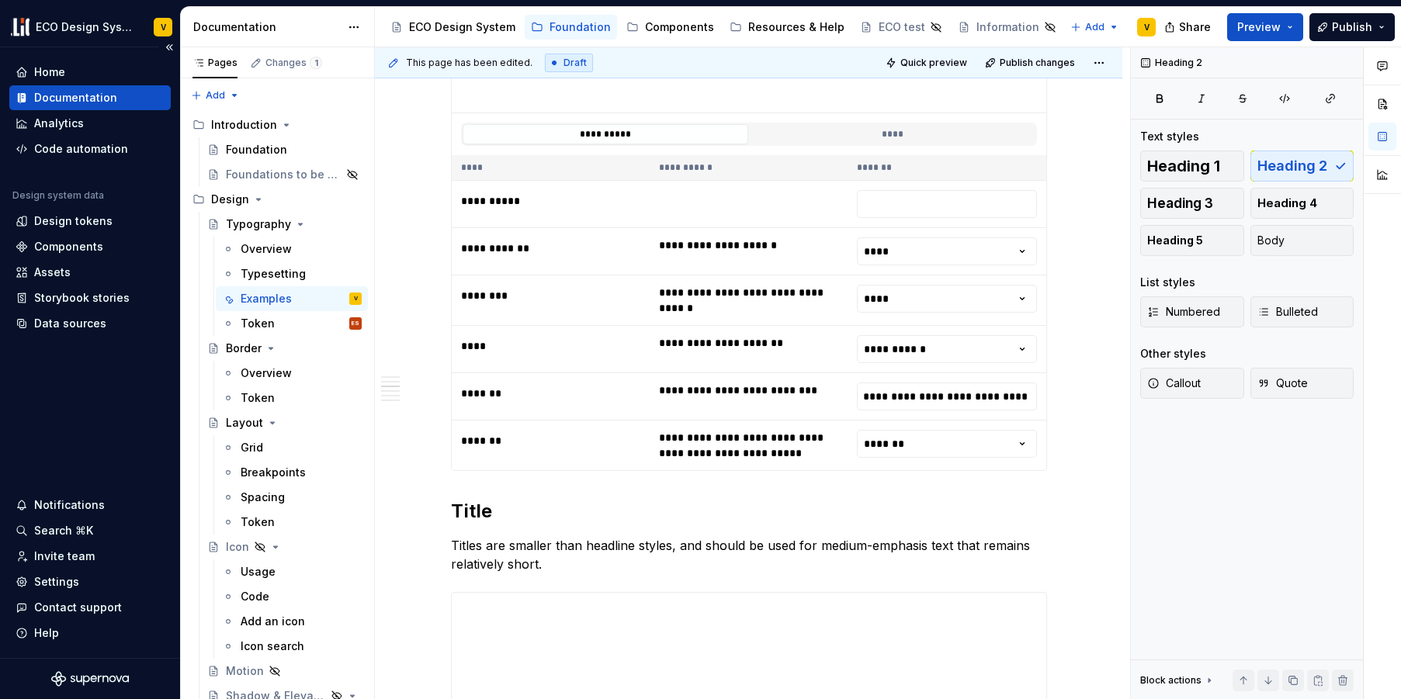
scroll to position [1545, 0]
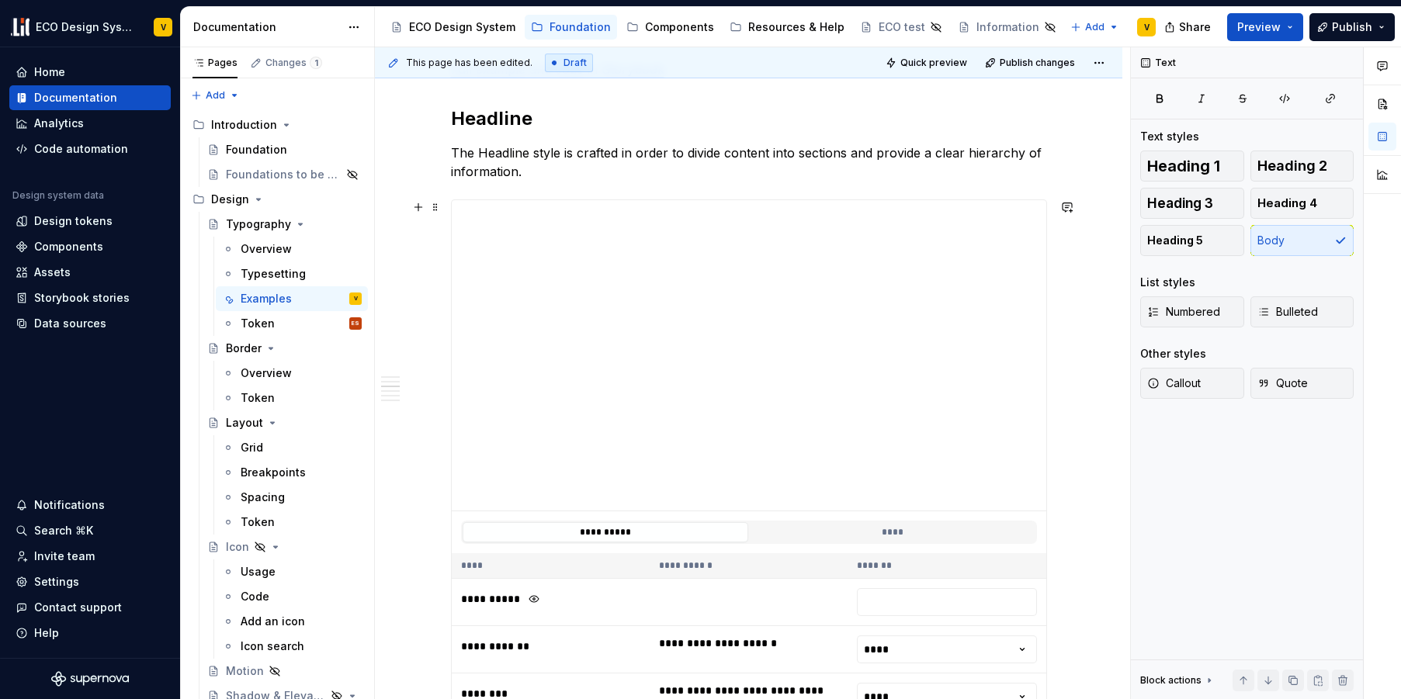
scroll to position [1033, 0]
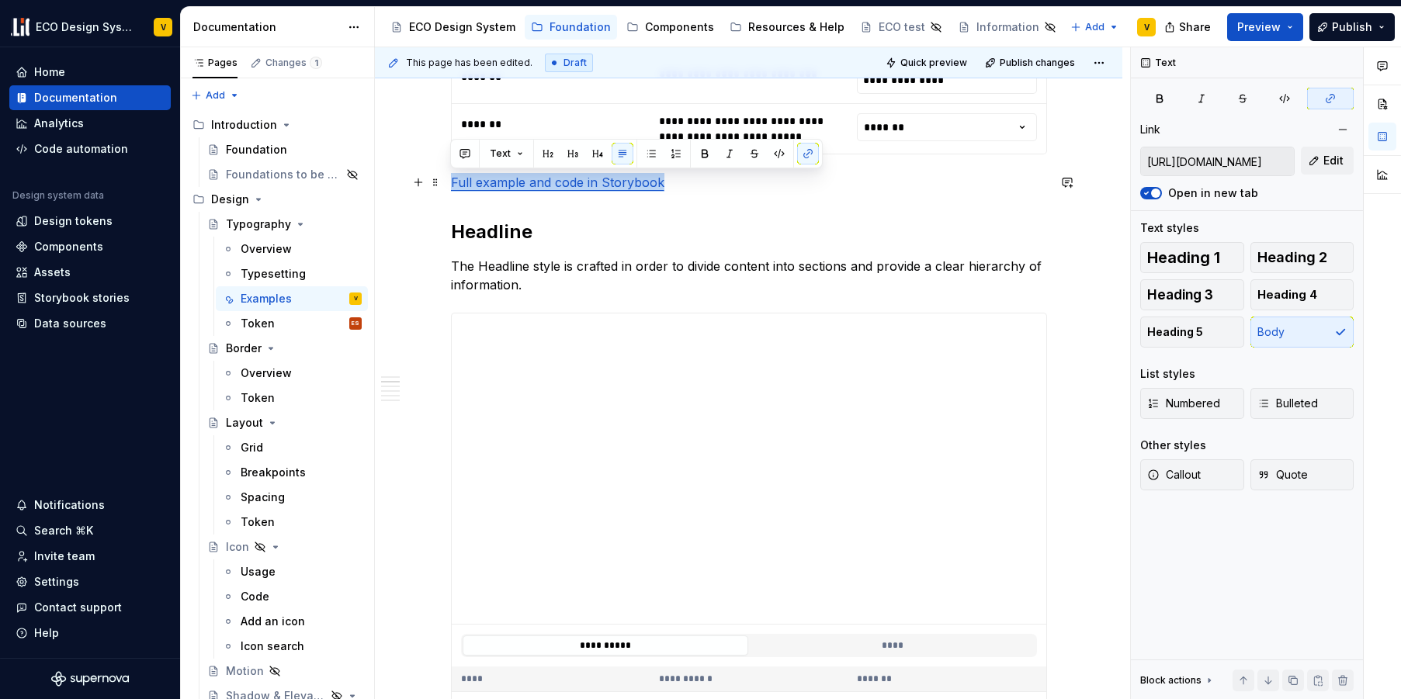
drag, startPoint x: 682, startPoint y: 186, endPoint x: 448, endPoint y: 186, distance: 234.4
copy link "Full example and code in Storybook"
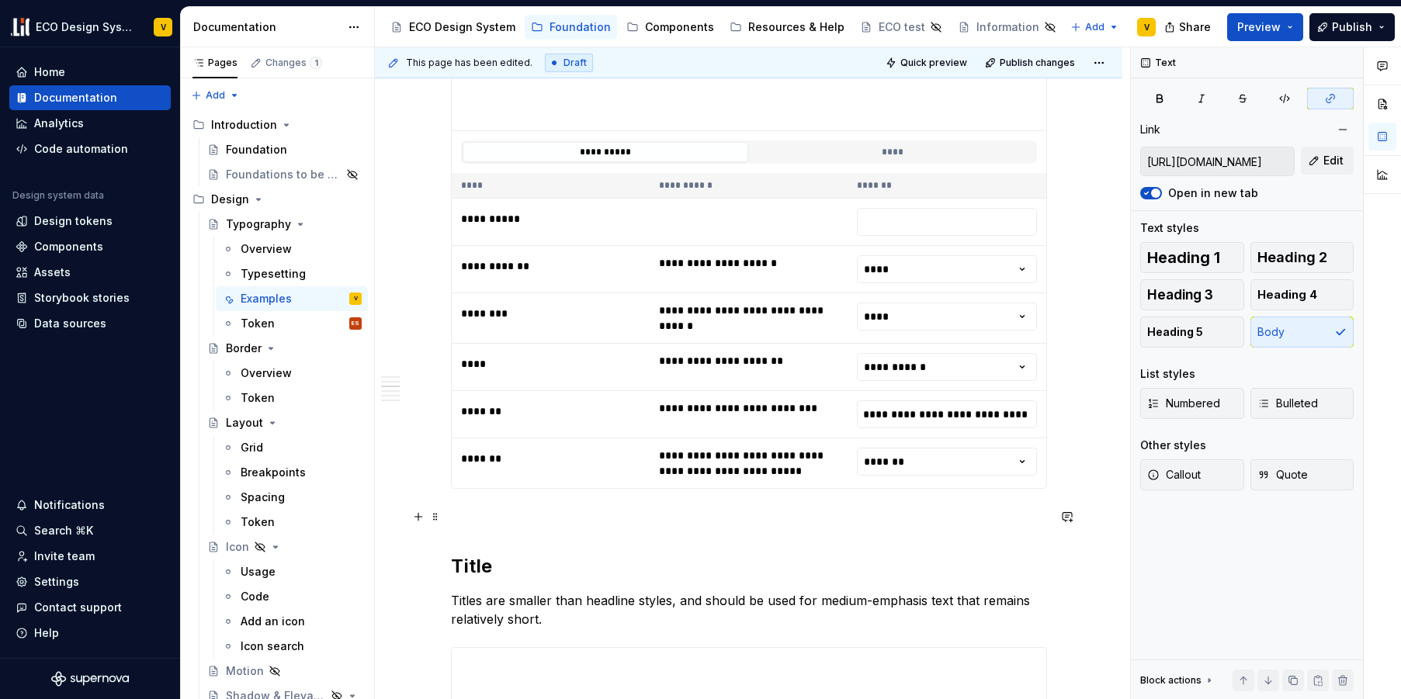
scroll to position [1593, 0]
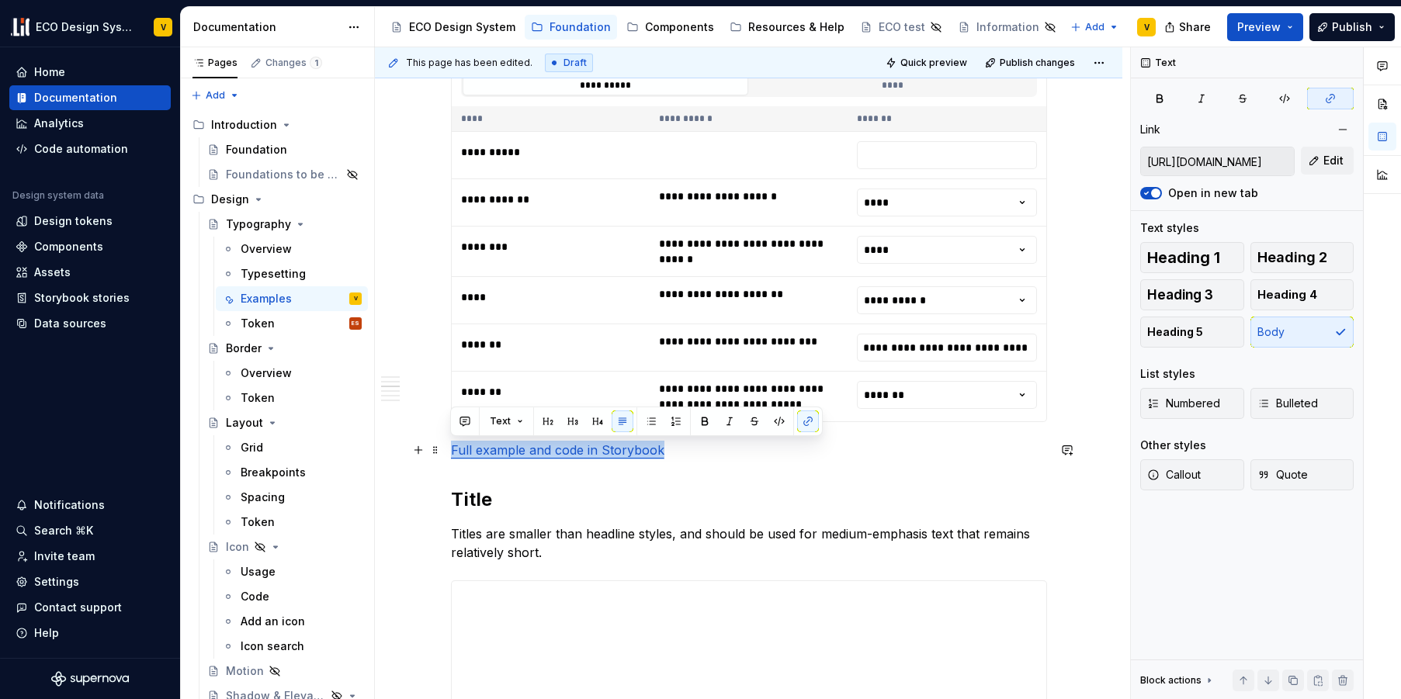
drag, startPoint x: 667, startPoint y: 451, endPoint x: 449, endPoint y: 453, distance: 218.1
click at [805, 426] on button "button" at bounding box center [808, 422] width 22 height 22
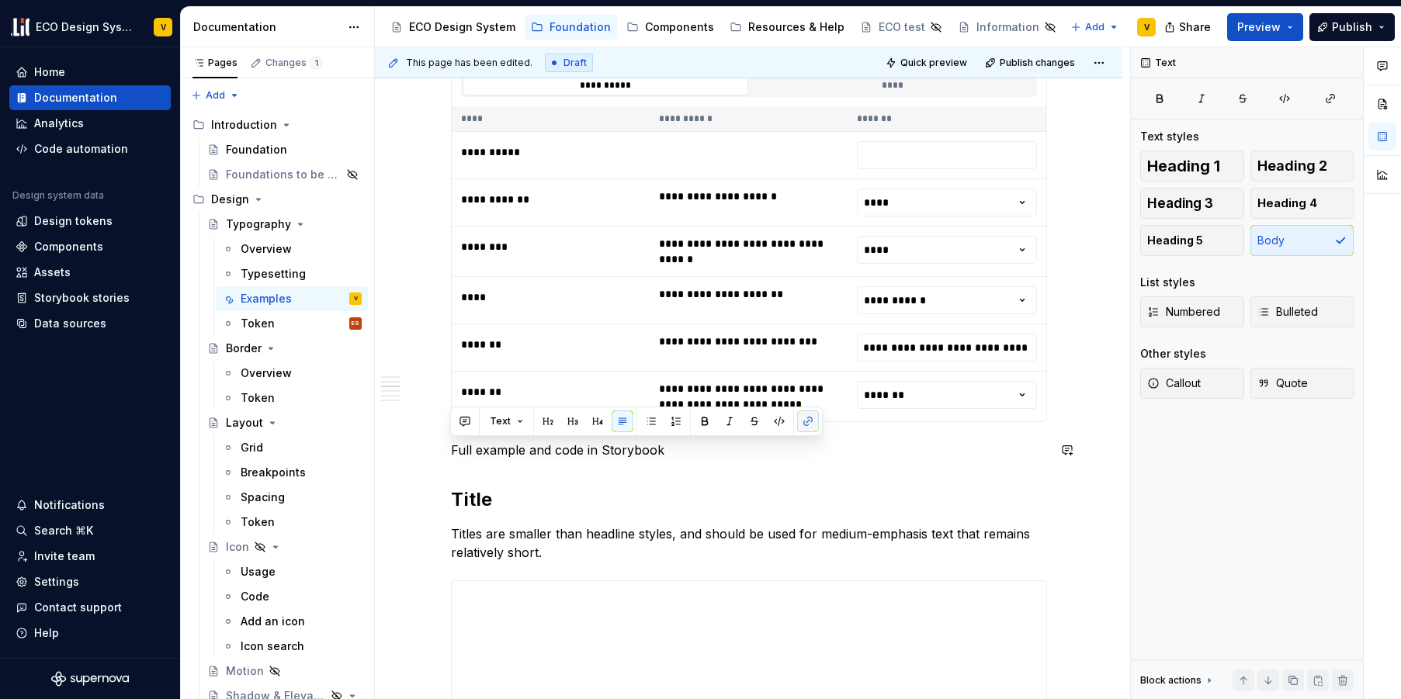
click at [805, 426] on button "button" at bounding box center [808, 422] width 22 height 22
click at [771, 458] on p "Full example and code in Storybook" at bounding box center [749, 450] width 596 height 19
drag, startPoint x: 691, startPoint y: 450, endPoint x: 445, endPoint y: 447, distance: 245.2
click at [804, 422] on button "button" at bounding box center [808, 422] width 22 height 22
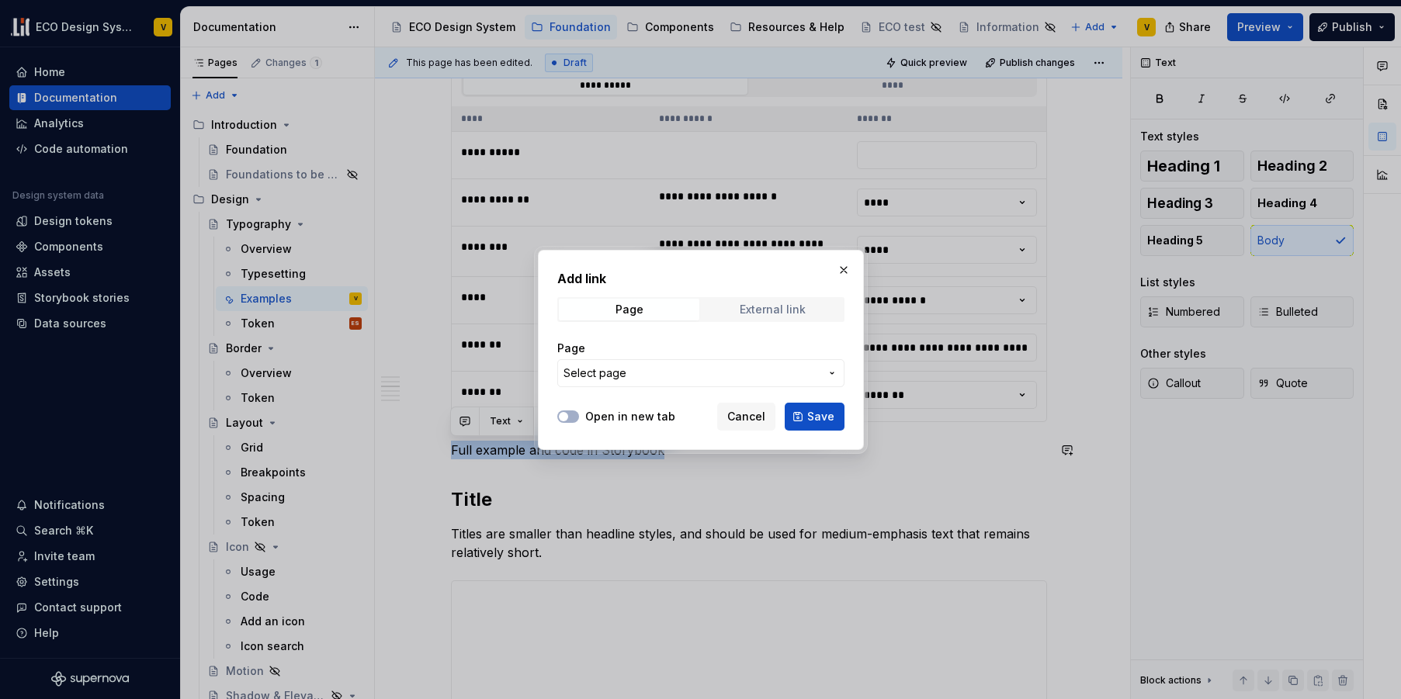
click at [788, 310] on div "External link" at bounding box center [773, 309] width 66 height 12
click at [604, 374] on input "URL" at bounding box center [700, 373] width 287 height 28
paste input "[URL][DOMAIN_NAME]"
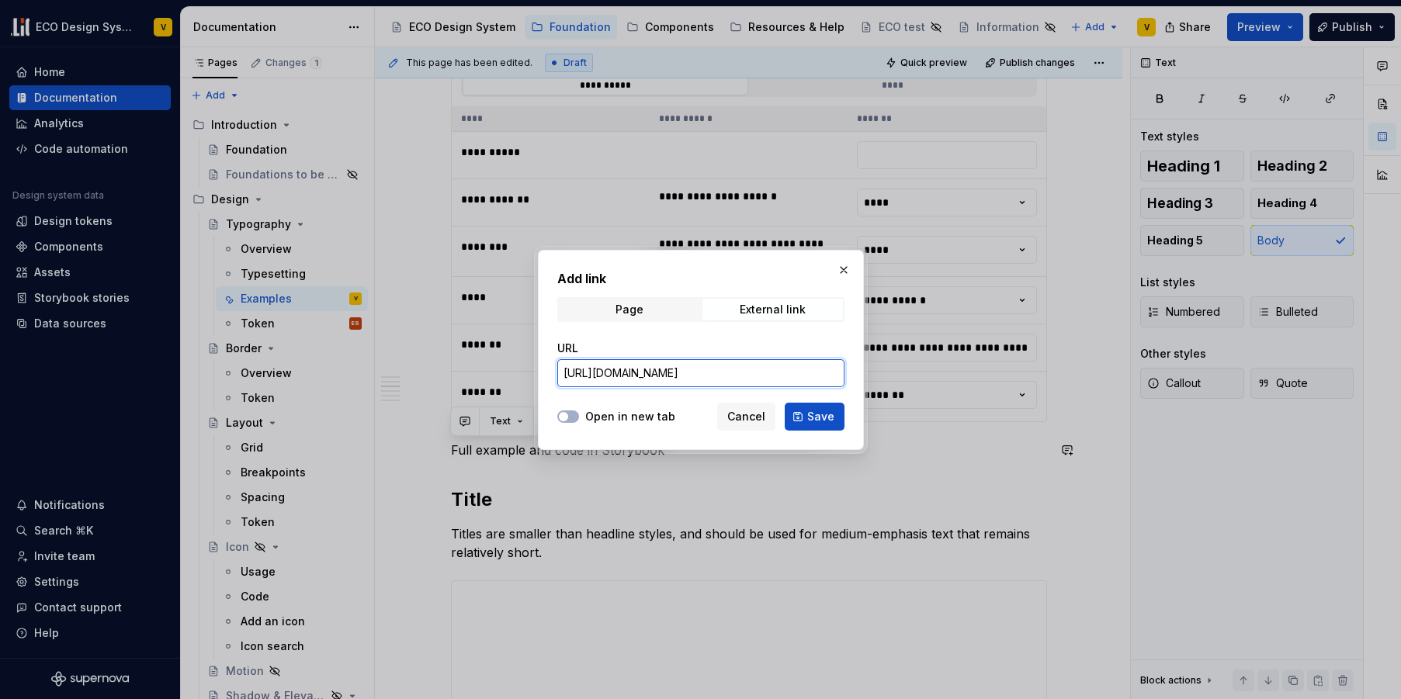
scroll to position [0, 414]
type input "[URL][DOMAIN_NAME]"
click at [578, 417] on button "Open in new tab" at bounding box center [568, 417] width 22 height 12
click at [813, 414] on span "Save" at bounding box center [820, 417] width 27 height 16
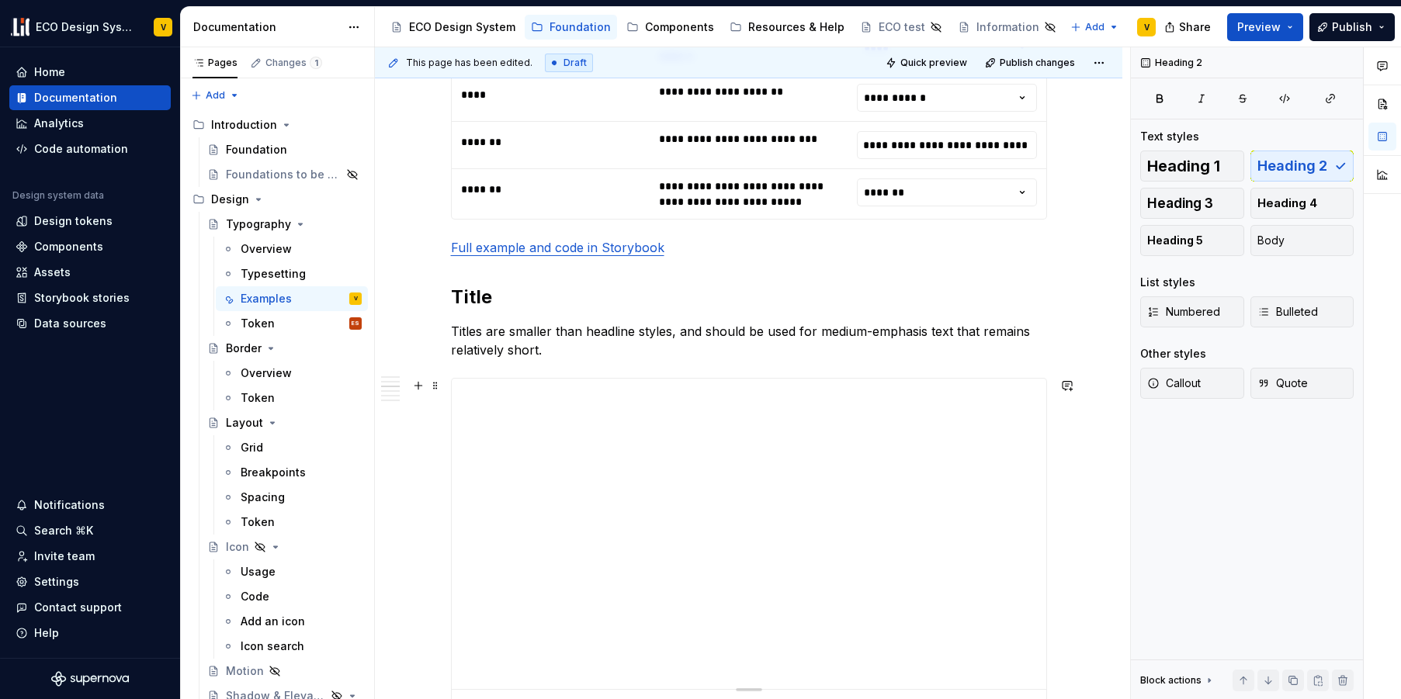
scroll to position [1795, 0]
click at [692, 240] on p "Full example and code in Storybook" at bounding box center [749, 248] width 596 height 19
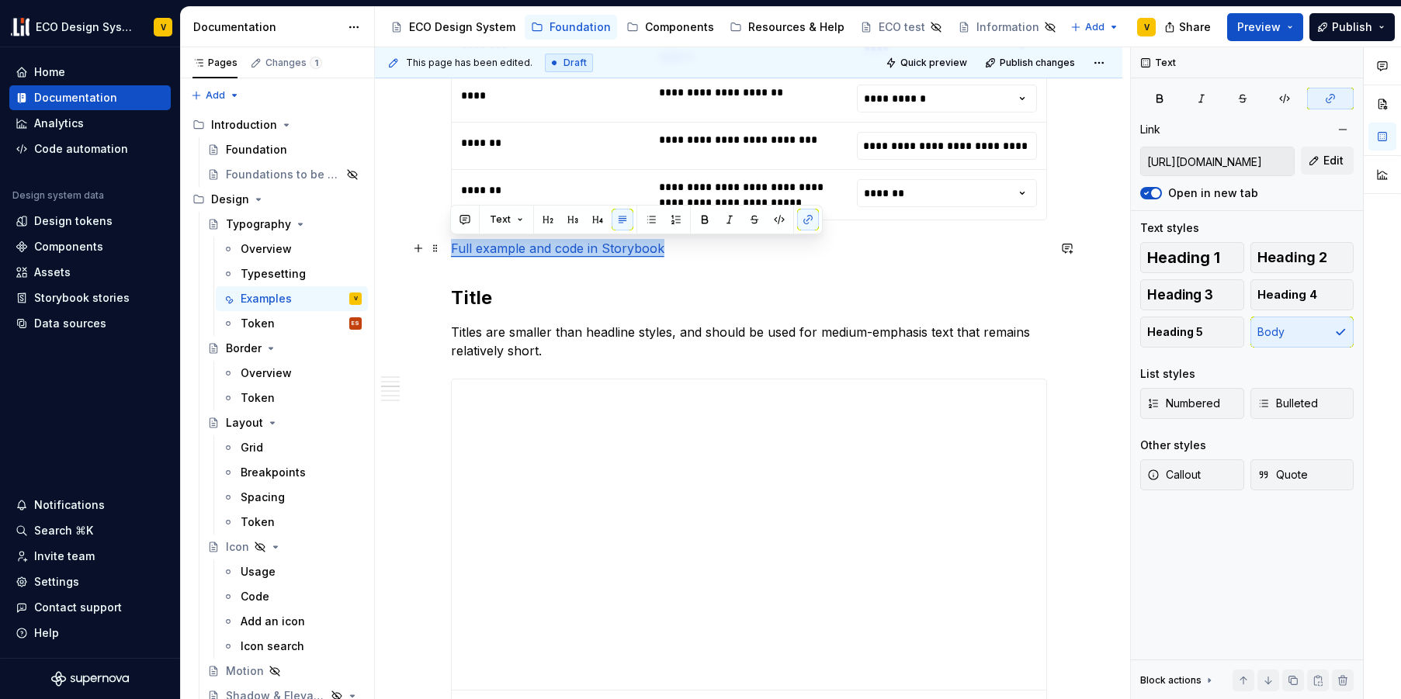
drag, startPoint x: 688, startPoint y: 245, endPoint x: 447, endPoint y: 247, distance: 241.4
copy link "Full example and code in Storybook"
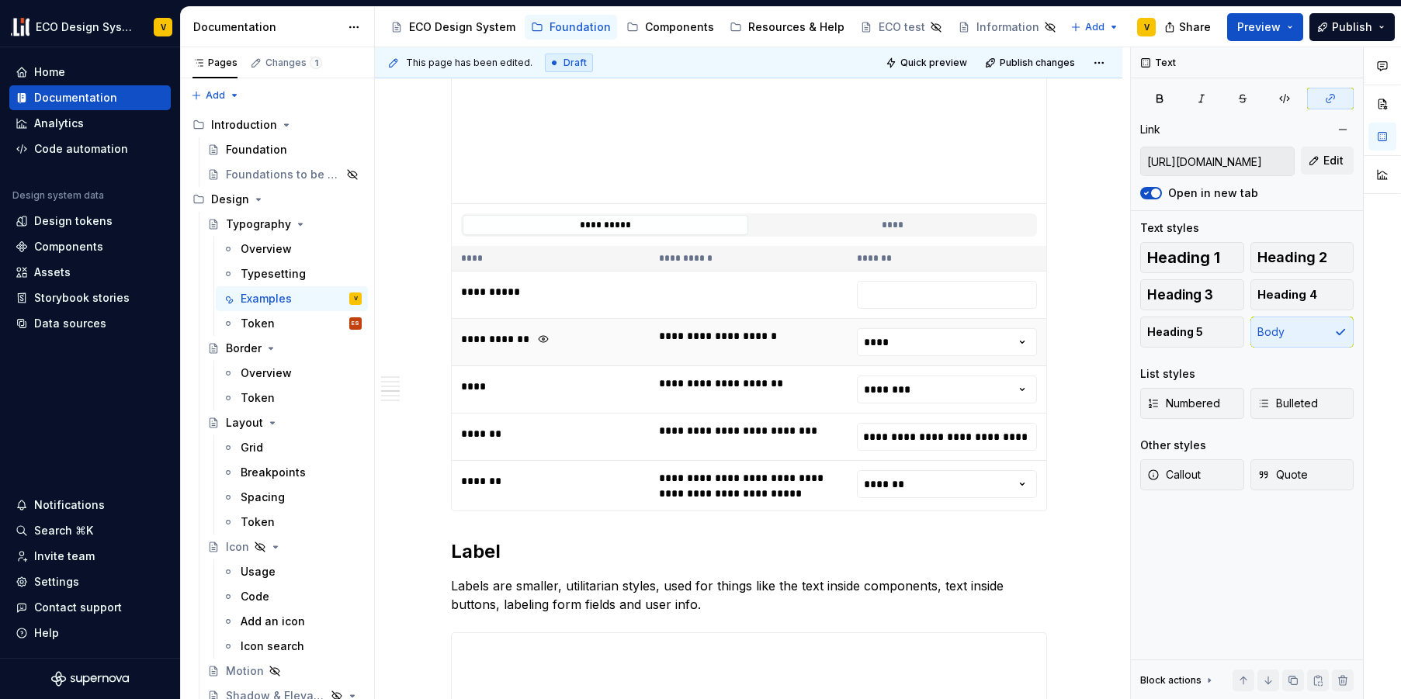
scroll to position [2355, 0]
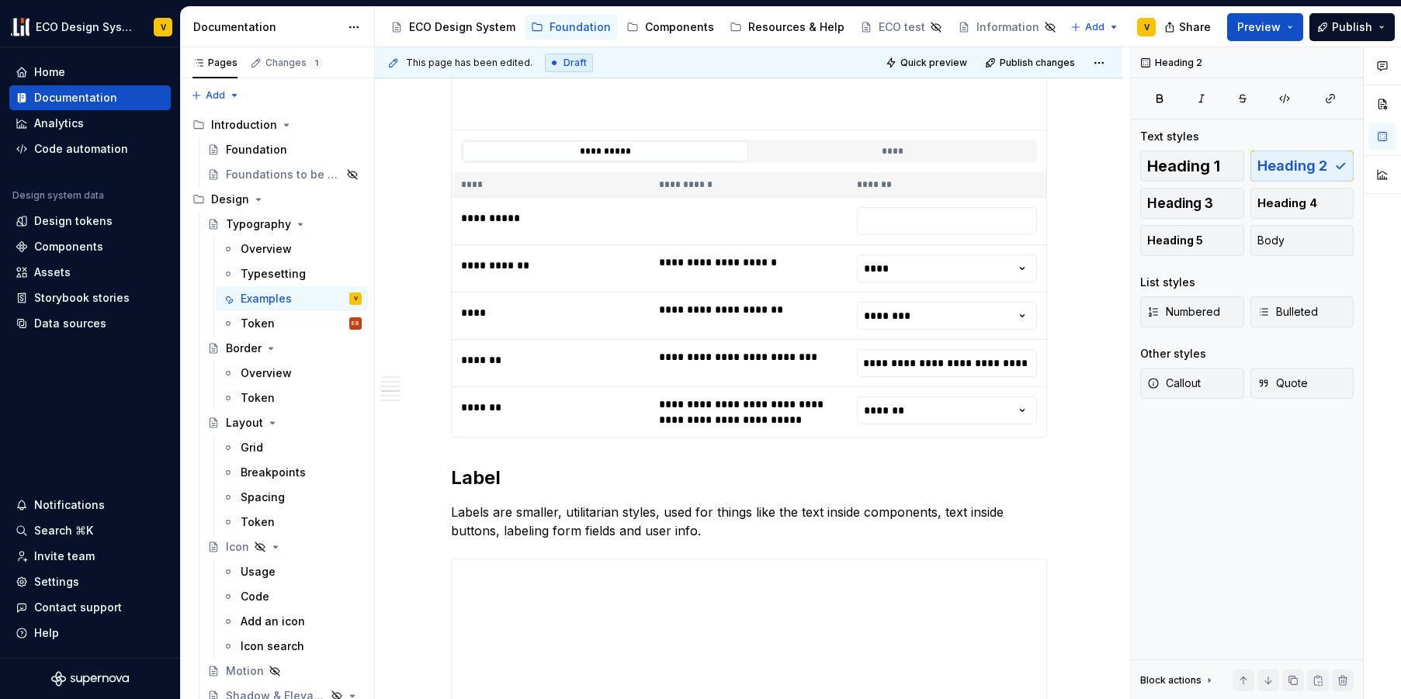
click at [515, 449] on div "**********" at bounding box center [749, 549] width 596 height 5122
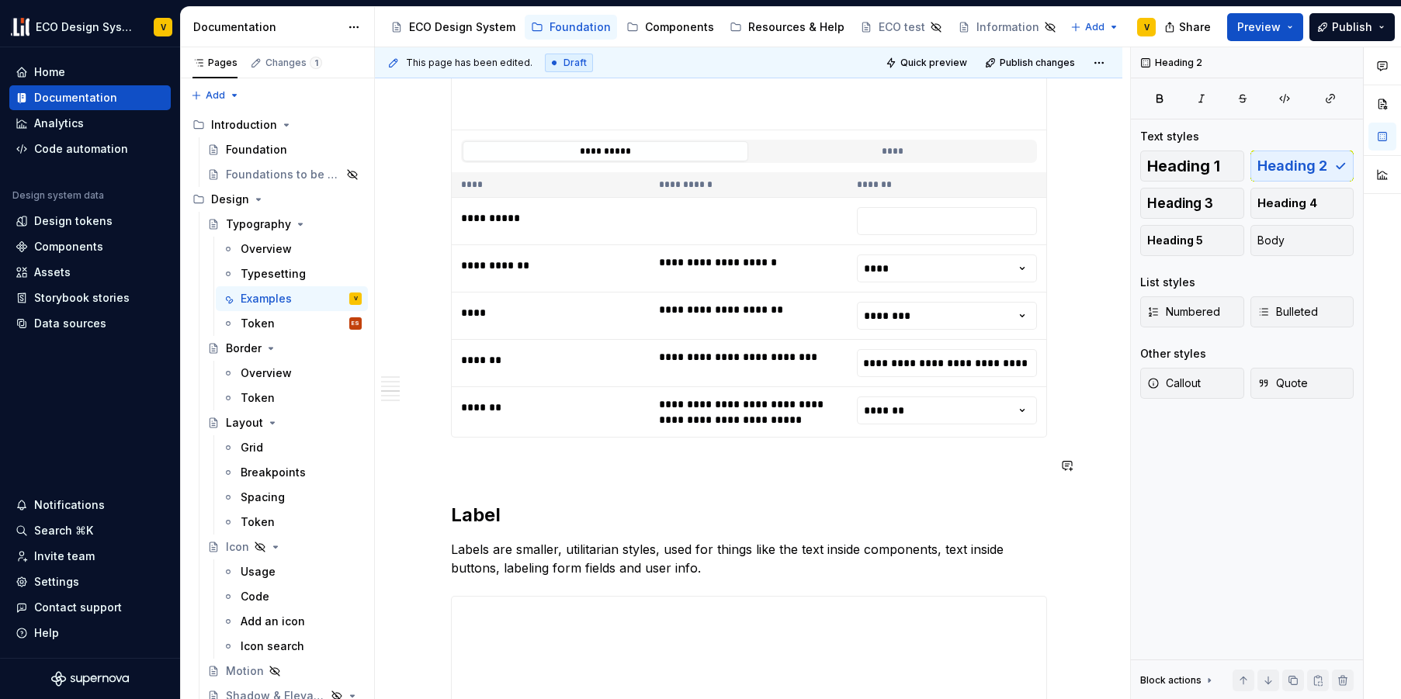
click at [491, 454] on div "**********" at bounding box center [749, 567] width 596 height 5159
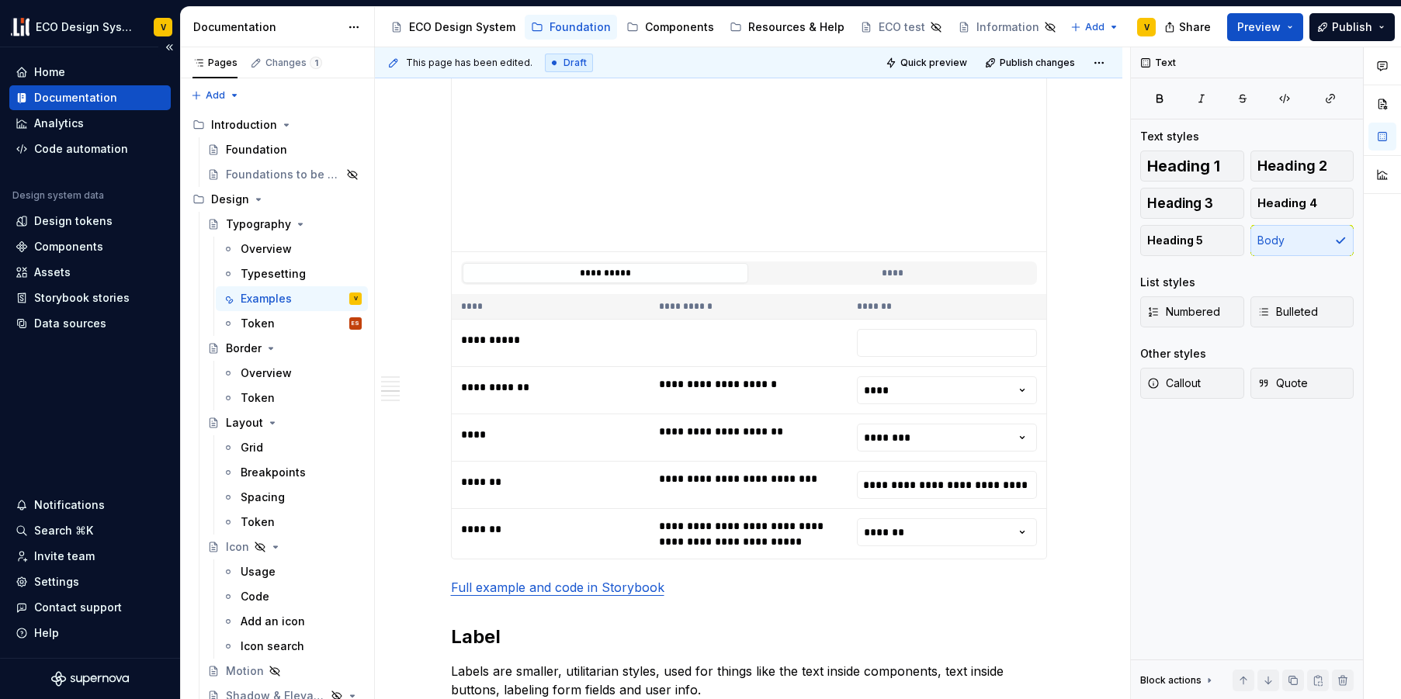
scroll to position [2243, 0]
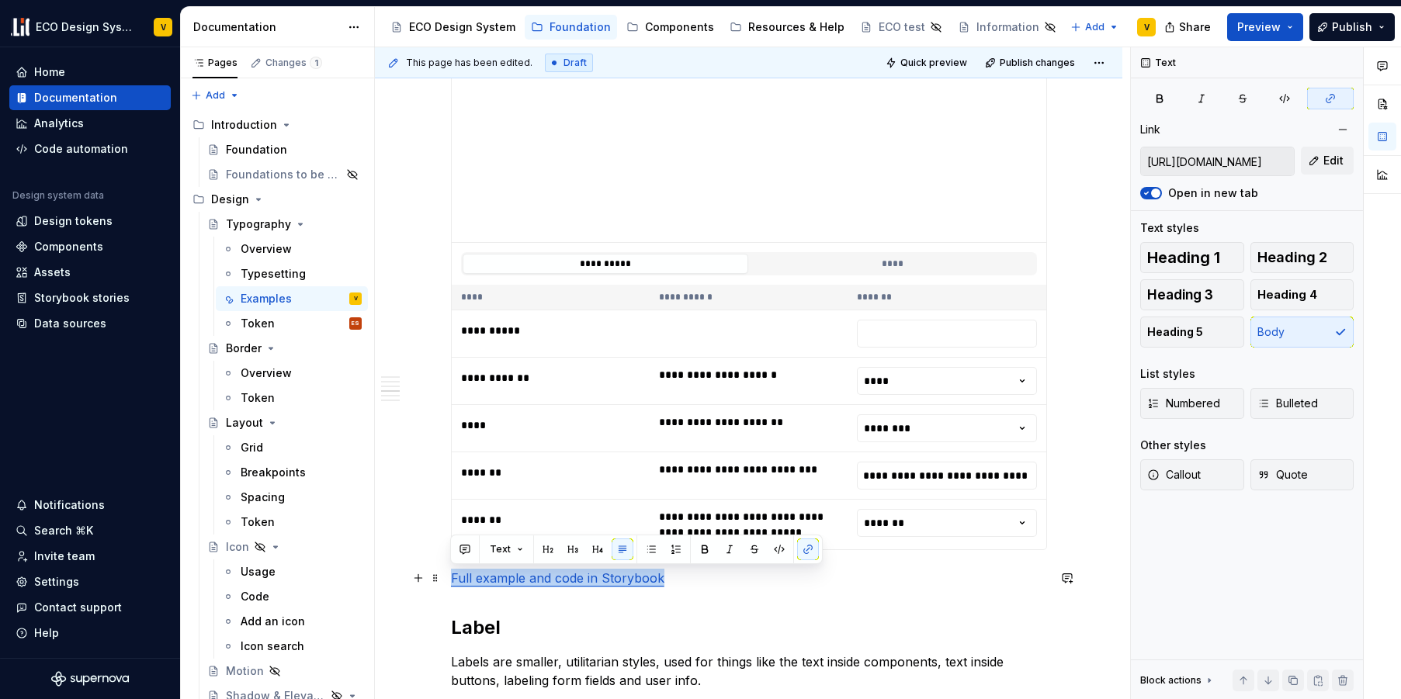
drag, startPoint x: 687, startPoint y: 578, endPoint x: 450, endPoint y: 581, distance: 236.7
click at [451, 581] on p "Full example and code in Storybook" at bounding box center [749, 578] width 596 height 19
click at [800, 547] on button "button" at bounding box center [808, 550] width 22 height 22
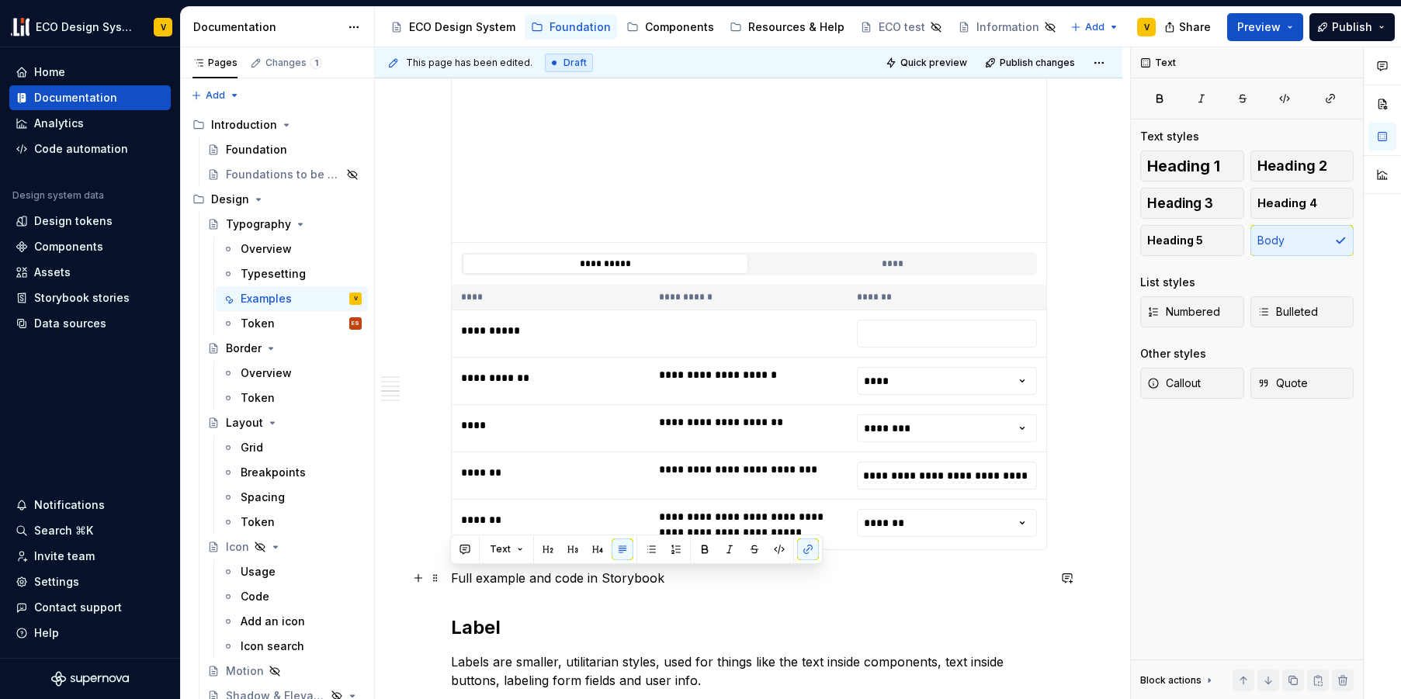
click at [770, 584] on p "Full example and code in Storybook" at bounding box center [749, 578] width 596 height 19
drag, startPoint x: 690, startPoint y: 580, endPoint x: 400, endPoint y: 580, distance: 289.5
click at [806, 553] on button "button" at bounding box center [808, 550] width 22 height 22
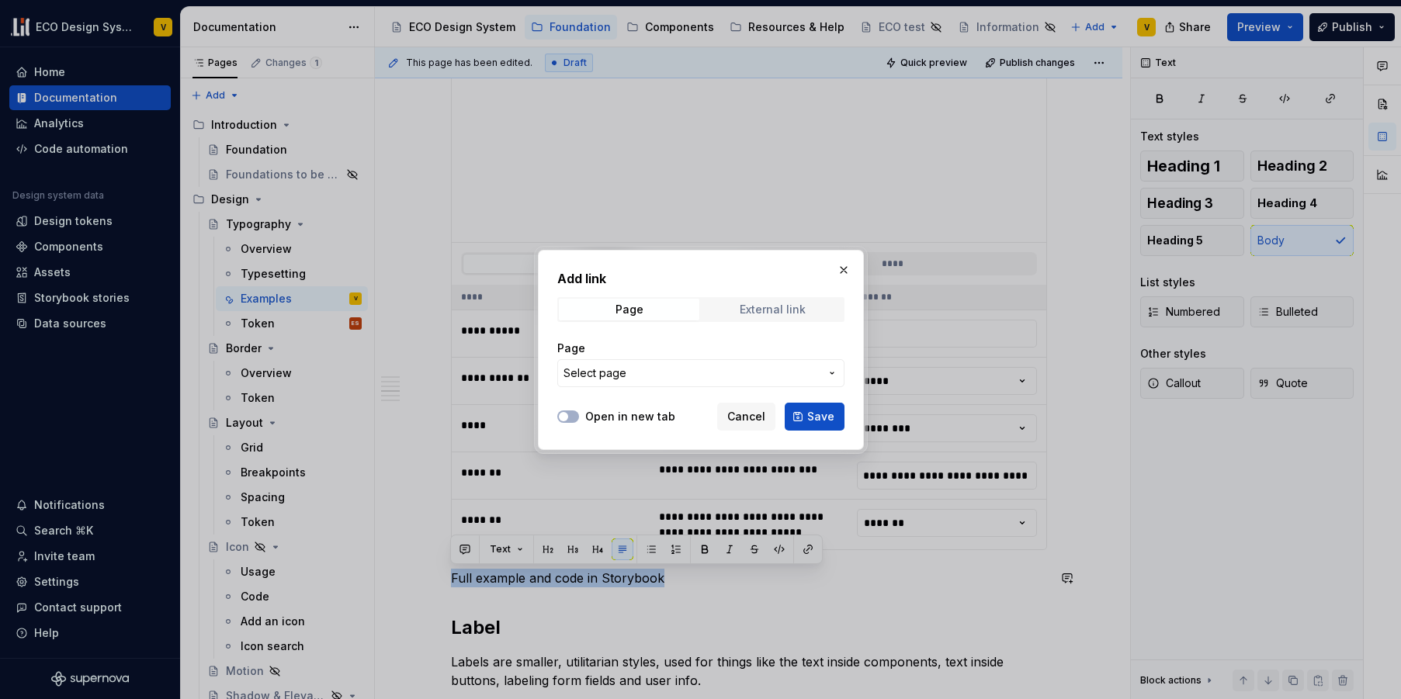
click at [788, 308] on div "External link" at bounding box center [773, 309] width 66 height 12
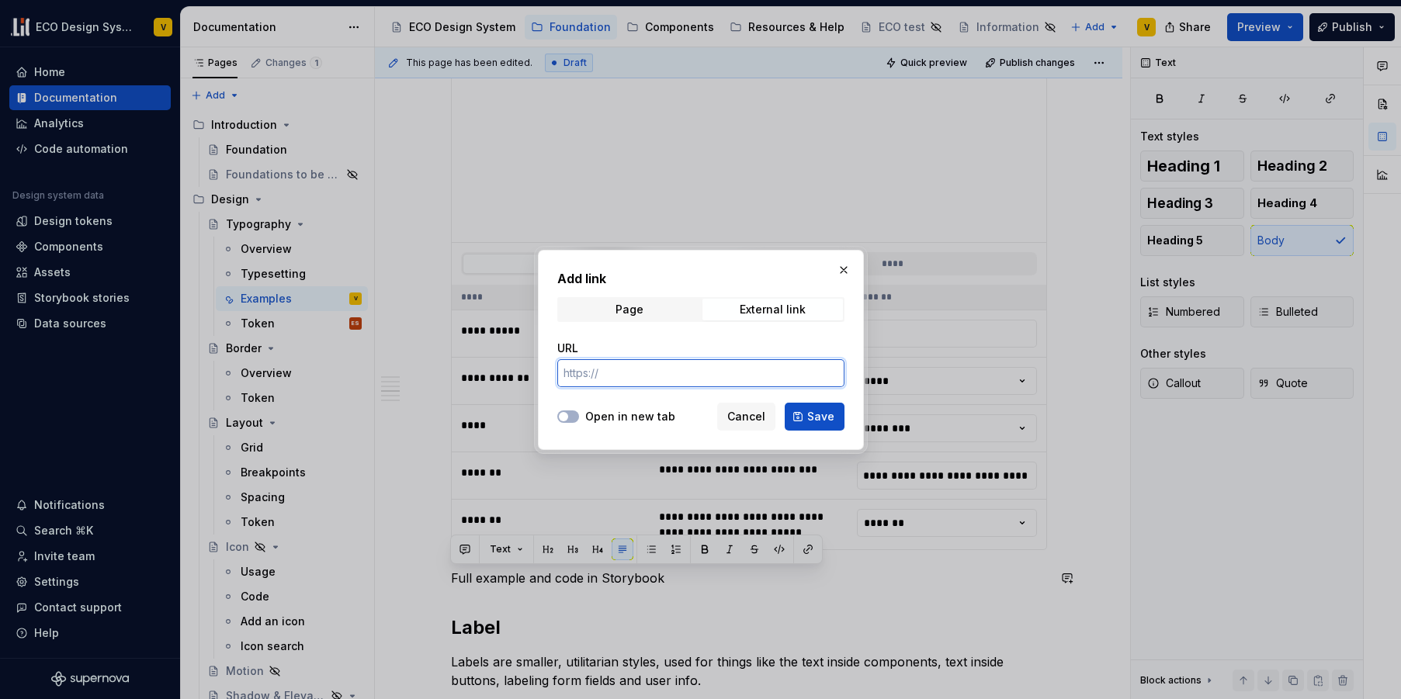
click at [641, 370] on input "URL" at bounding box center [700, 373] width 287 height 28
paste input "[URL][DOMAIN_NAME]"
type input "[URL][DOMAIN_NAME]"
click at [580, 418] on div "Open in new tab" at bounding box center [616, 417] width 118 height 16
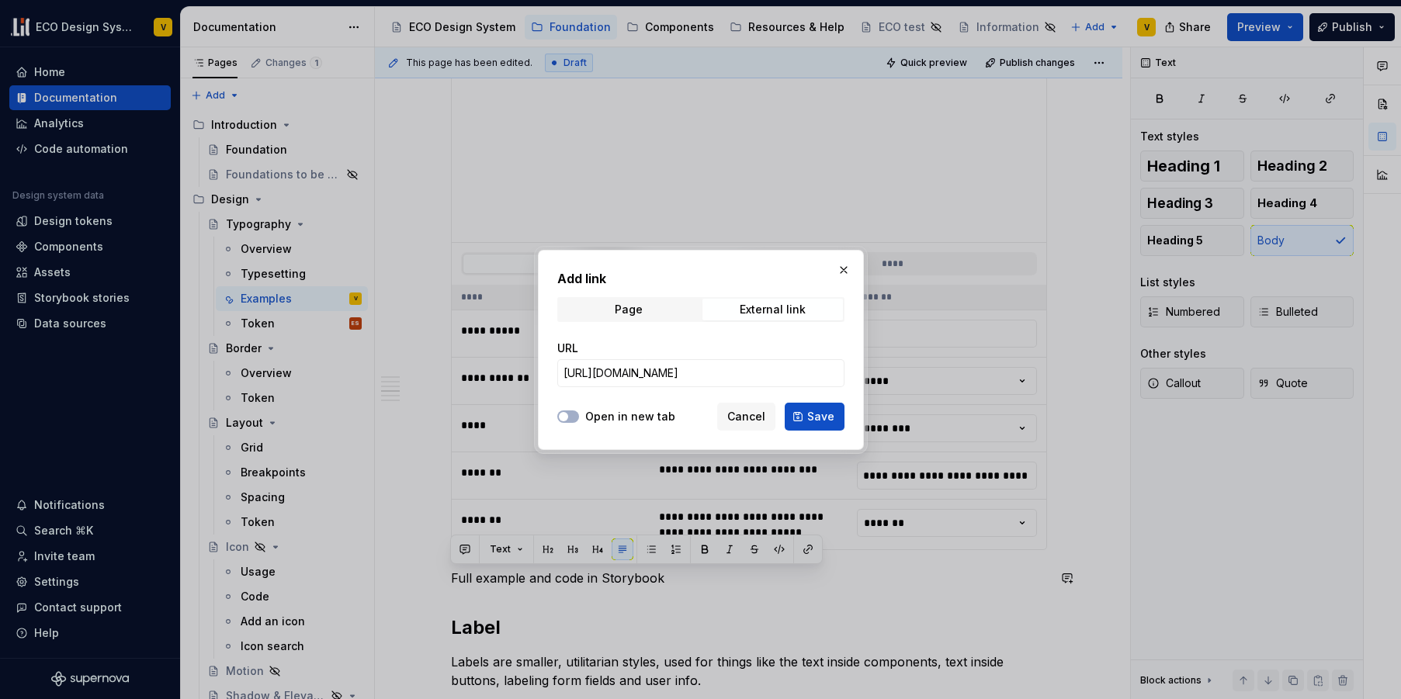
scroll to position [0, 0]
click at [577, 419] on button "Open in new tab" at bounding box center [568, 417] width 22 height 12
click at [823, 419] on span "Save" at bounding box center [820, 417] width 27 height 16
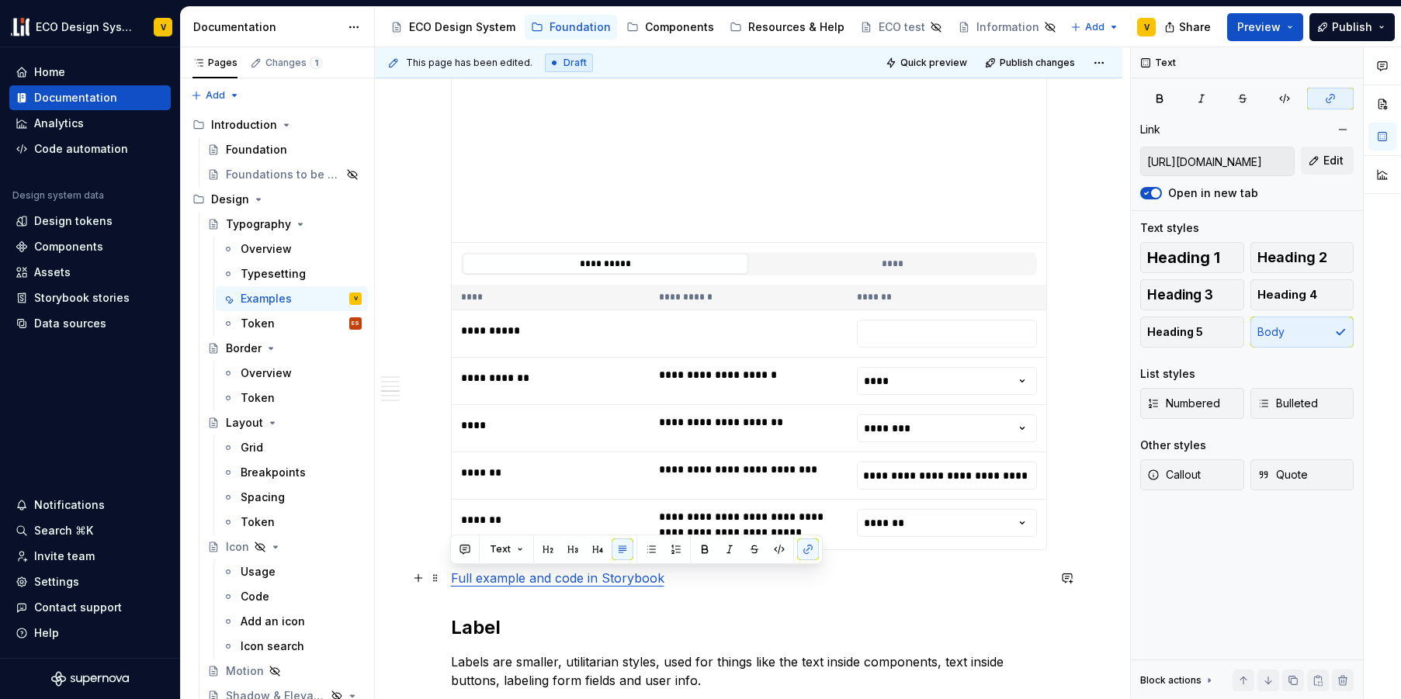
click at [717, 584] on p "Full example and code in Storybook" at bounding box center [749, 578] width 596 height 19
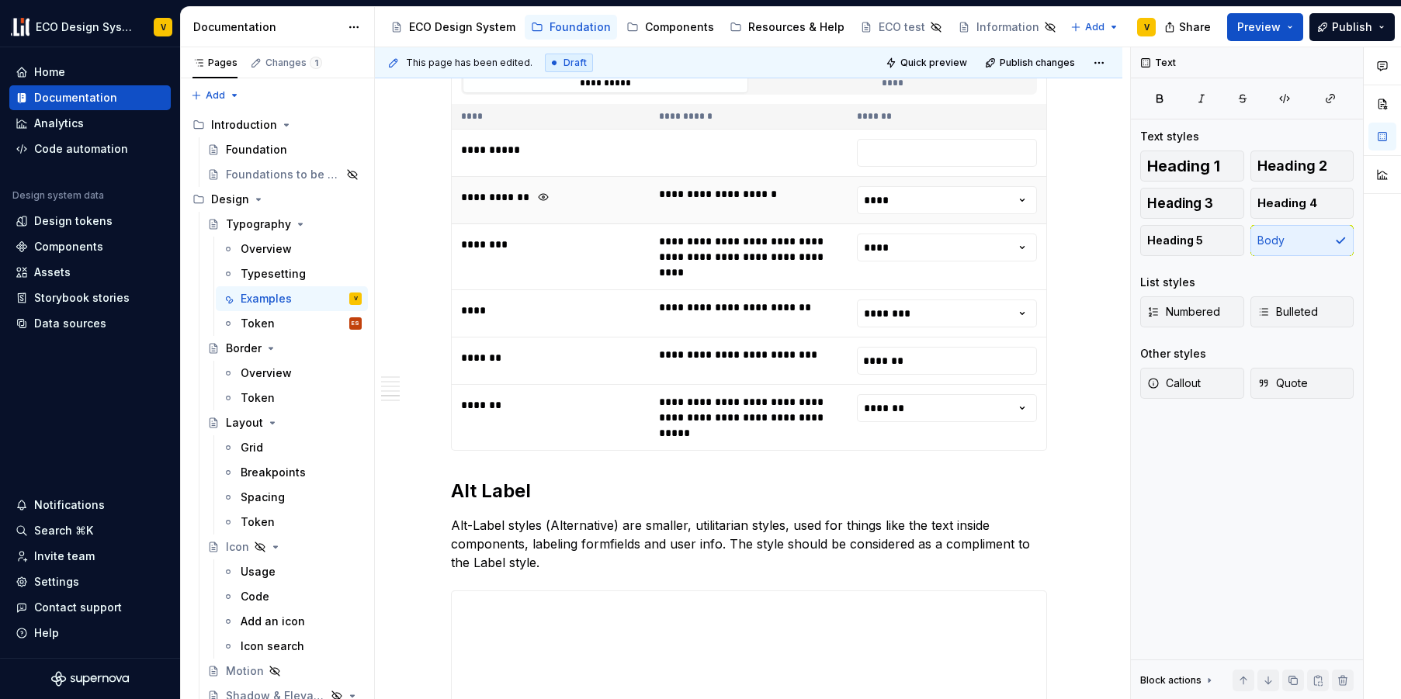
scroll to position [3280, 0]
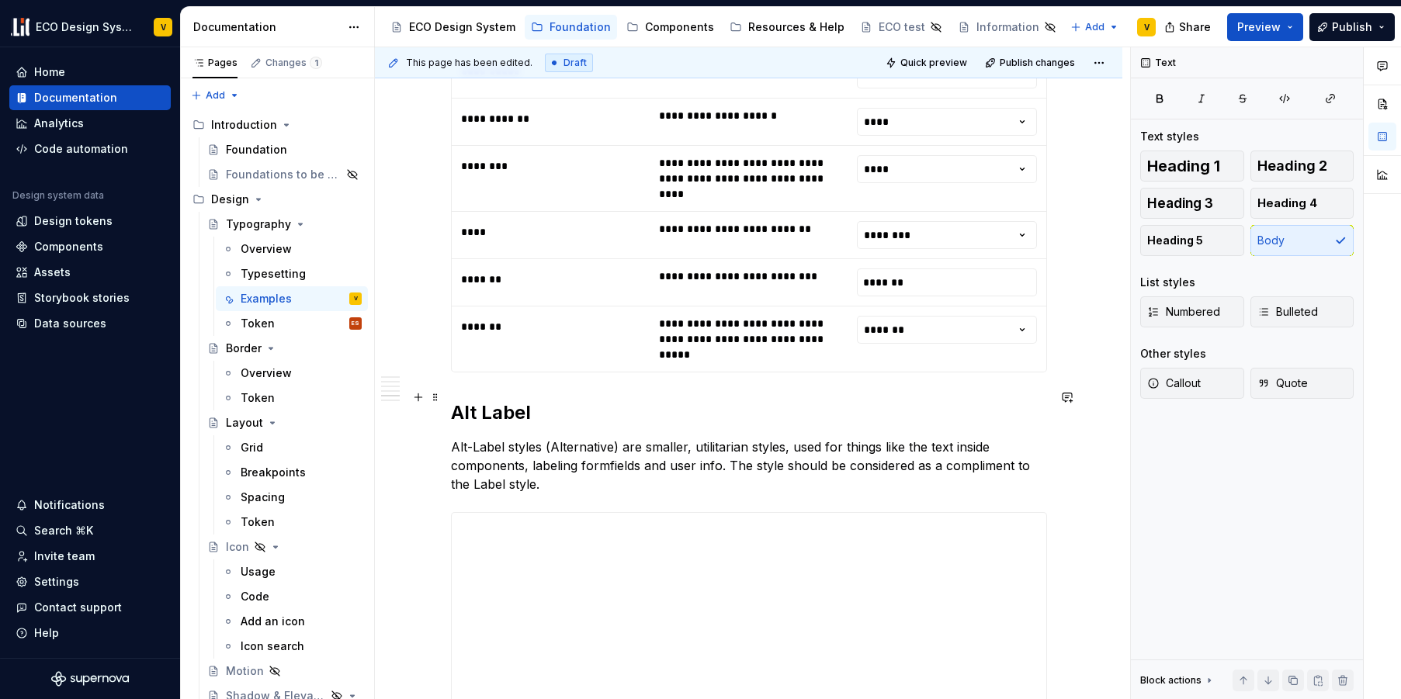
click at [457, 400] on h2 "Alt Label" at bounding box center [749, 412] width 596 height 25
click at [454, 400] on h2 "Alt Label" at bounding box center [749, 412] width 596 height 25
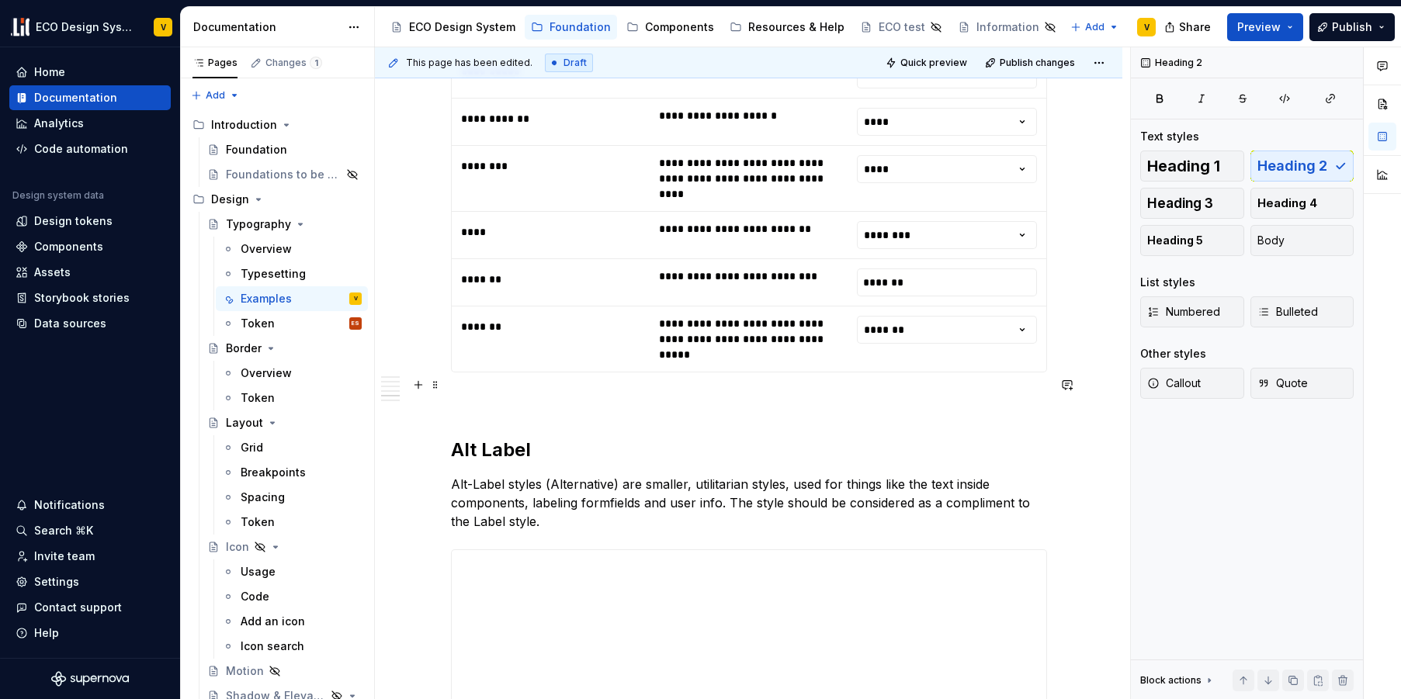
click at [480, 391] on p at bounding box center [749, 400] width 596 height 19
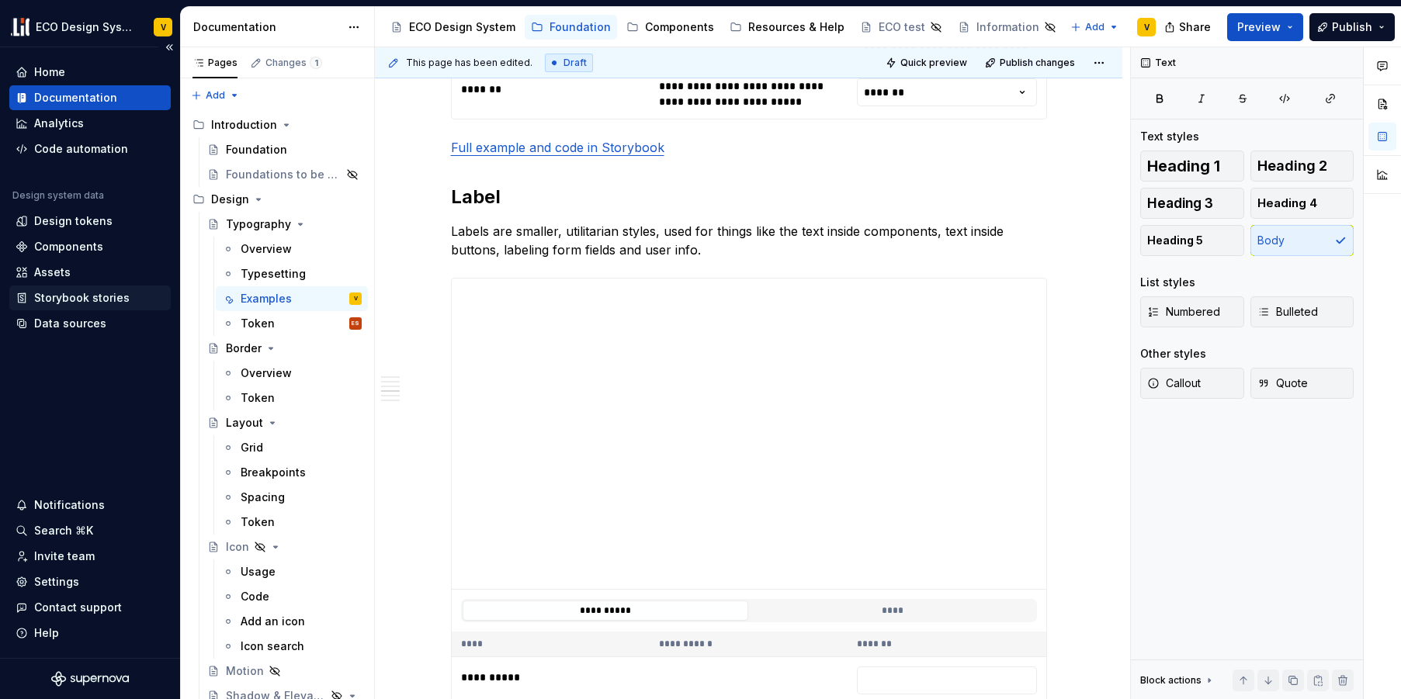
scroll to position [2531, 0]
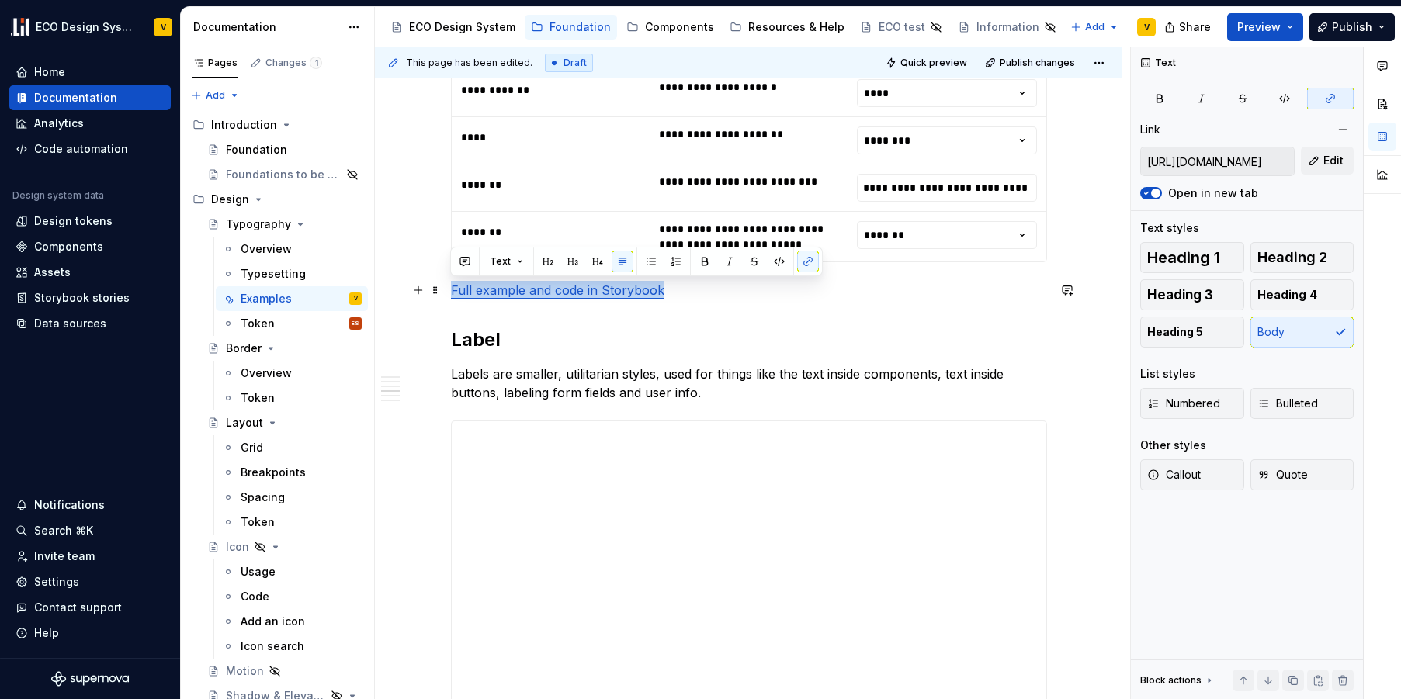
drag, startPoint x: 675, startPoint y: 294, endPoint x: 451, endPoint y: 291, distance: 224.3
click at [451, 291] on p "Full example and code in Storybook" at bounding box center [749, 290] width 596 height 19
copy link "Full example and code in Storybook"
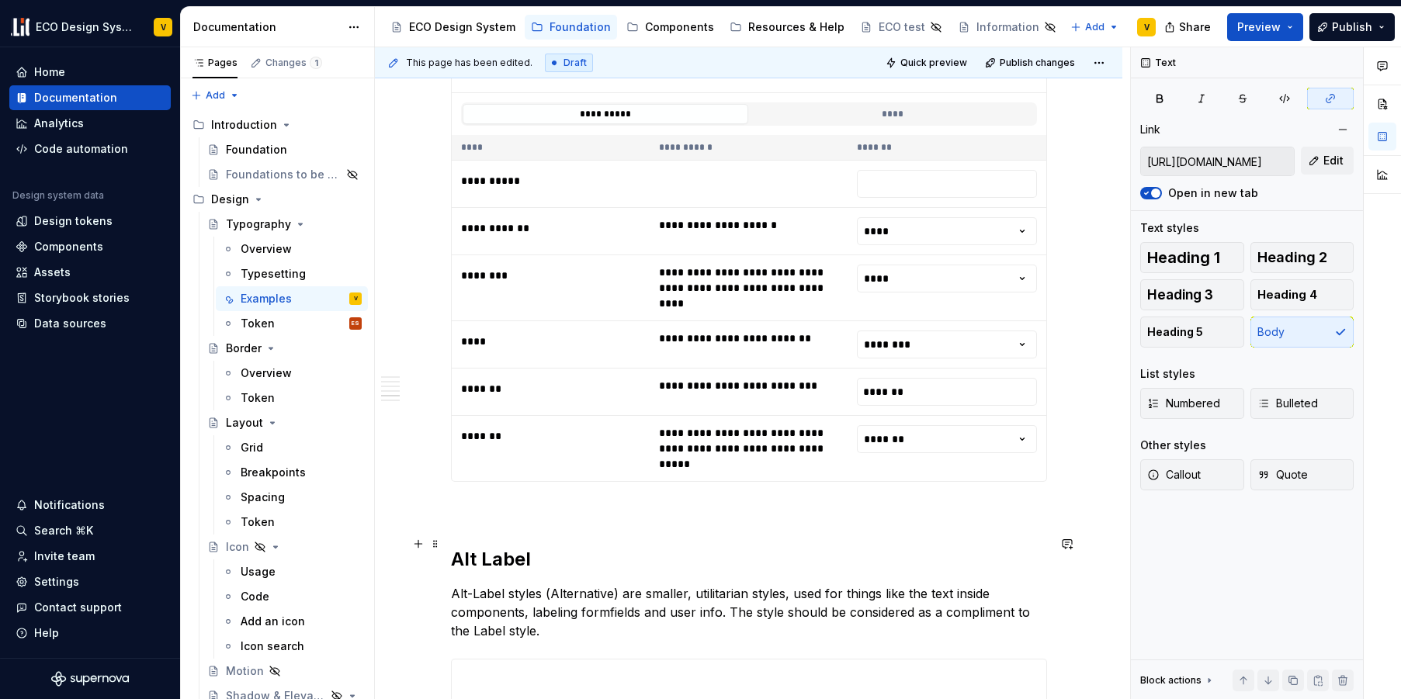
scroll to position [3171, 0]
click at [580, 500] on p at bounding box center [749, 509] width 596 height 19
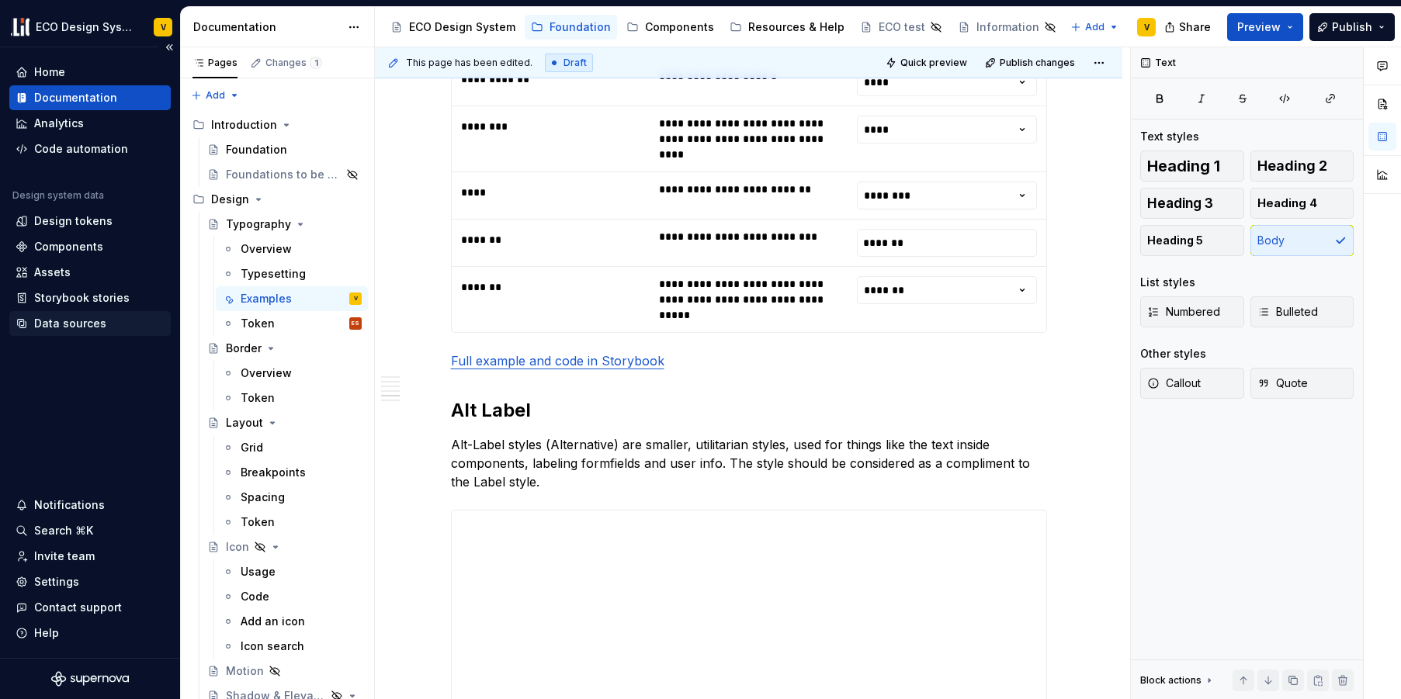
scroll to position [3191, 0]
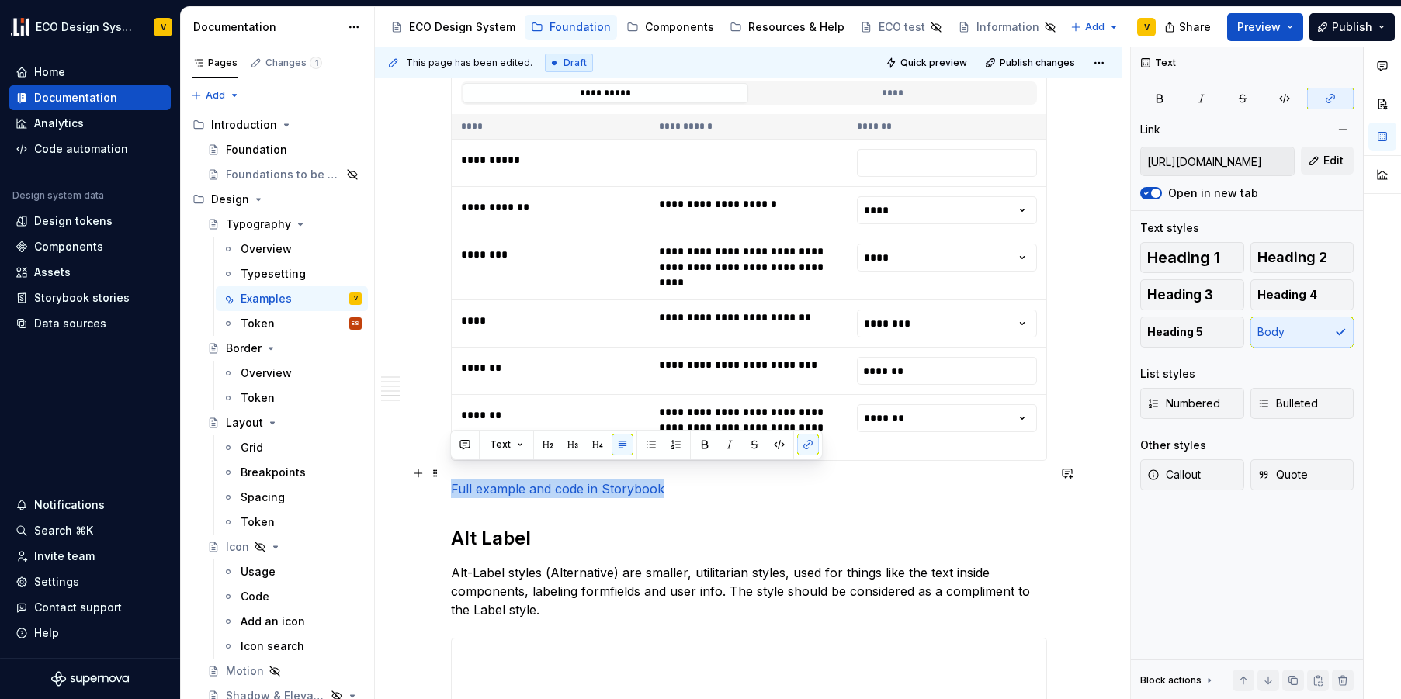
drag, startPoint x: 681, startPoint y: 474, endPoint x: 448, endPoint y: 477, distance: 233.6
click at [801, 441] on button "button" at bounding box center [808, 445] width 22 height 22
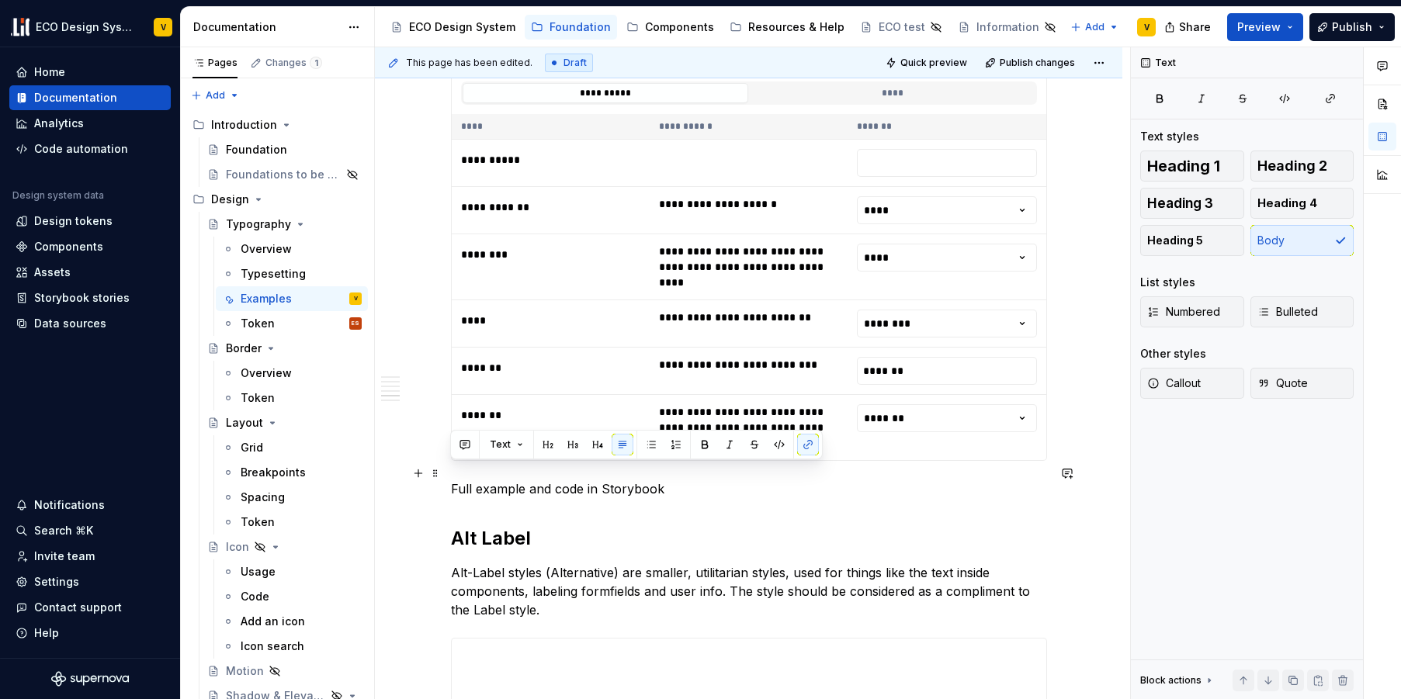
click at [674, 480] on p "Full example and code in Storybook" at bounding box center [749, 489] width 596 height 19
drag, startPoint x: 681, startPoint y: 473, endPoint x: 452, endPoint y: 476, distance: 228.9
click at [452, 480] on p "Full example and code in Storybook" at bounding box center [749, 489] width 596 height 19
click at [804, 446] on button "button" at bounding box center [808, 445] width 22 height 22
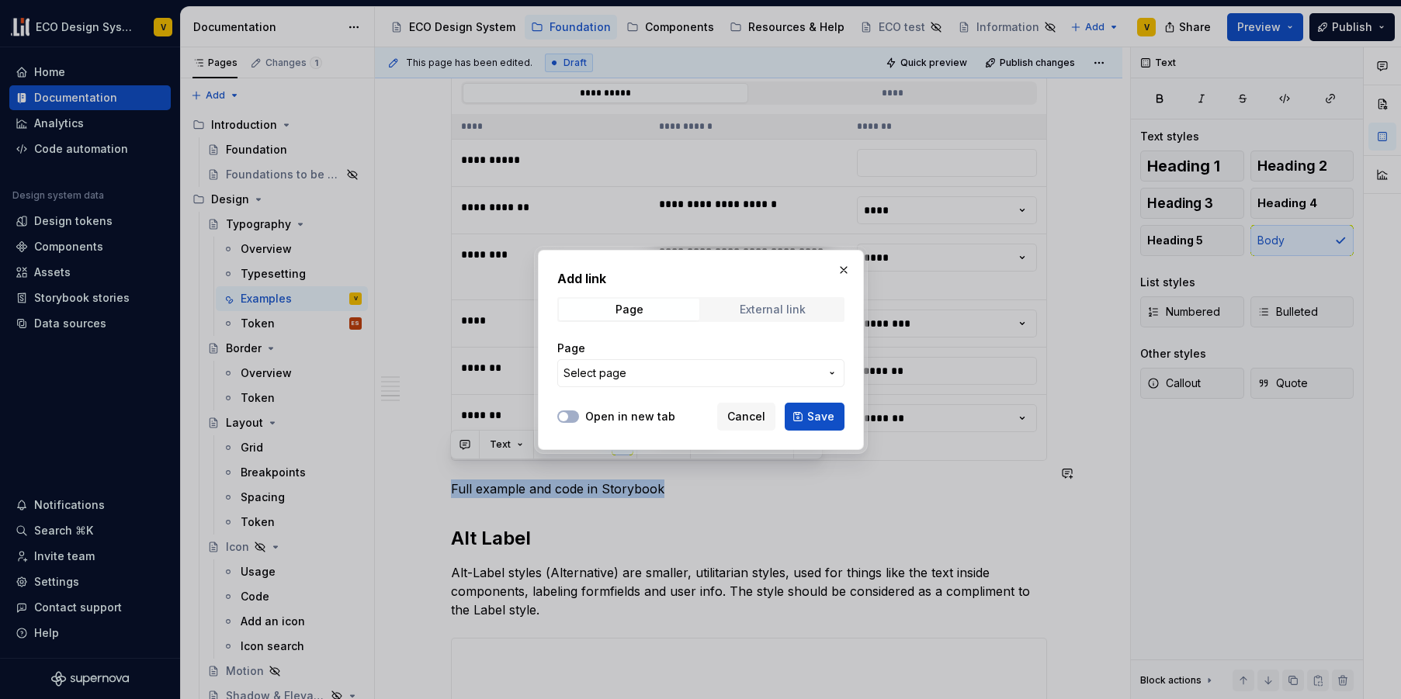
click at [779, 304] on div "External link" at bounding box center [773, 309] width 66 height 12
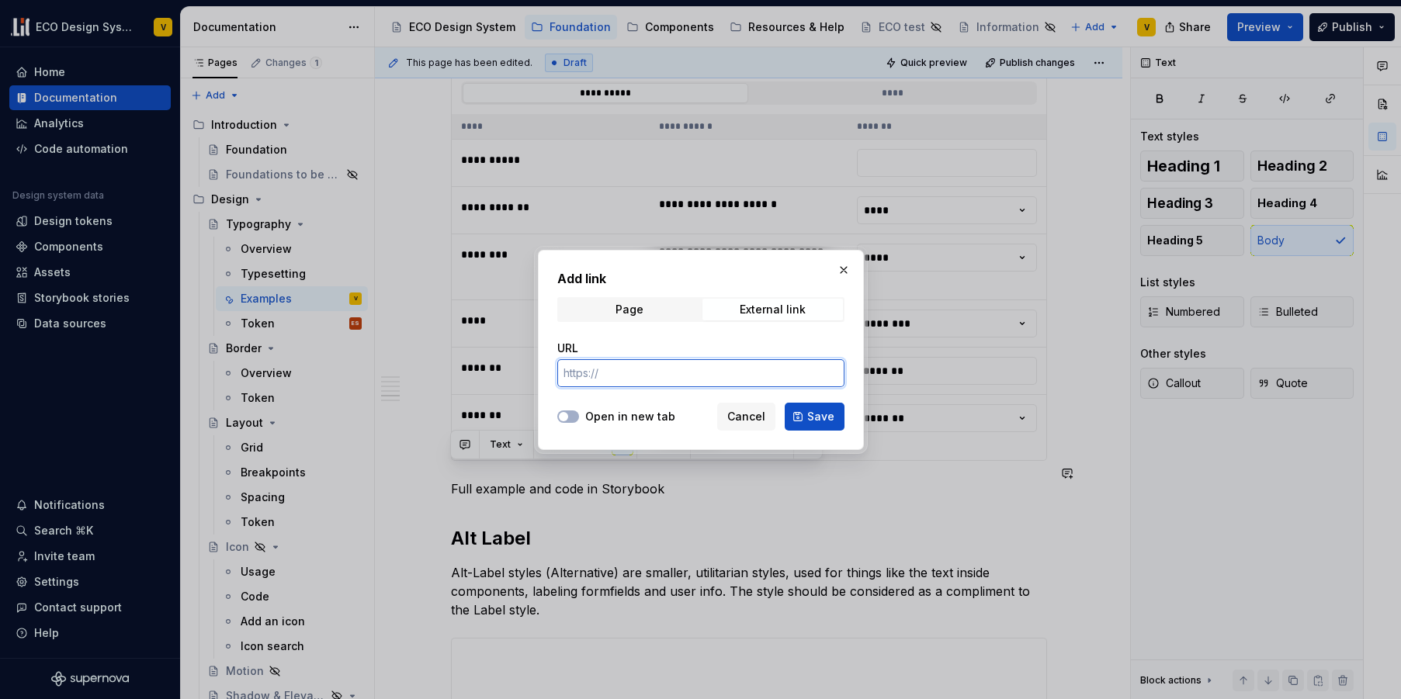
click at [660, 371] on input "URL" at bounding box center [700, 373] width 287 height 28
paste input "[URL][DOMAIN_NAME]"
type input "[URL][DOMAIN_NAME]"
click at [580, 416] on div "Open in new tab" at bounding box center [616, 417] width 118 height 16
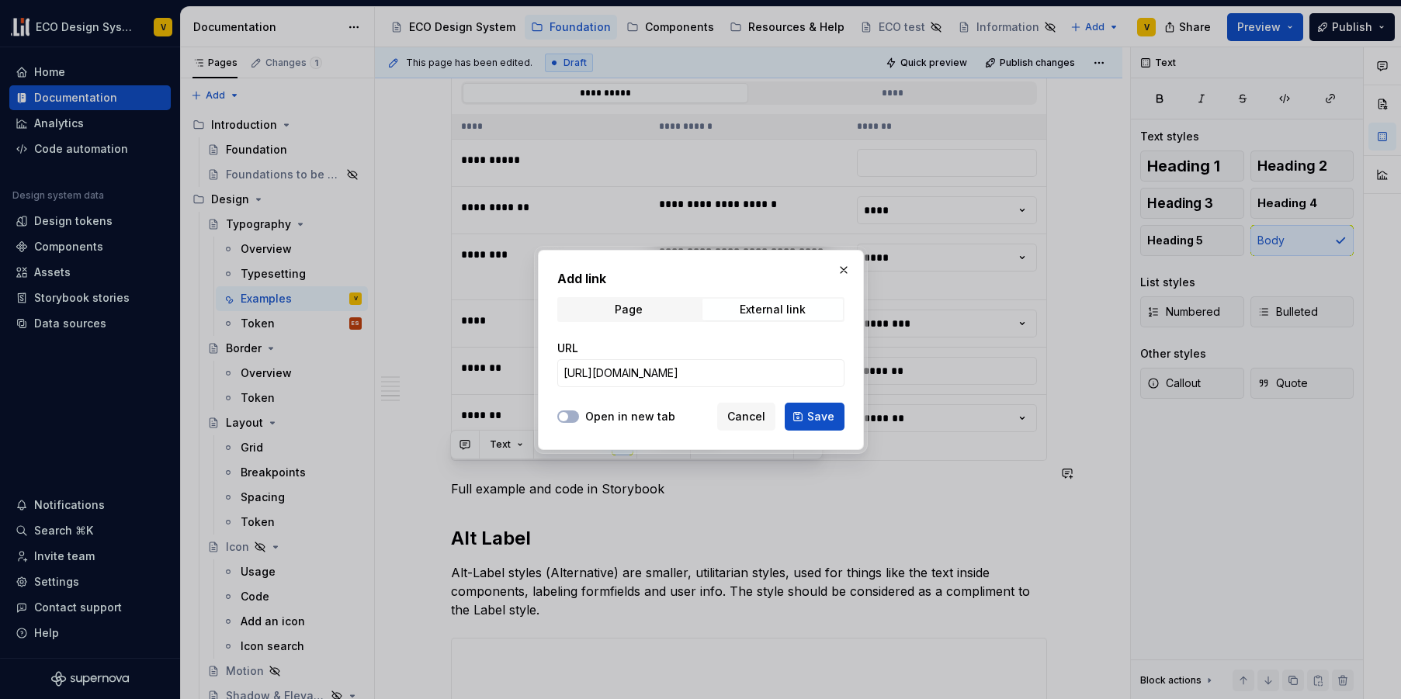
scroll to position [0, 0]
click at [577, 417] on button "Open in new tab" at bounding box center [568, 417] width 22 height 12
click at [818, 411] on span "Save" at bounding box center [820, 417] width 27 height 16
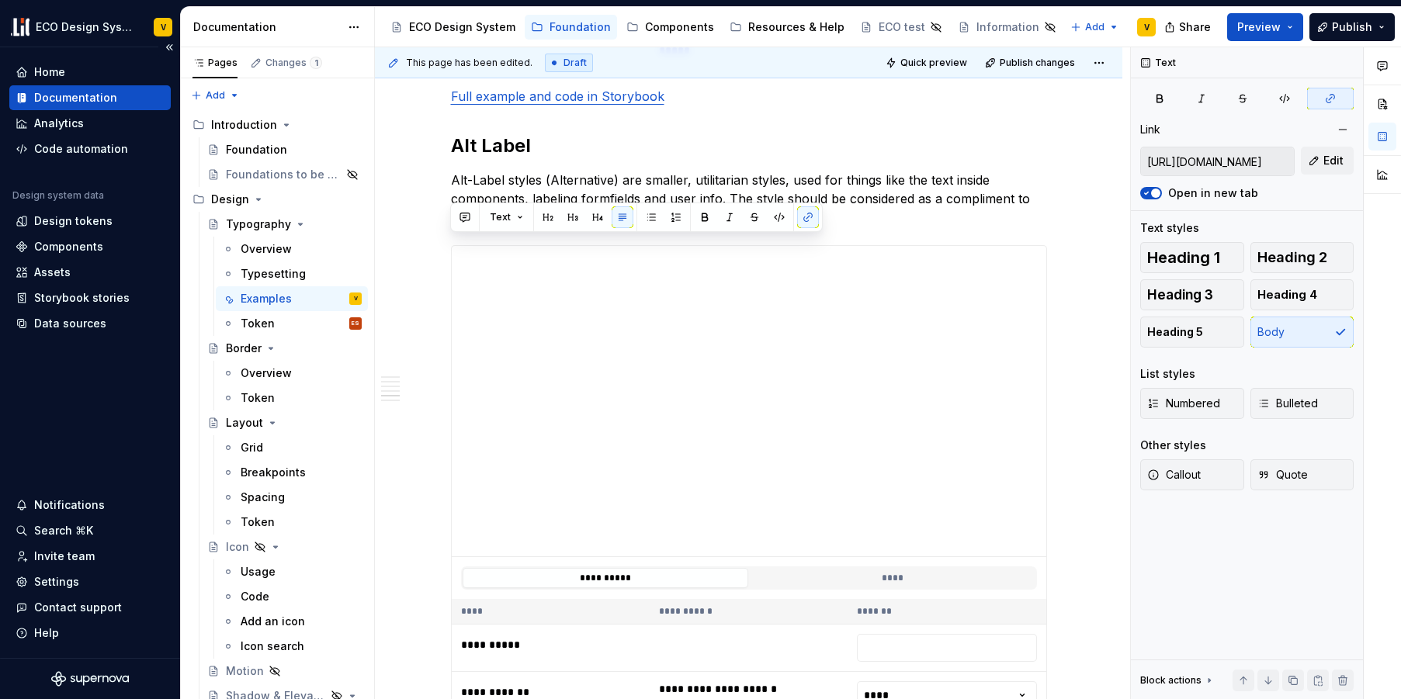
scroll to position [3408, 0]
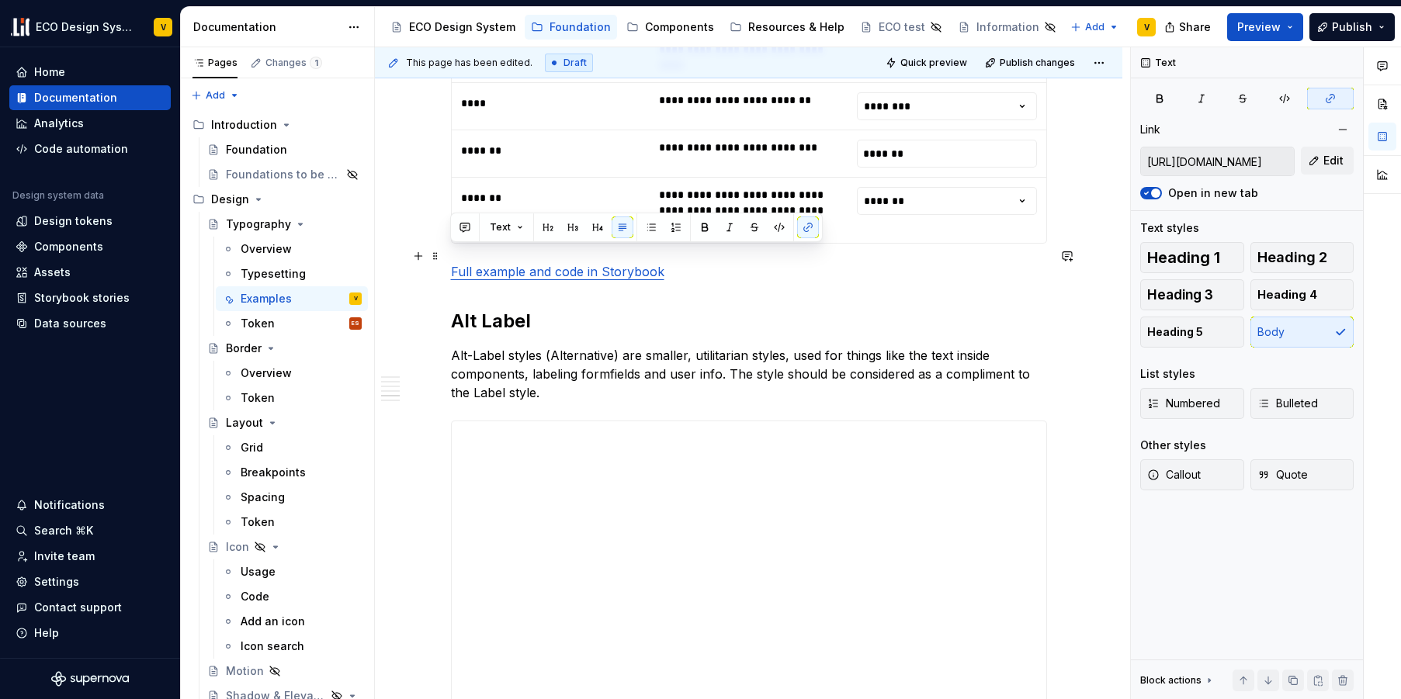
click at [673, 262] on p "Full example and code in Storybook" at bounding box center [749, 271] width 596 height 19
drag, startPoint x: 675, startPoint y: 261, endPoint x: 450, endPoint y: 259, distance: 225.1
click at [451, 262] on p "Full example and code in Storybook" at bounding box center [749, 271] width 596 height 19
copy link "Full example and code in Storybook"
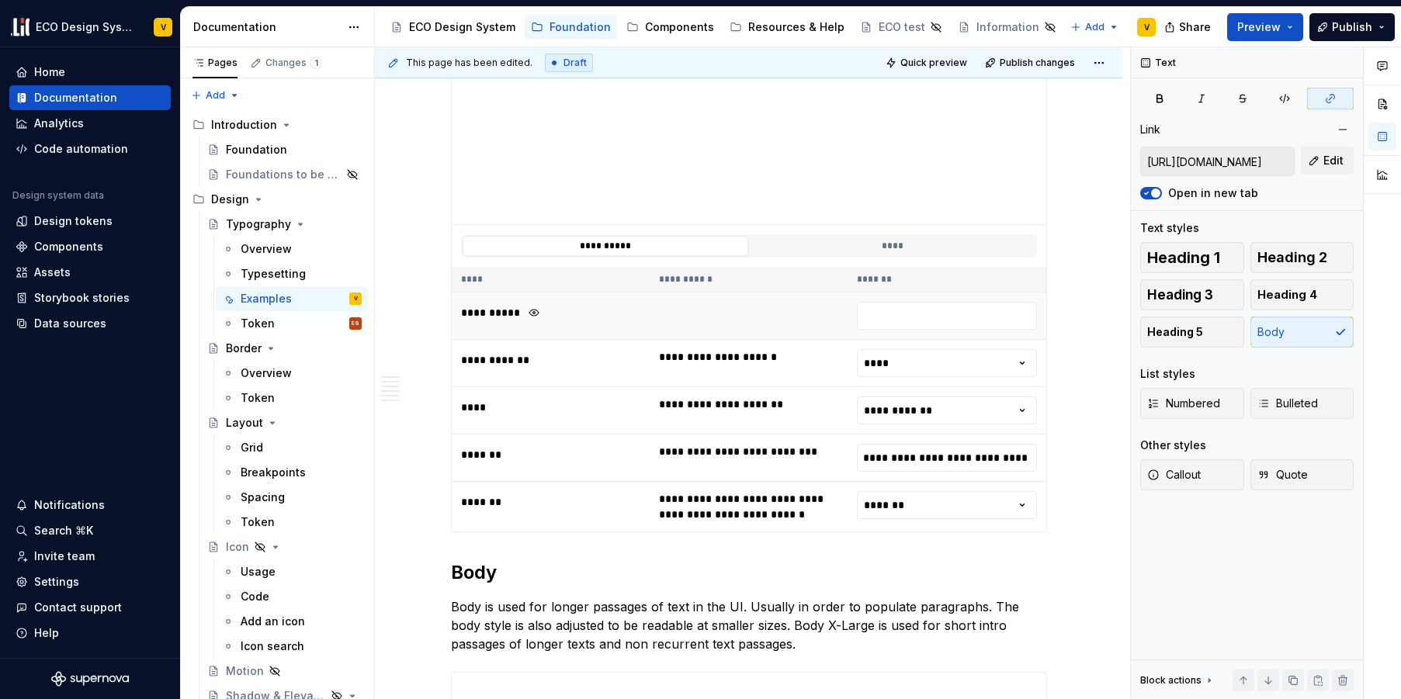
scroll to position [4049, 0]
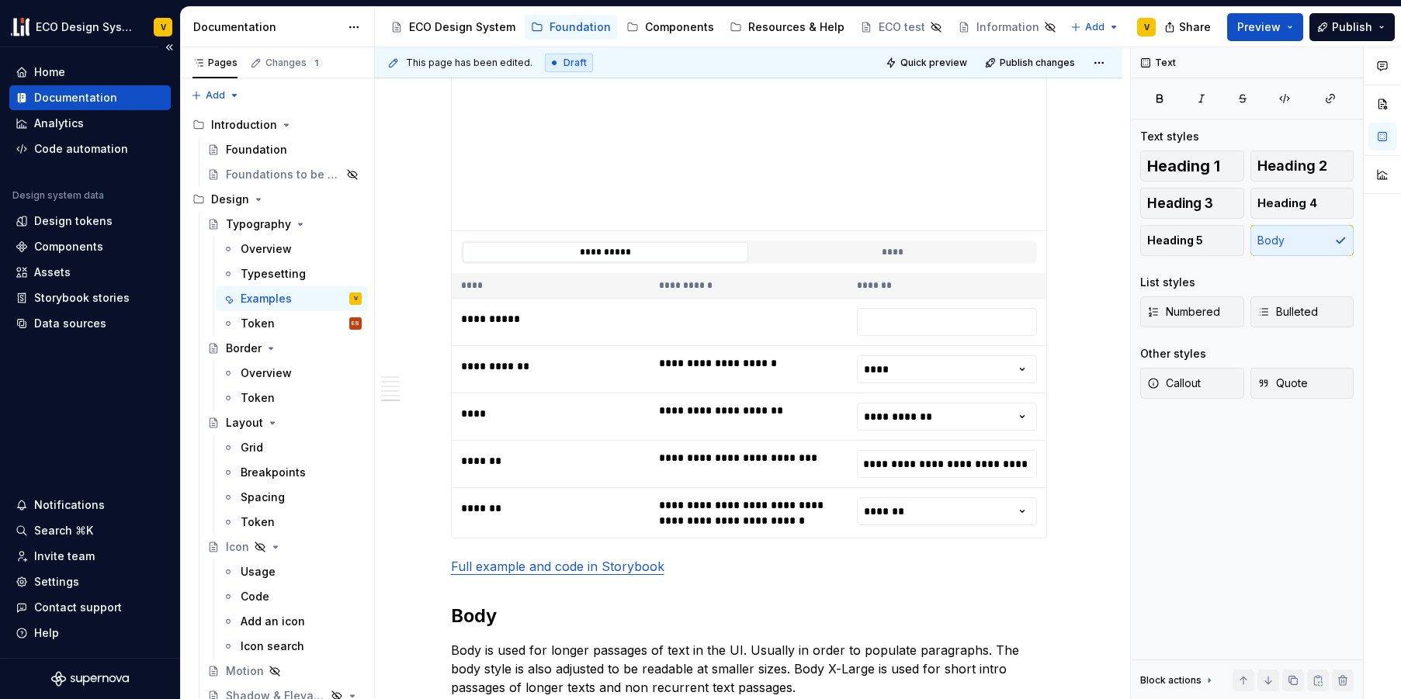
scroll to position [3917, 0]
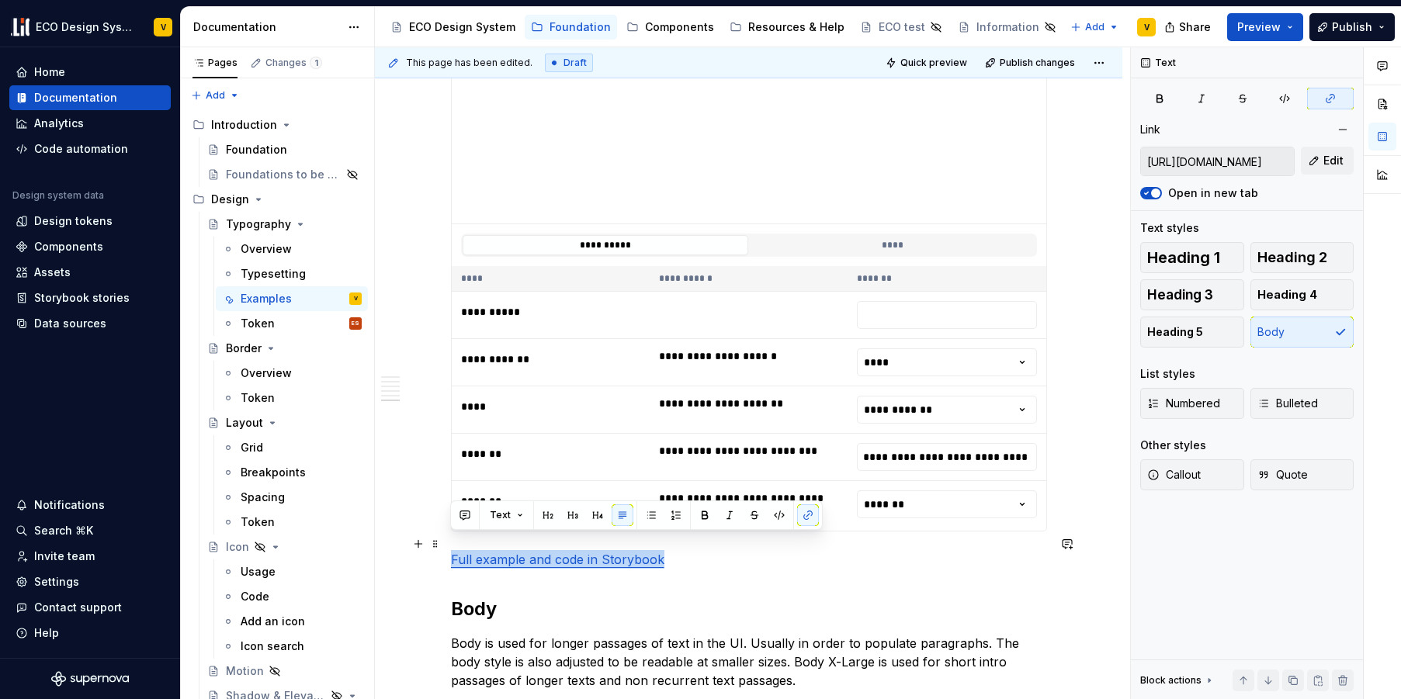
drag, startPoint x: 676, startPoint y: 539, endPoint x: 442, endPoint y: 541, distance: 234.4
click at [812, 517] on button "button" at bounding box center [808, 515] width 22 height 22
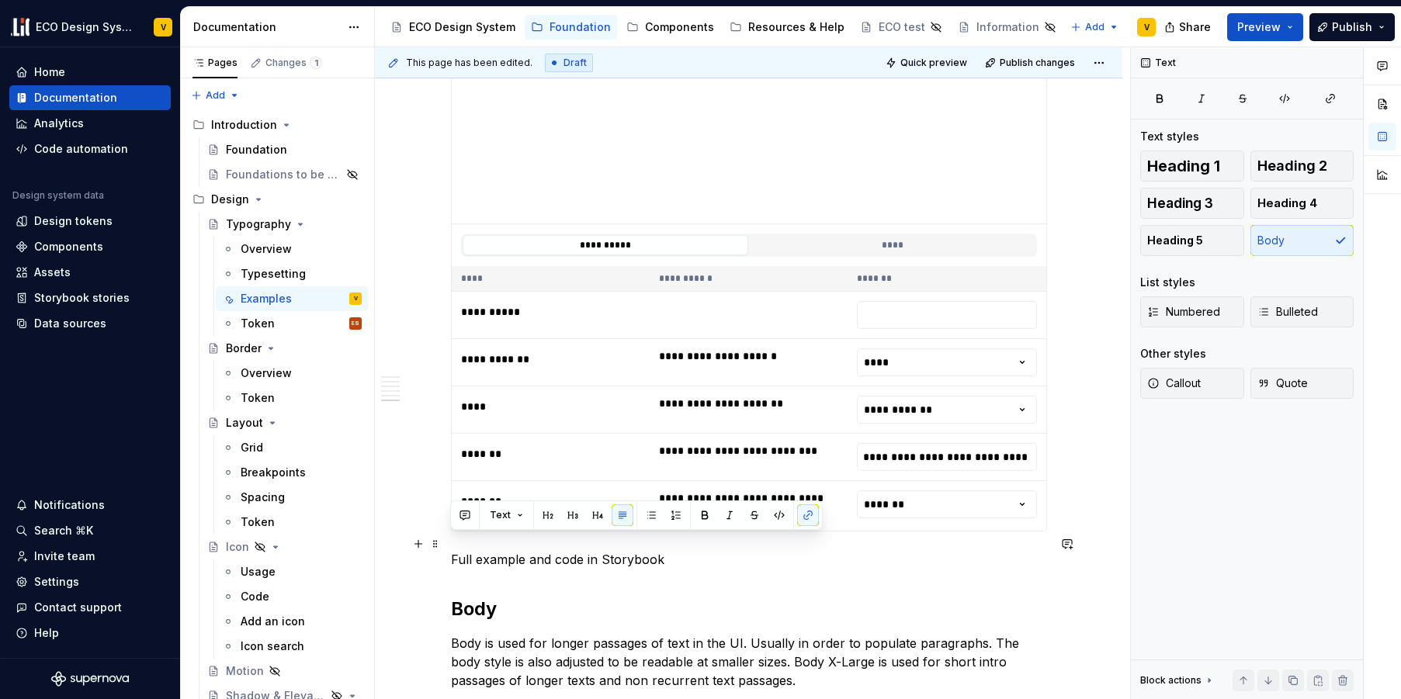
click at [704, 550] on p "Full example and code in Storybook" at bounding box center [749, 559] width 596 height 19
drag, startPoint x: 690, startPoint y: 543, endPoint x: 494, endPoint y: 543, distance: 196.3
click at [452, 550] on p "Full example and code in Storybook" at bounding box center [749, 559] width 596 height 19
click at [805, 518] on button "button" at bounding box center [808, 515] width 22 height 22
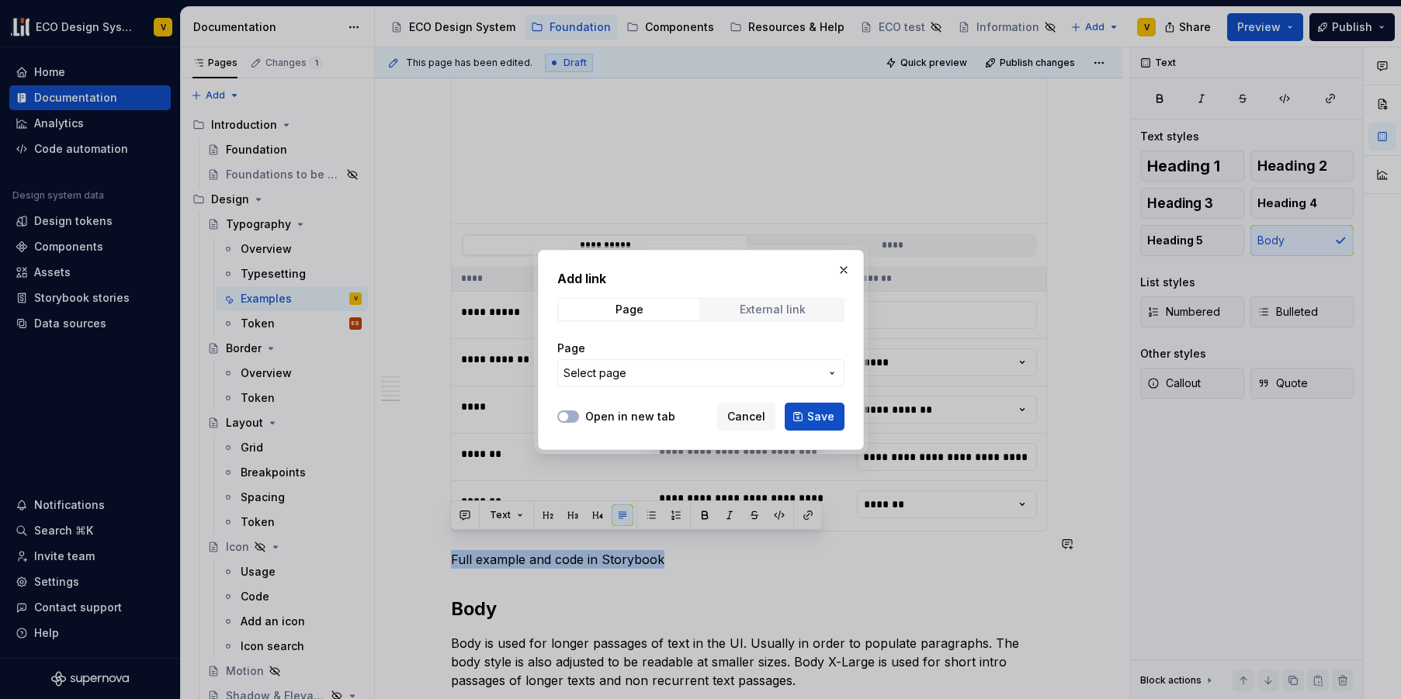
click at [741, 315] on span "External link" at bounding box center [772, 310] width 140 height 22
click at [643, 377] on input "URL" at bounding box center [700, 373] width 287 height 28
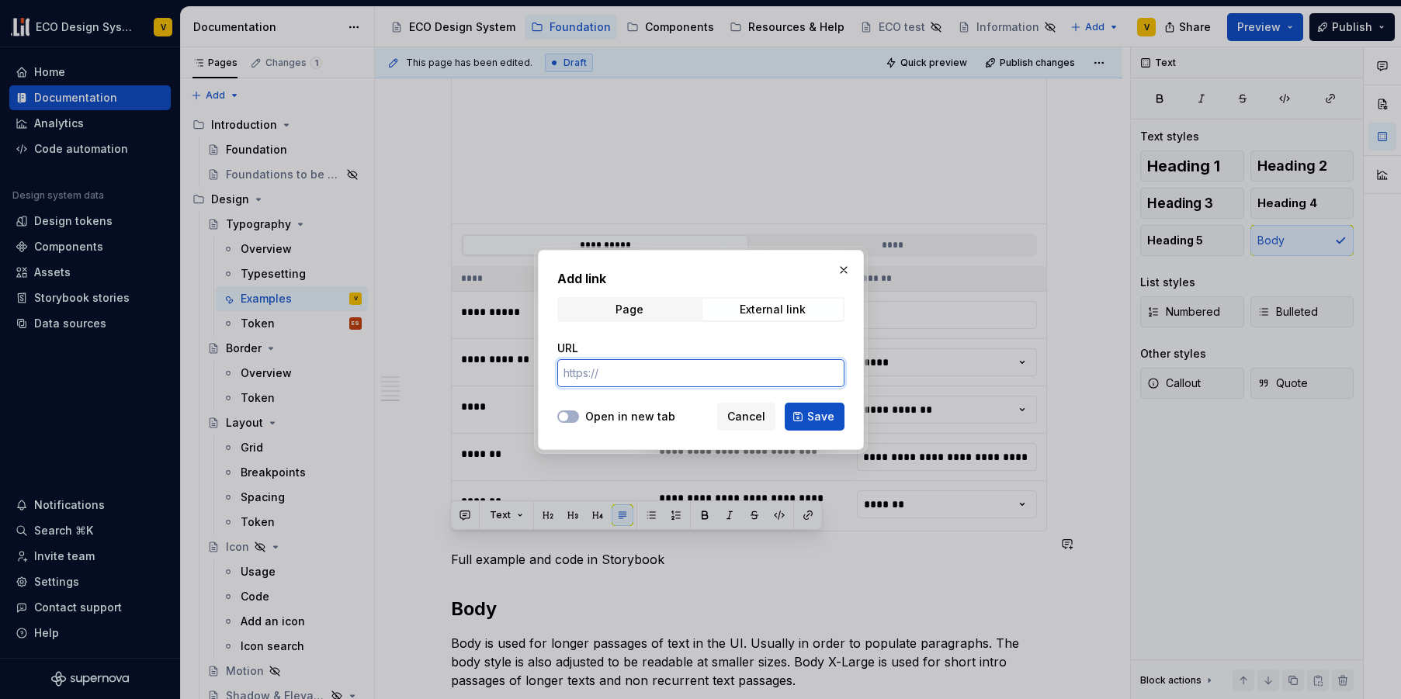
paste input "[URL][DOMAIN_NAME]"
type input "[URL][DOMAIN_NAME]"
click at [575, 418] on button "Open in new tab" at bounding box center [568, 417] width 22 height 12
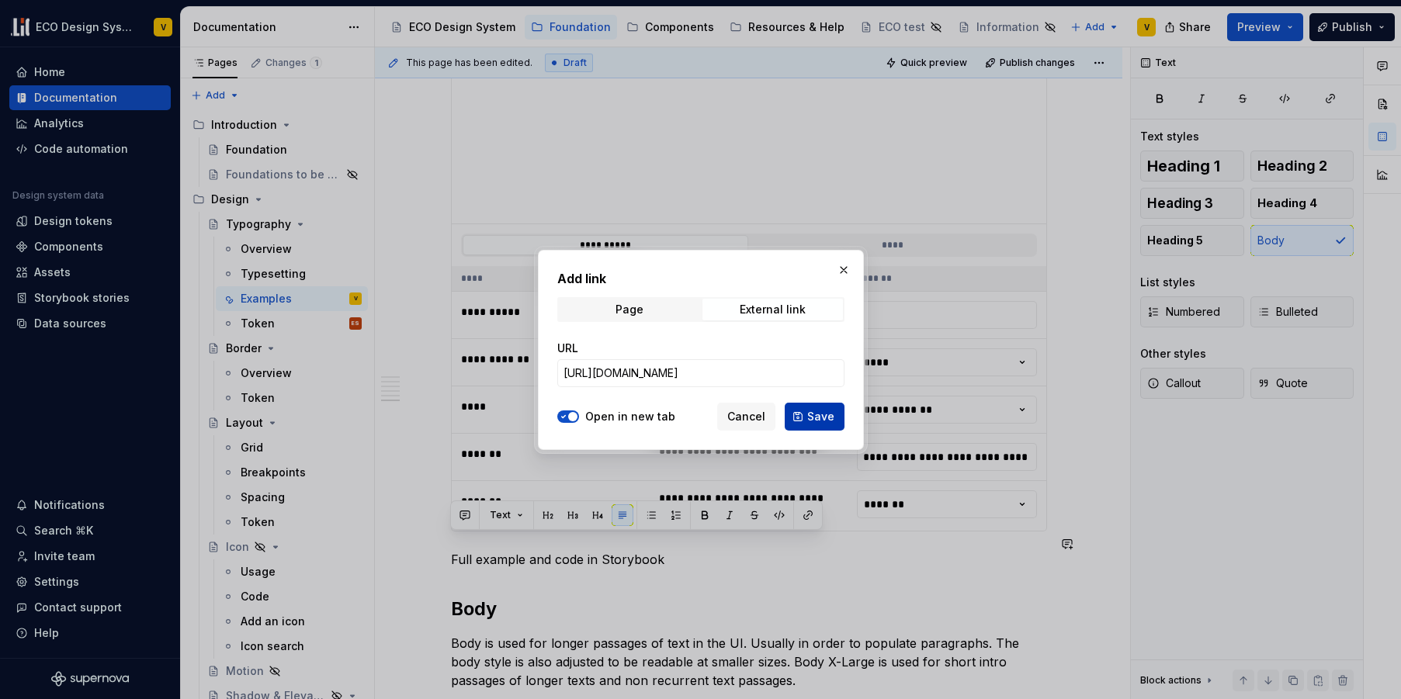
click at [832, 413] on span "Save" at bounding box center [820, 417] width 27 height 16
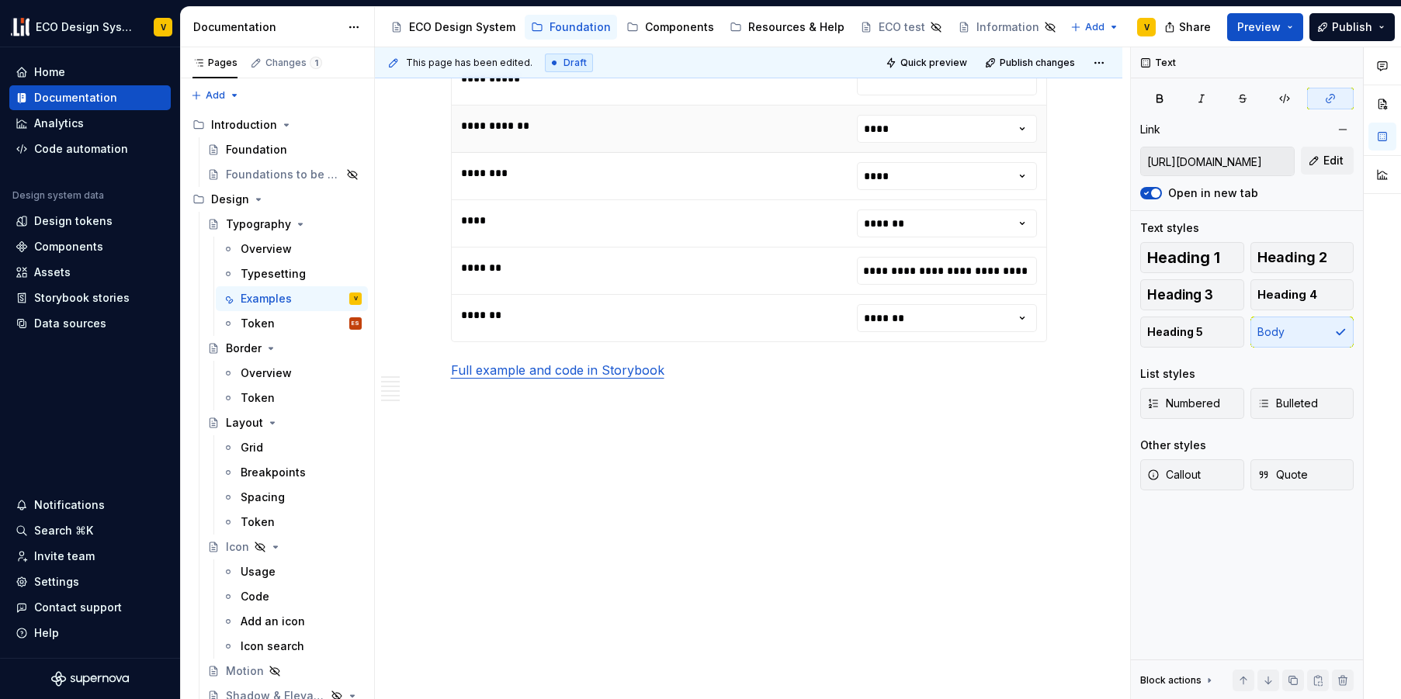
scroll to position [4953, 0]
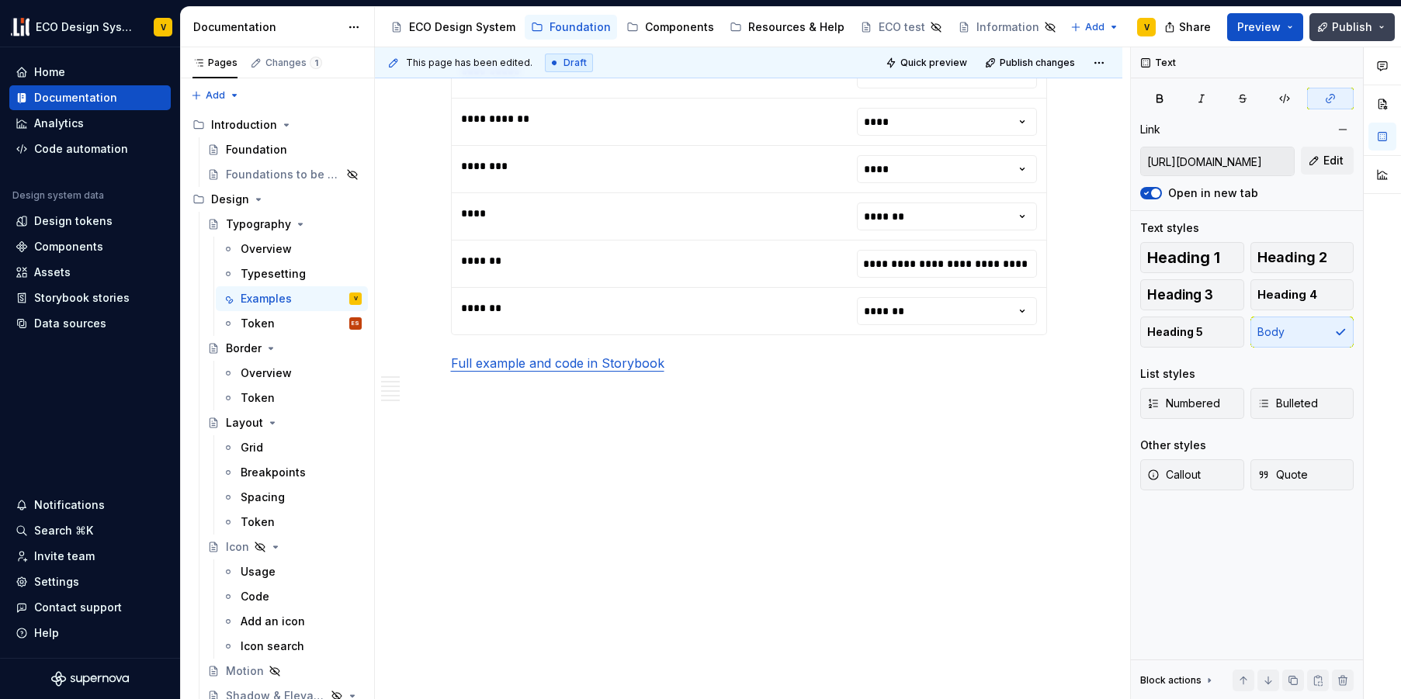
click at [1342, 26] on span "Publish" at bounding box center [1352, 27] width 40 height 16
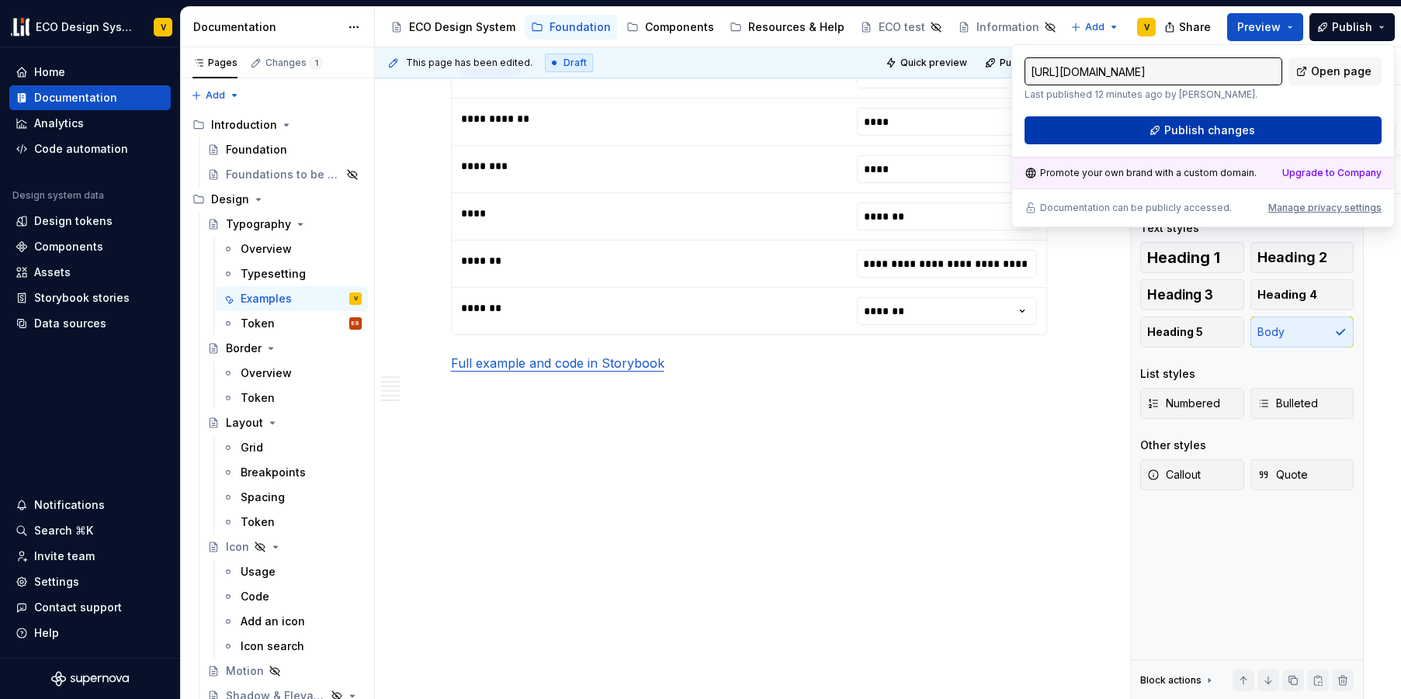
click at [1201, 126] on span "Publish changes" at bounding box center [1209, 131] width 91 height 16
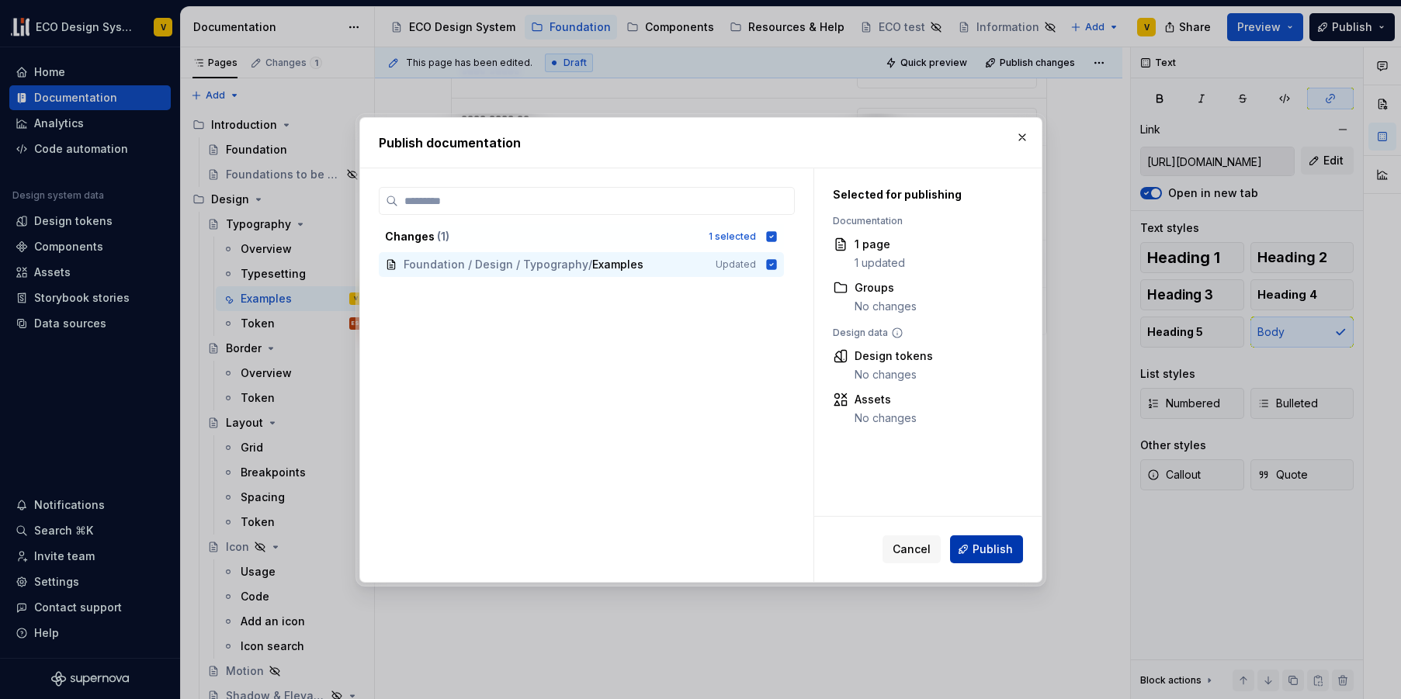
click at [996, 547] on span "Publish" at bounding box center [992, 550] width 40 height 16
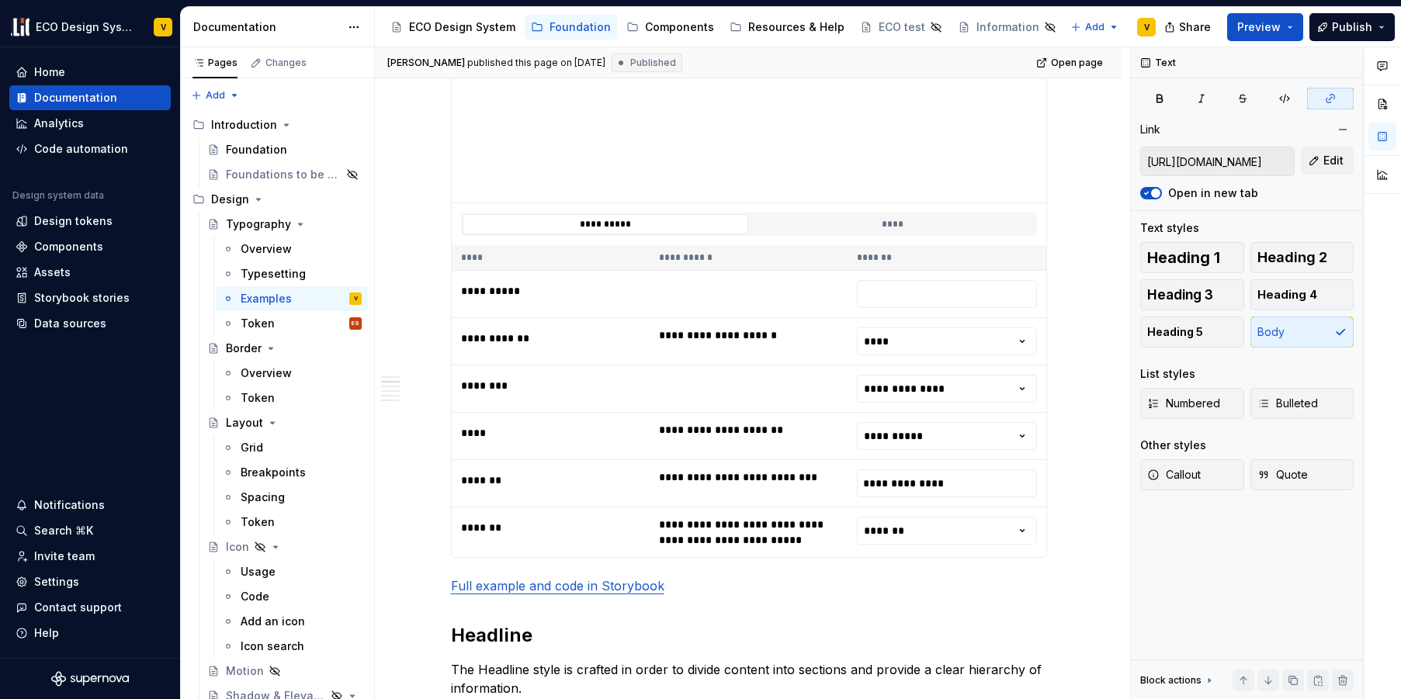
scroll to position [0, 0]
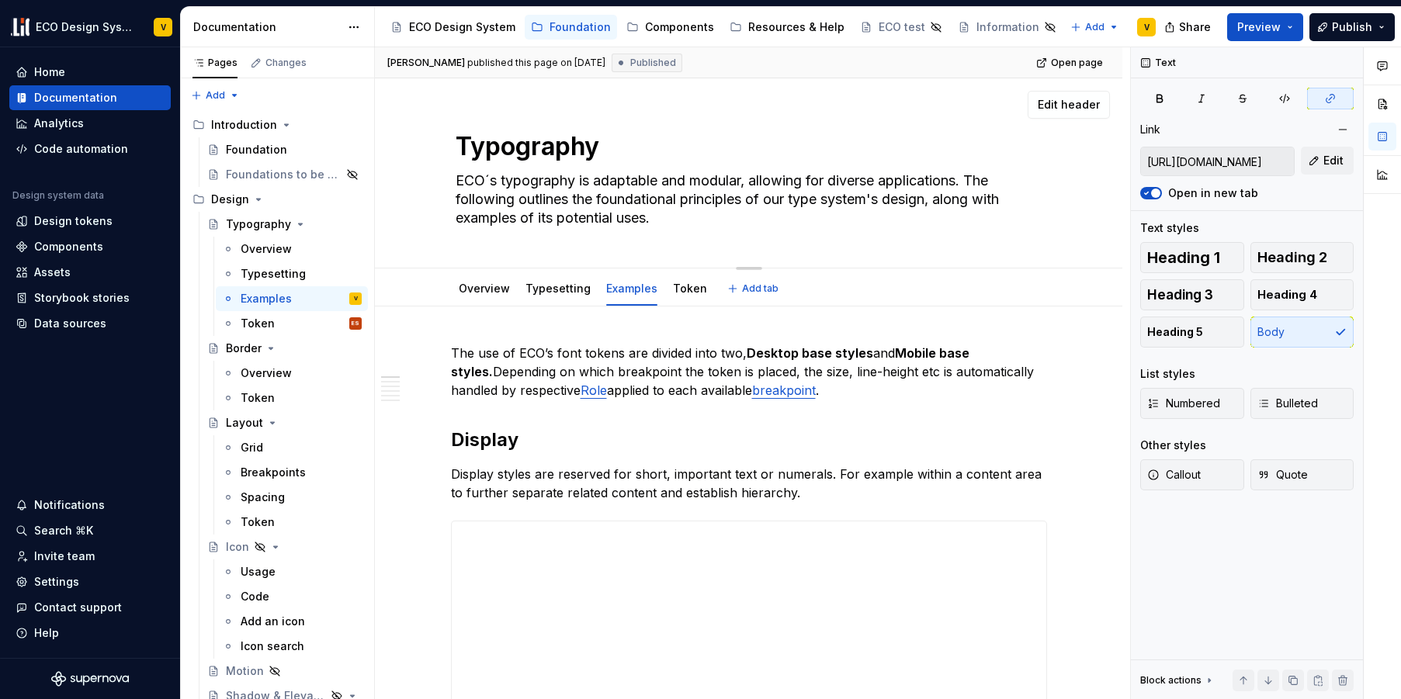
click at [386, 225] on div "Typography ECO´s typography is adaptable and modular, allowing for diverse appl…" at bounding box center [748, 173] width 747 height 190
type textarea "*"
